Goal: Task Accomplishment & Management: Use online tool/utility

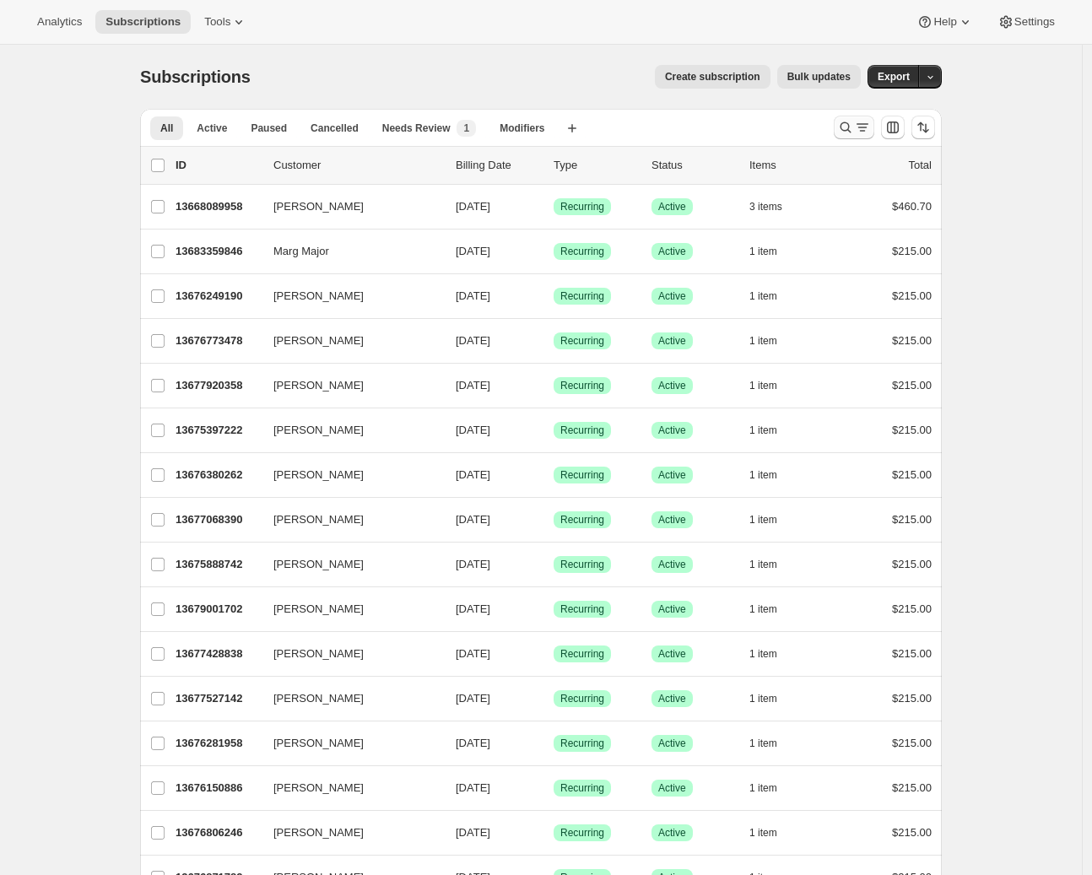
click at [854, 125] on icon "Search and filter results" at bounding box center [845, 127] width 17 height 17
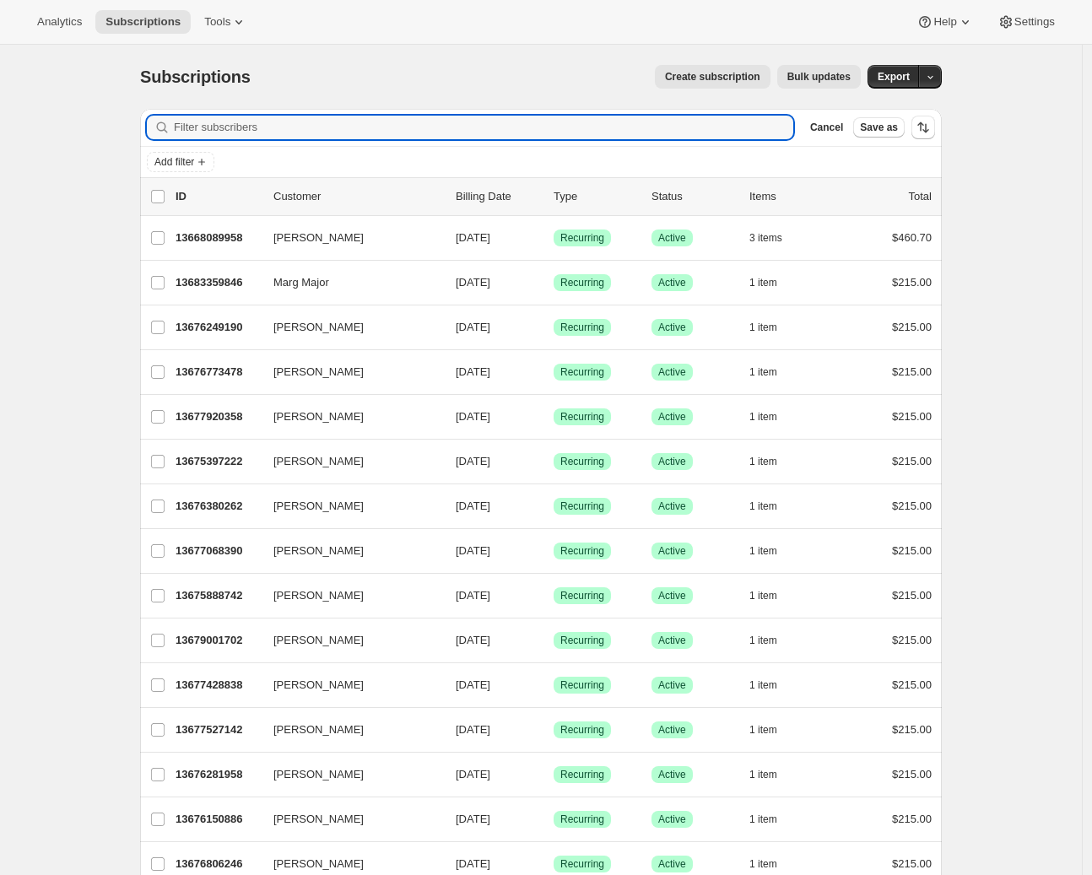
paste input "Olivia Fraser"
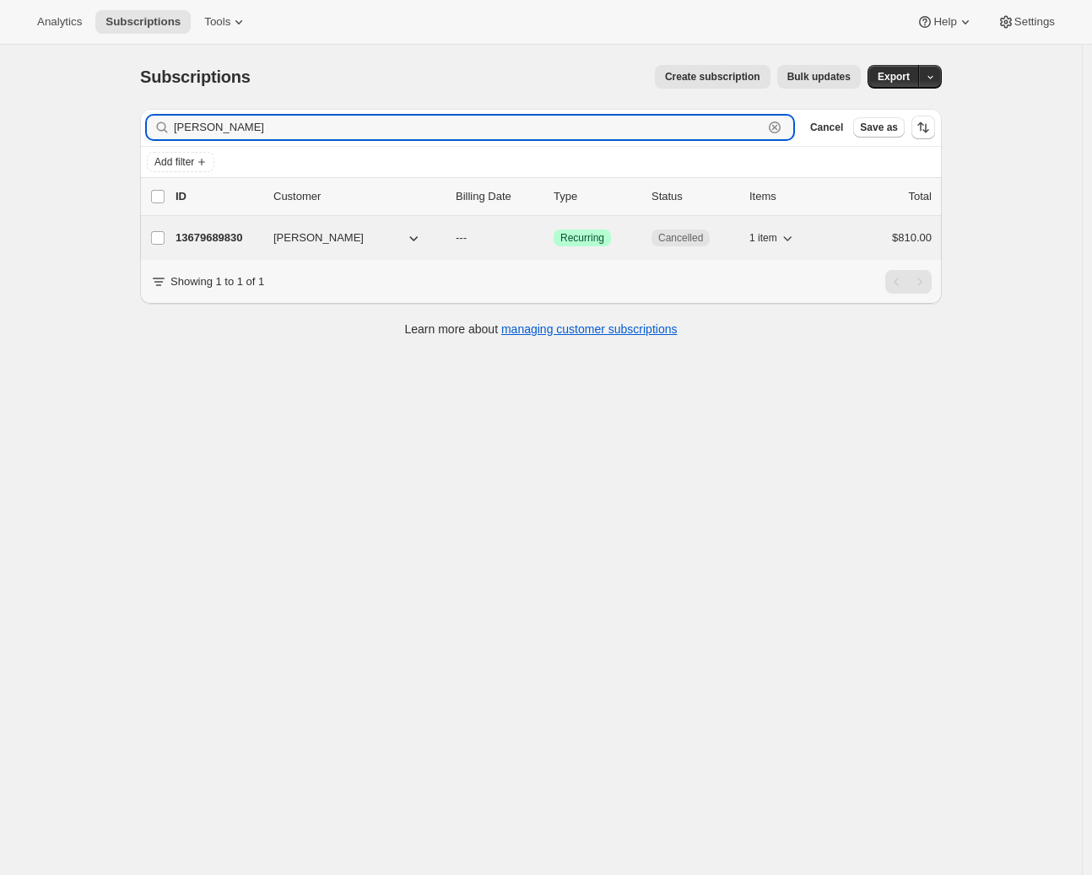
type input "Olivia Fraser"
click at [252, 242] on p "13679689830" at bounding box center [218, 238] width 84 height 17
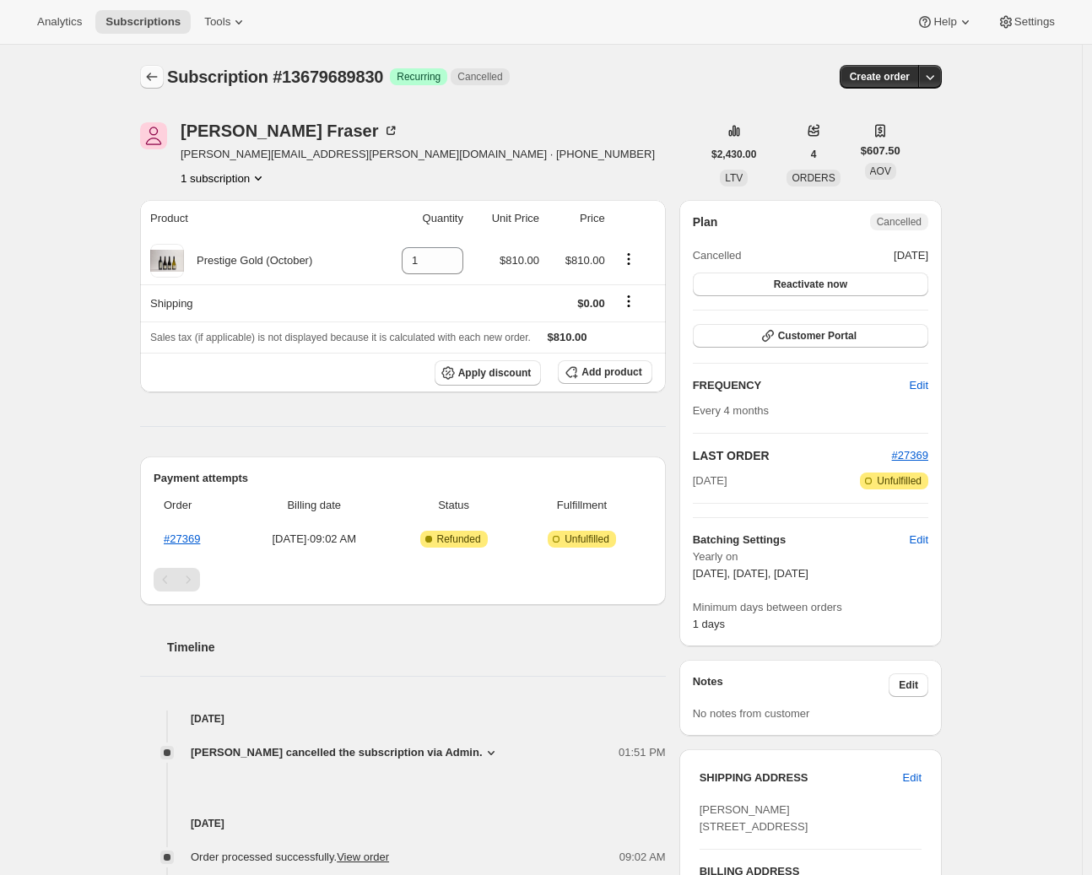
click at [159, 84] on button "Subscriptions" at bounding box center [152, 77] width 24 height 24
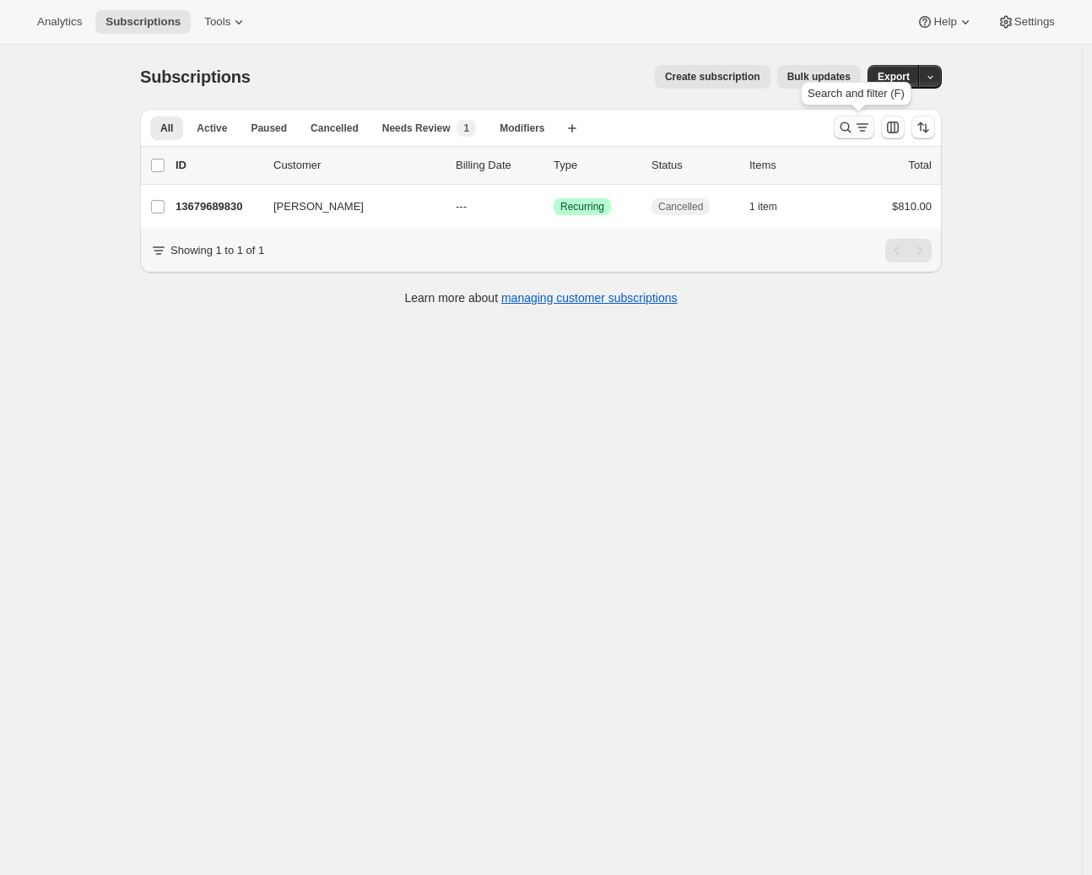
click at [854, 123] on icon "Search and filter results" at bounding box center [845, 127] width 17 height 17
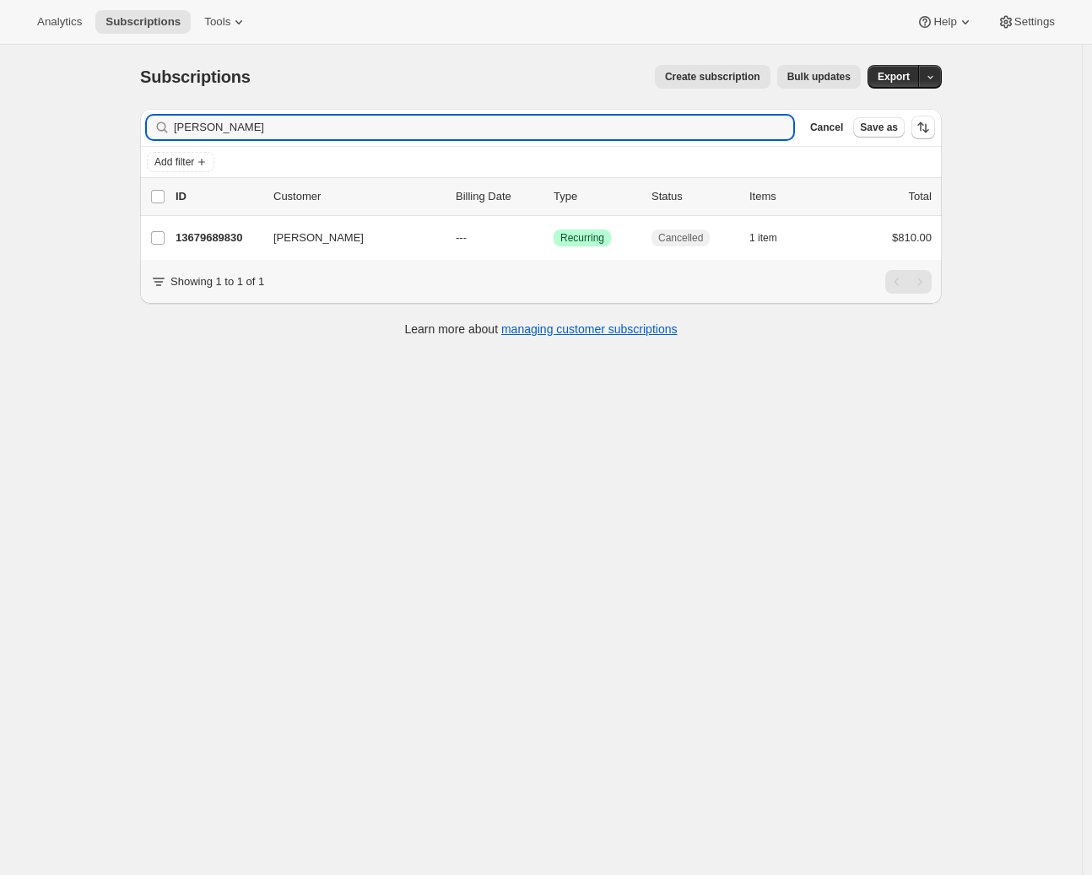
drag, startPoint x: 252, startPoint y: 127, endPoint x: 137, endPoint y: 121, distance: 115.8
click at [137, 121] on div "Filter subscribers Olivia Fraser Clear Cancel Save as Add filter 0 selected Upd…" at bounding box center [535, 224] width 816 height 259
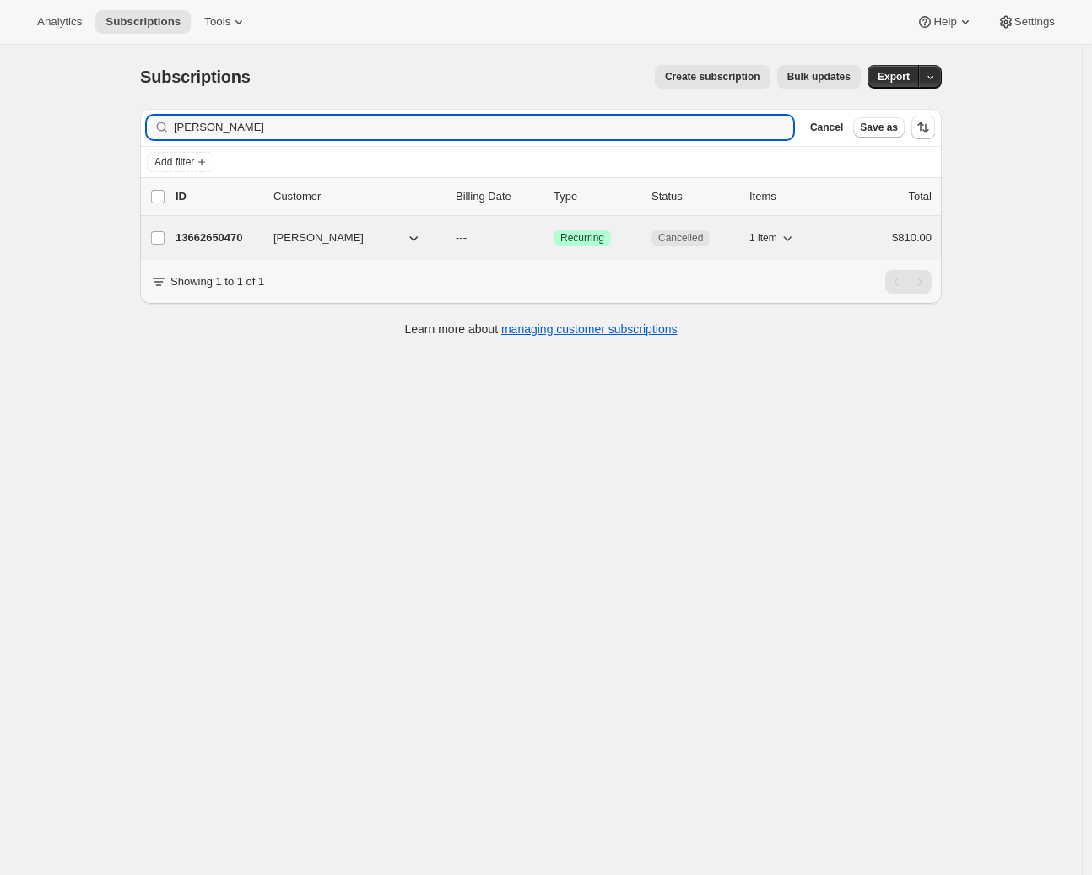
type input "Carmel Daly"
click at [247, 238] on p "13662650470" at bounding box center [218, 238] width 84 height 17
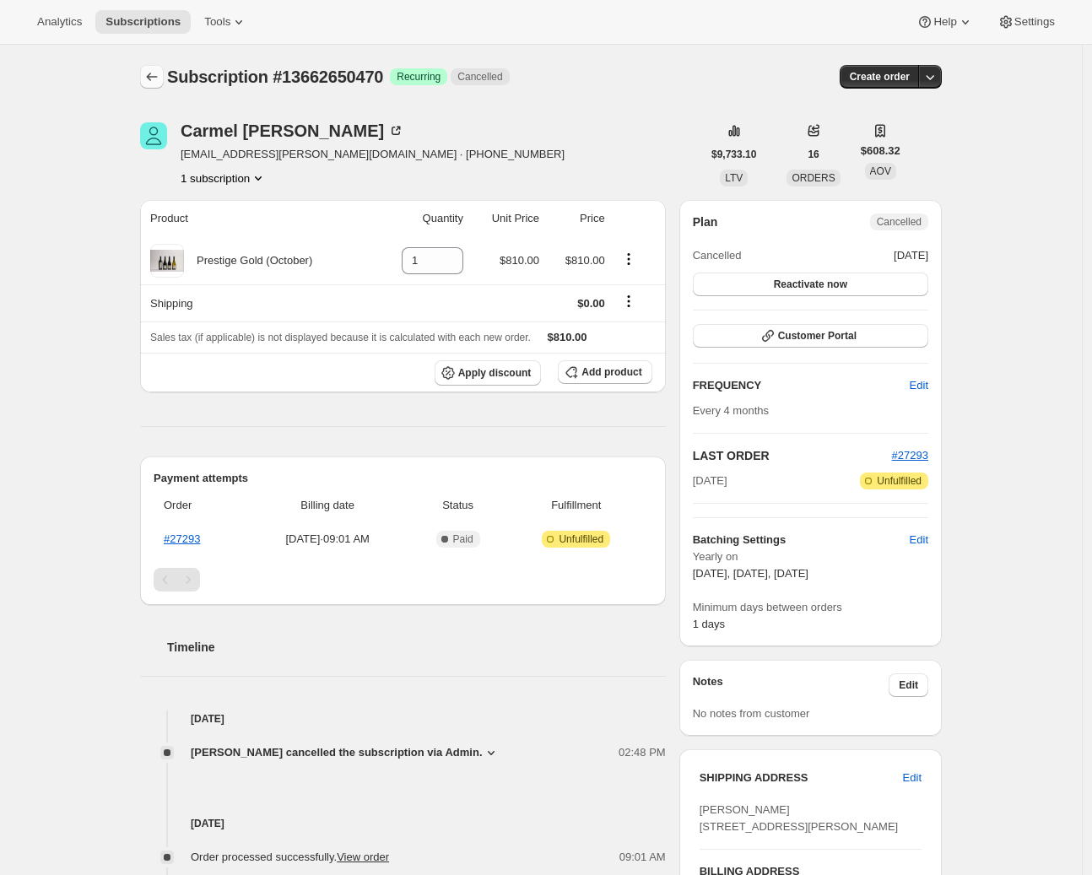
click at [153, 78] on icon "Subscriptions" at bounding box center [152, 77] width 11 height 8
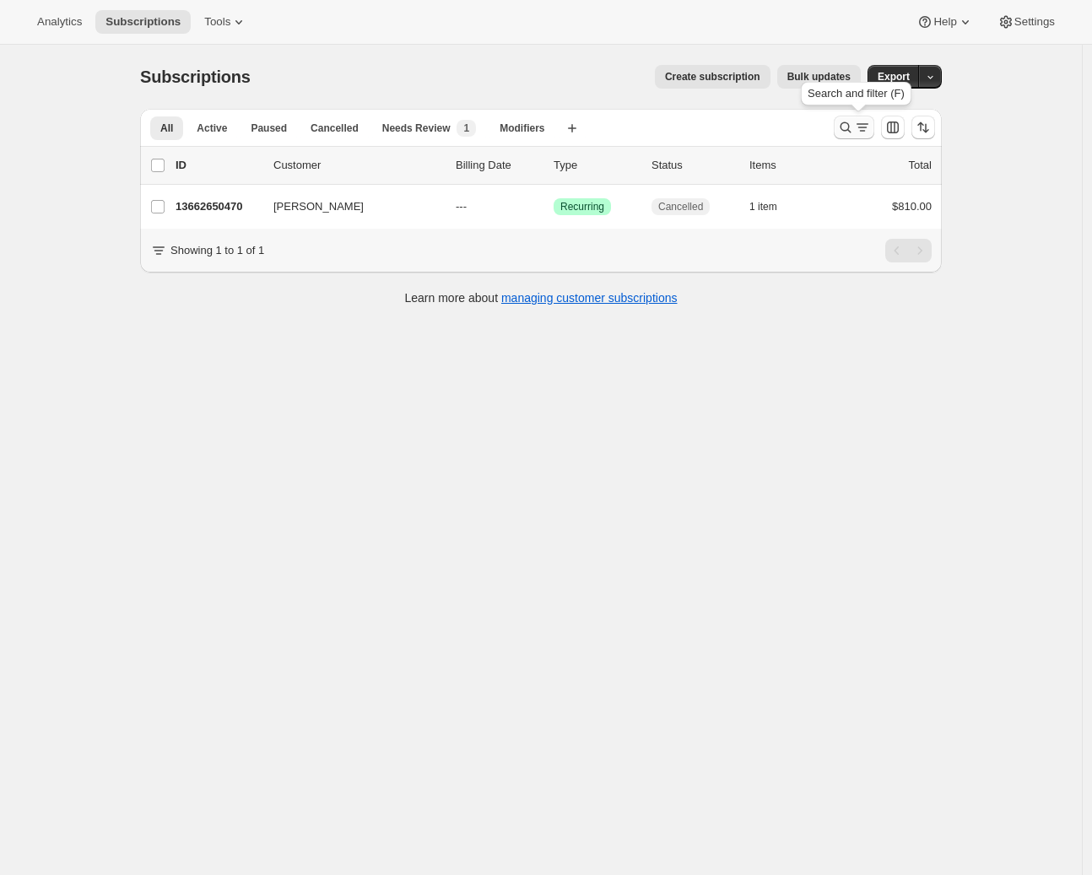
click at [869, 127] on icon "Search and filter results" at bounding box center [862, 127] width 17 height 17
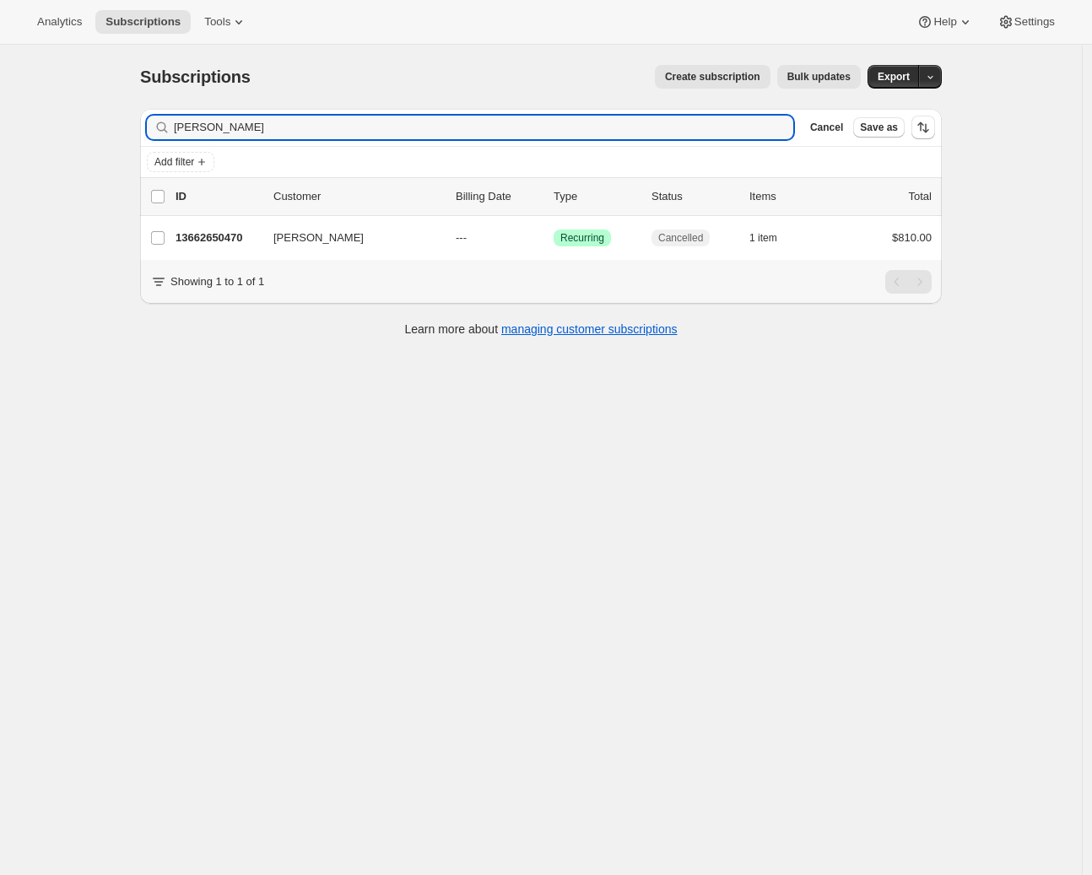
drag, startPoint x: 265, startPoint y: 133, endPoint x: 101, endPoint y: 135, distance: 163.8
click at [101, 135] on div "Subscriptions. This page is ready Subscriptions Create subscription Bulk update…" at bounding box center [541, 482] width 1082 height 875
drag, startPoint x: 263, startPoint y: 127, endPoint x: 80, endPoint y: 129, distance: 182.4
click at [80, 129] on div "Subscriptions. This page is ready Subscriptions Create subscription Bulk update…" at bounding box center [541, 482] width 1082 height 875
type input "Lisa Jury"
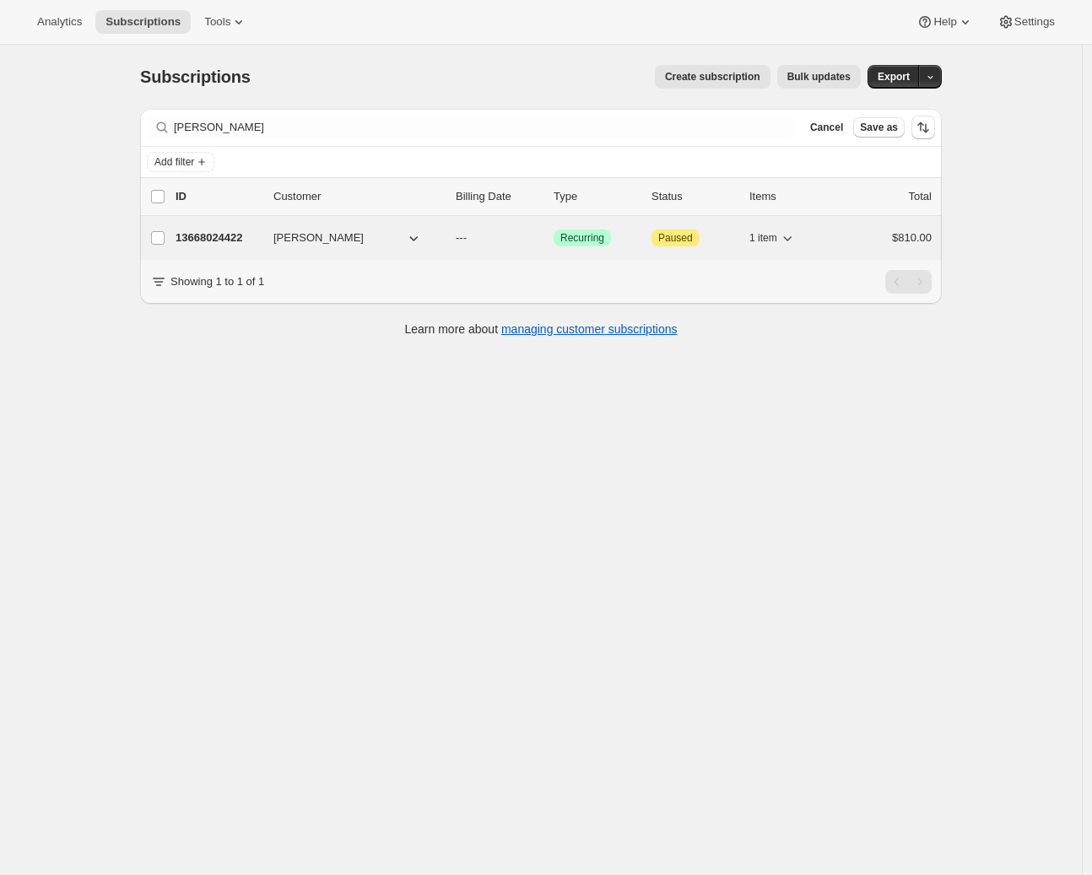
click at [198, 247] on div "13668024422 LISA jury --- Success Recurring Attention Paused 1 item $810.00" at bounding box center [554, 238] width 756 height 24
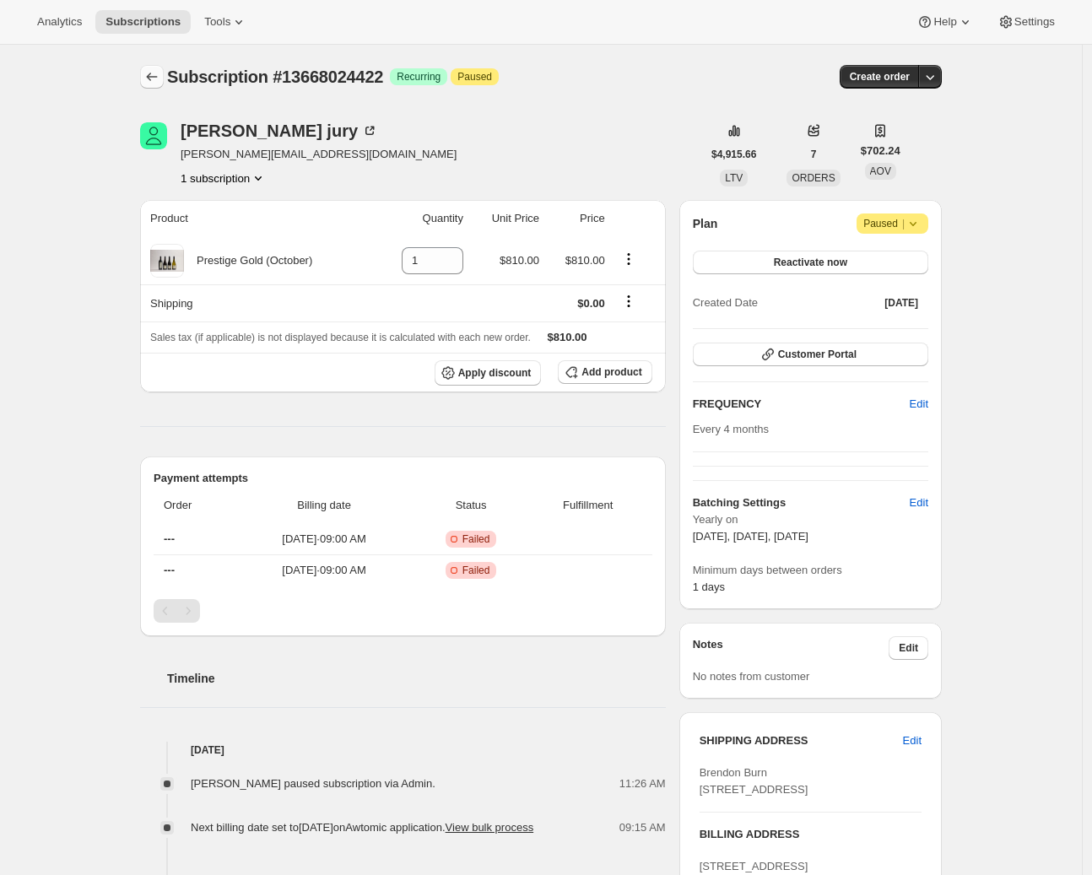
click at [158, 77] on icon "Subscriptions" at bounding box center [152, 76] width 17 height 17
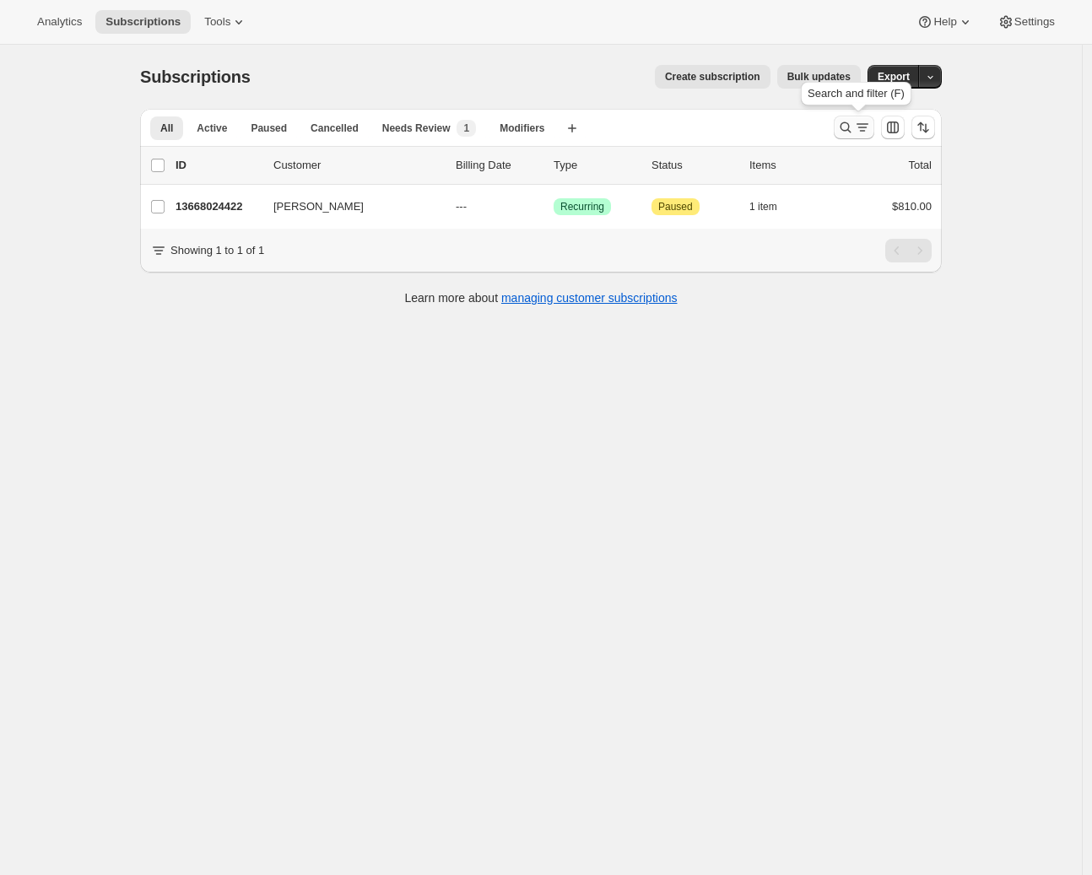
click at [848, 128] on icon "Search and filter results" at bounding box center [845, 127] width 17 height 17
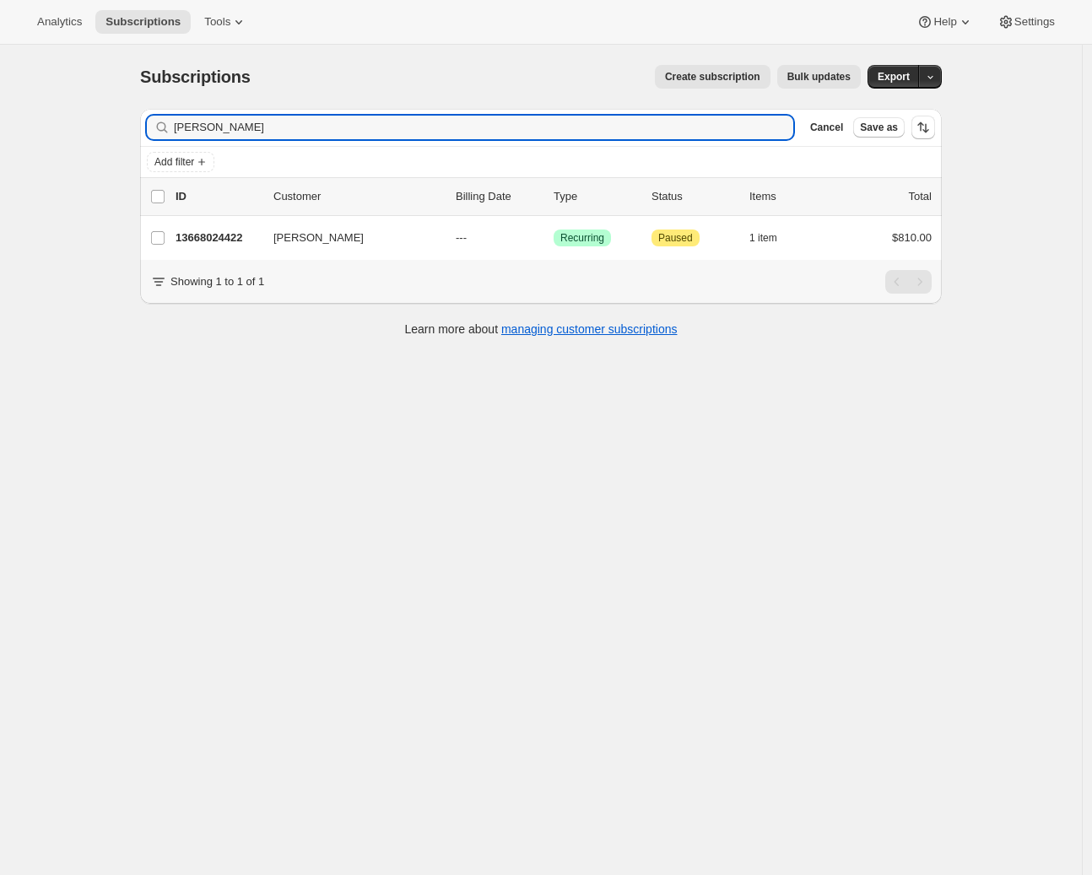
drag, startPoint x: 247, startPoint y: 126, endPoint x: 71, endPoint y: 111, distance: 177.1
click at [72, 111] on div "Subscriptions. This page is ready Subscriptions Create subscription Bulk update…" at bounding box center [541, 482] width 1082 height 875
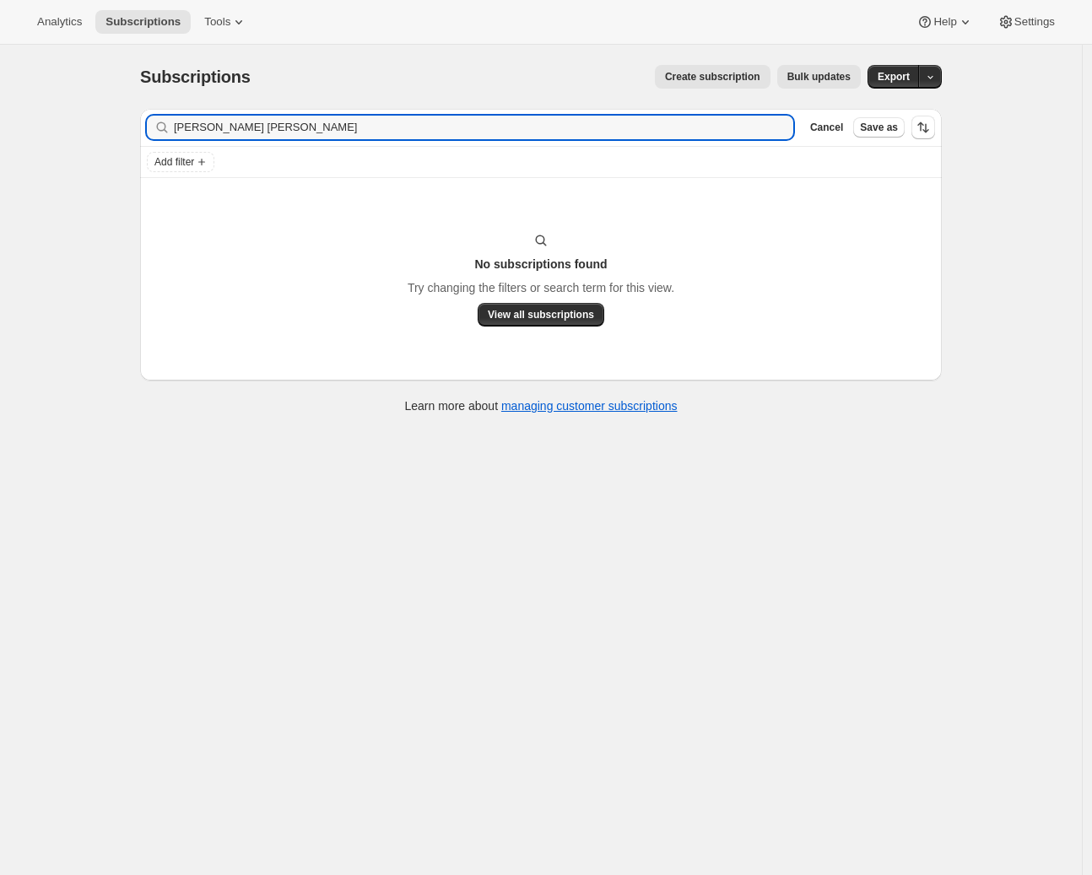
drag, startPoint x: 223, startPoint y: 127, endPoint x: 114, endPoint y: 127, distance: 108.9
click at [115, 127] on div "Subscriptions. This page is ready Subscriptions Create subscription Bulk update…" at bounding box center [541, 482] width 1082 height 875
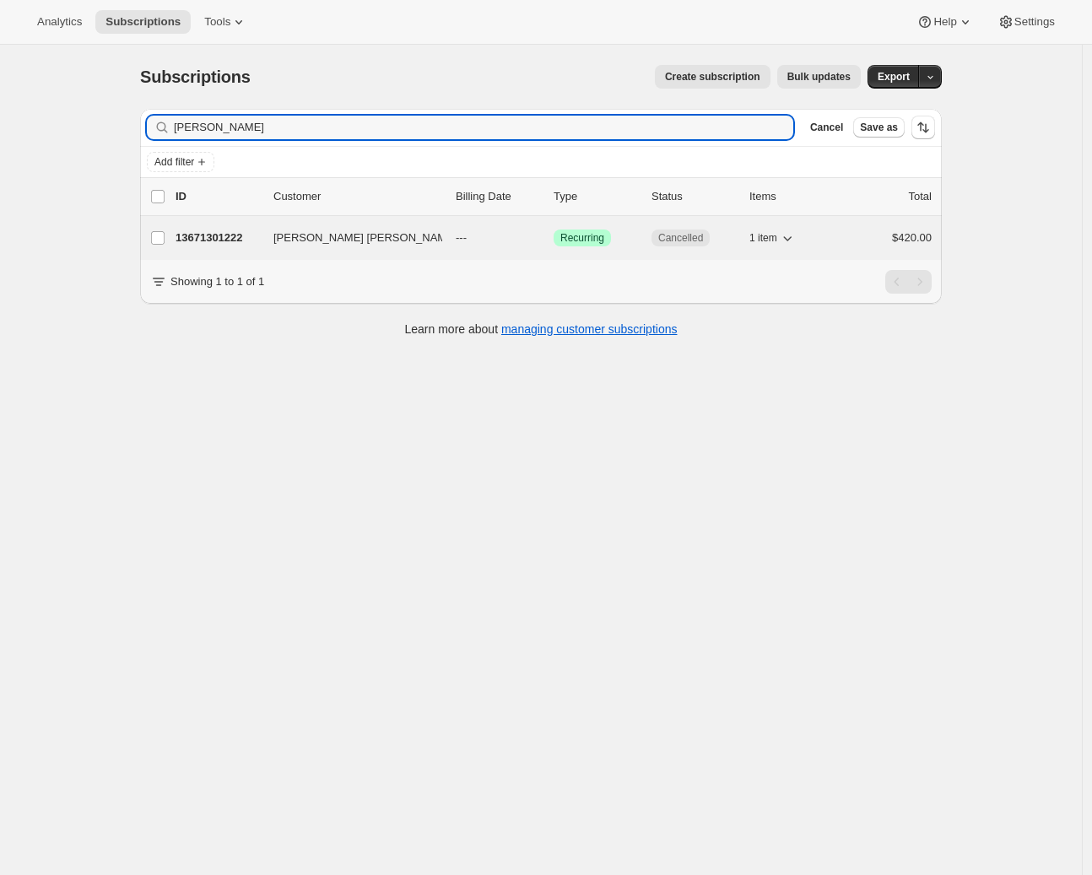
type input "Eric Wong"
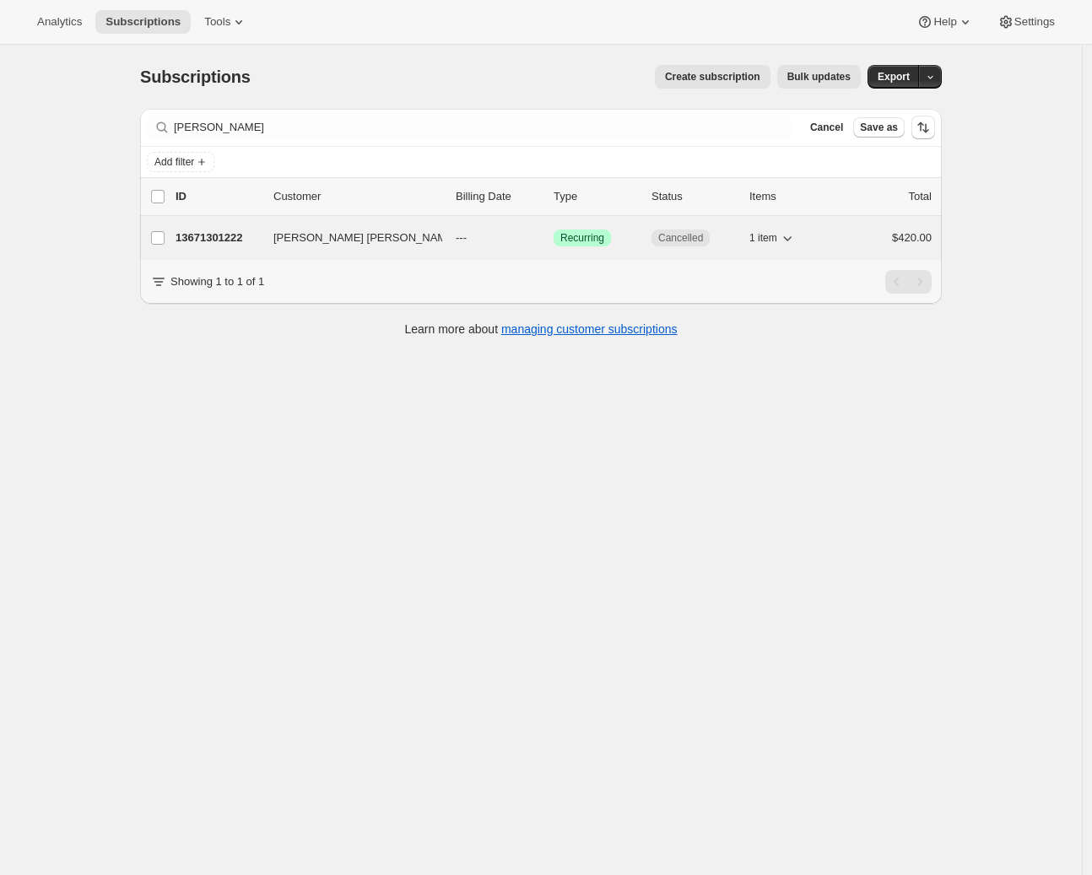
click at [201, 241] on p "13671301222" at bounding box center [218, 238] width 84 height 17
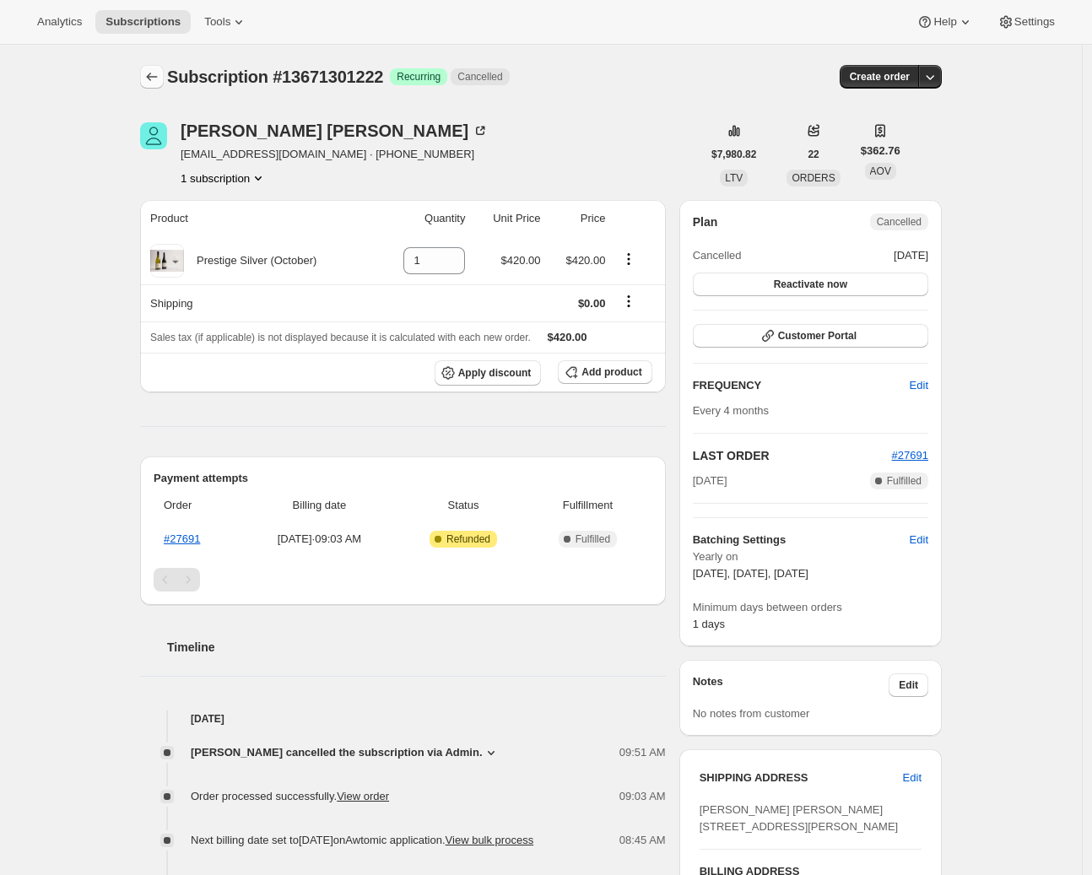
click at [154, 76] on icon "Subscriptions" at bounding box center [152, 76] width 17 height 17
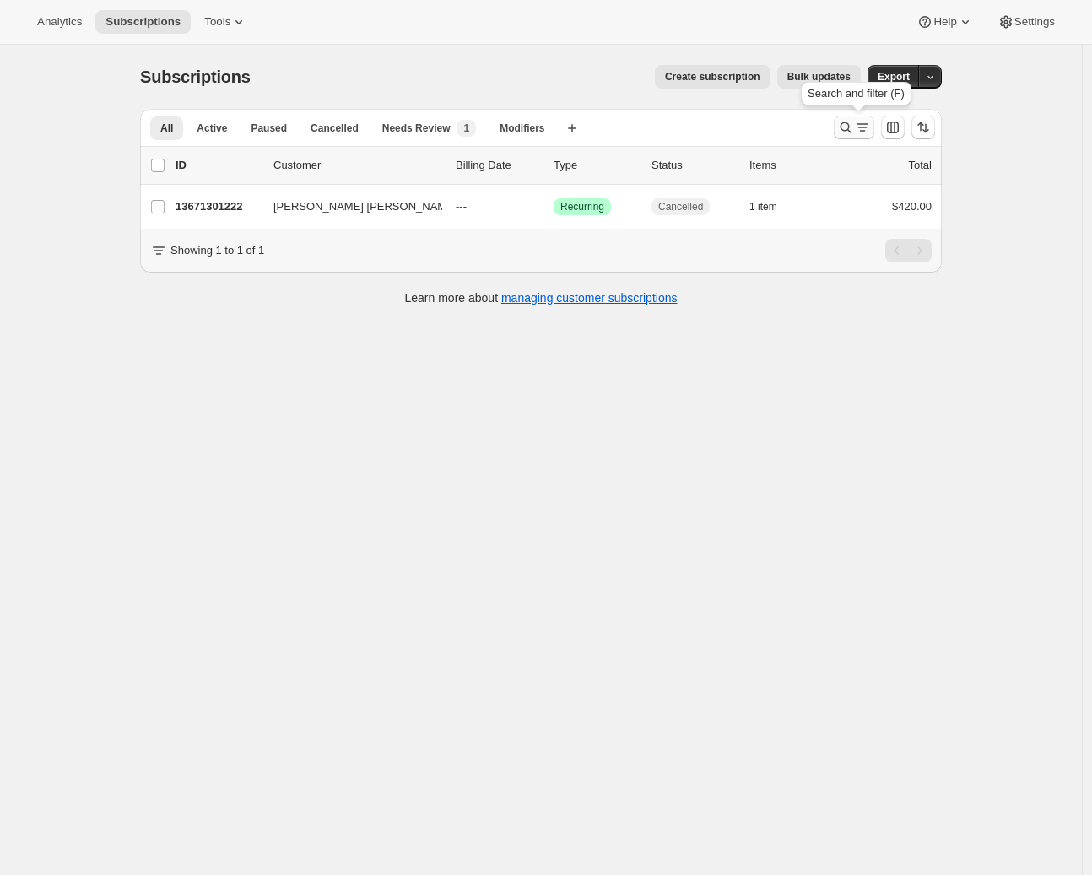
click at [849, 128] on icon "Search and filter results" at bounding box center [845, 127] width 17 height 17
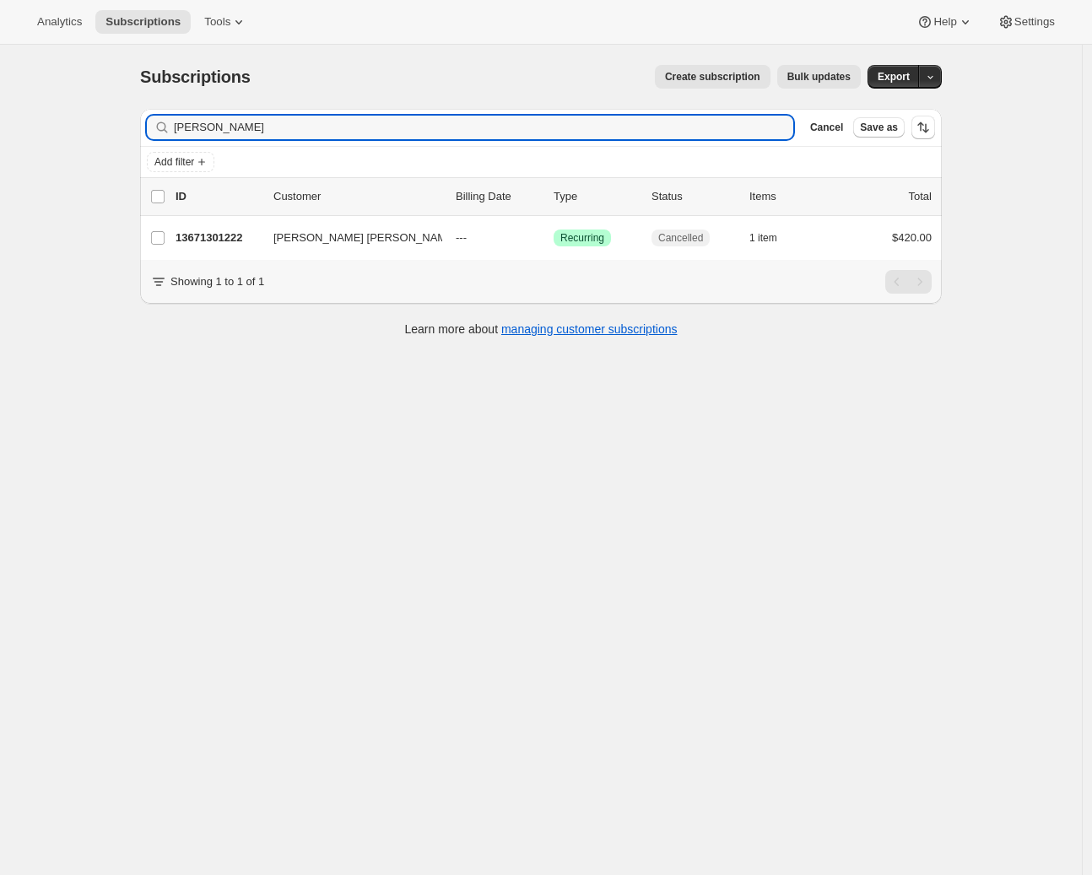
drag, startPoint x: 262, startPoint y: 123, endPoint x: 138, endPoint y: 111, distance: 123.8
click at [138, 111] on div "Filter subscribers Eric Wong Clear Cancel Save as Add filter 0 selected Update …" at bounding box center [535, 224] width 816 height 259
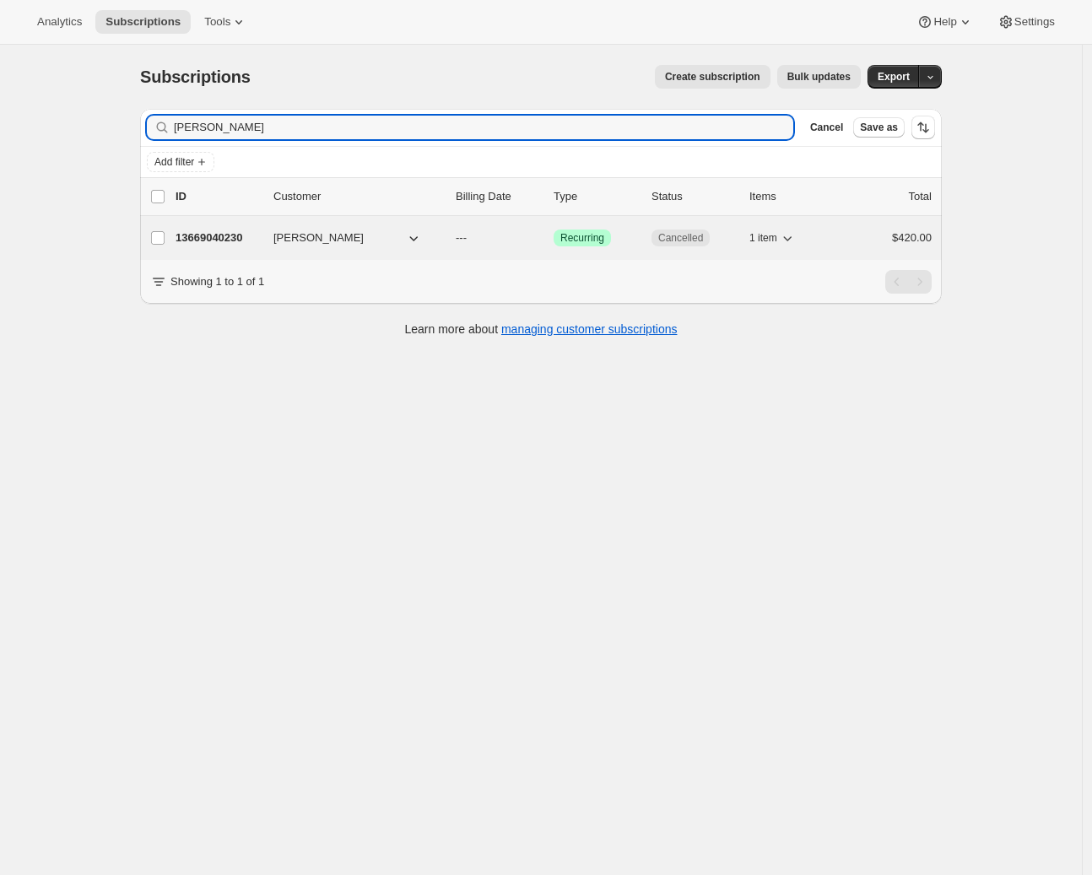
type input "Chris Knight"
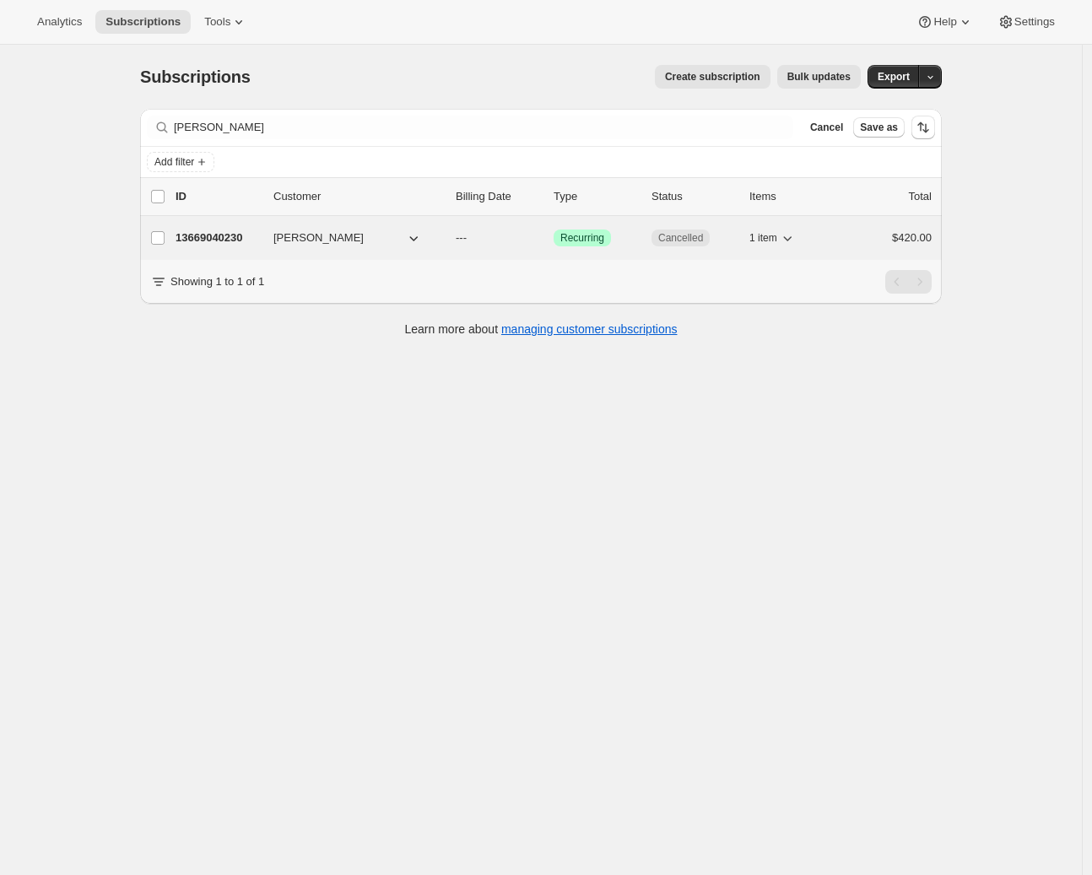
click at [212, 232] on p "13669040230" at bounding box center [218, 238] width 84 height 17
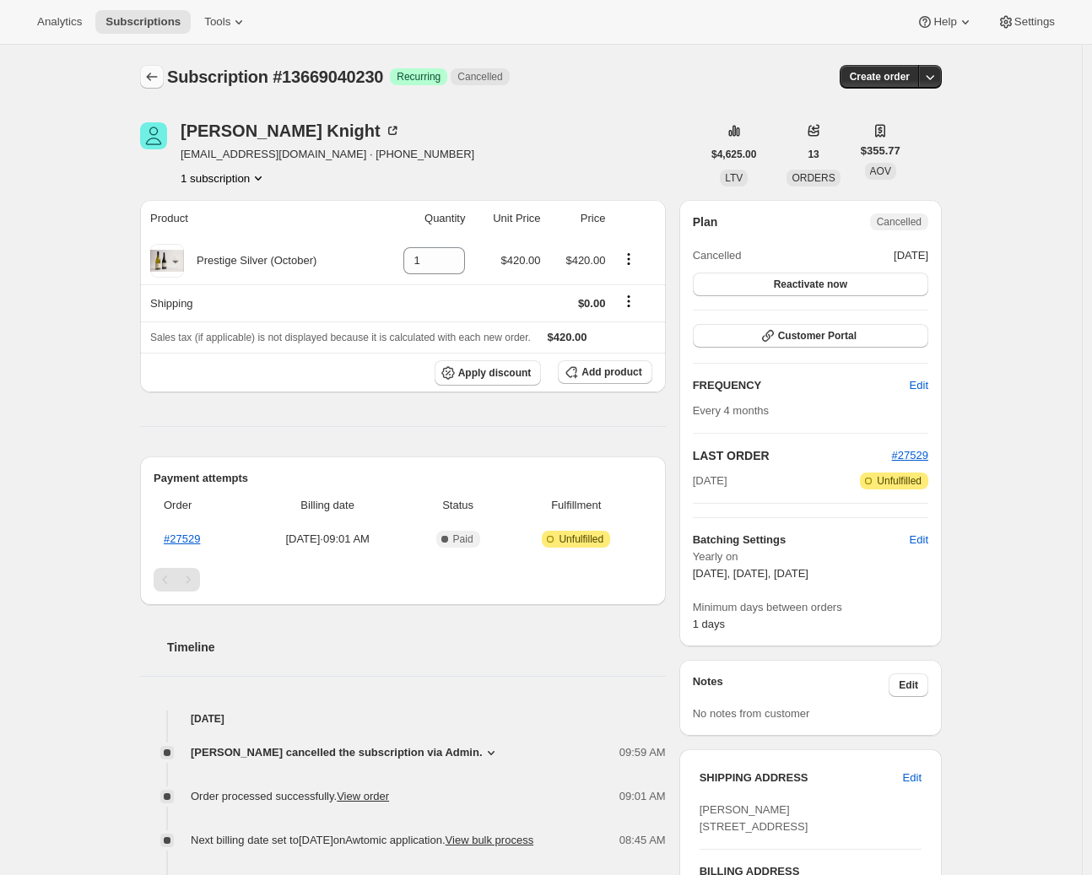
click at [159, 76] on icon "Subscriptions" at bounding box center [152, 76] width 17 height 17
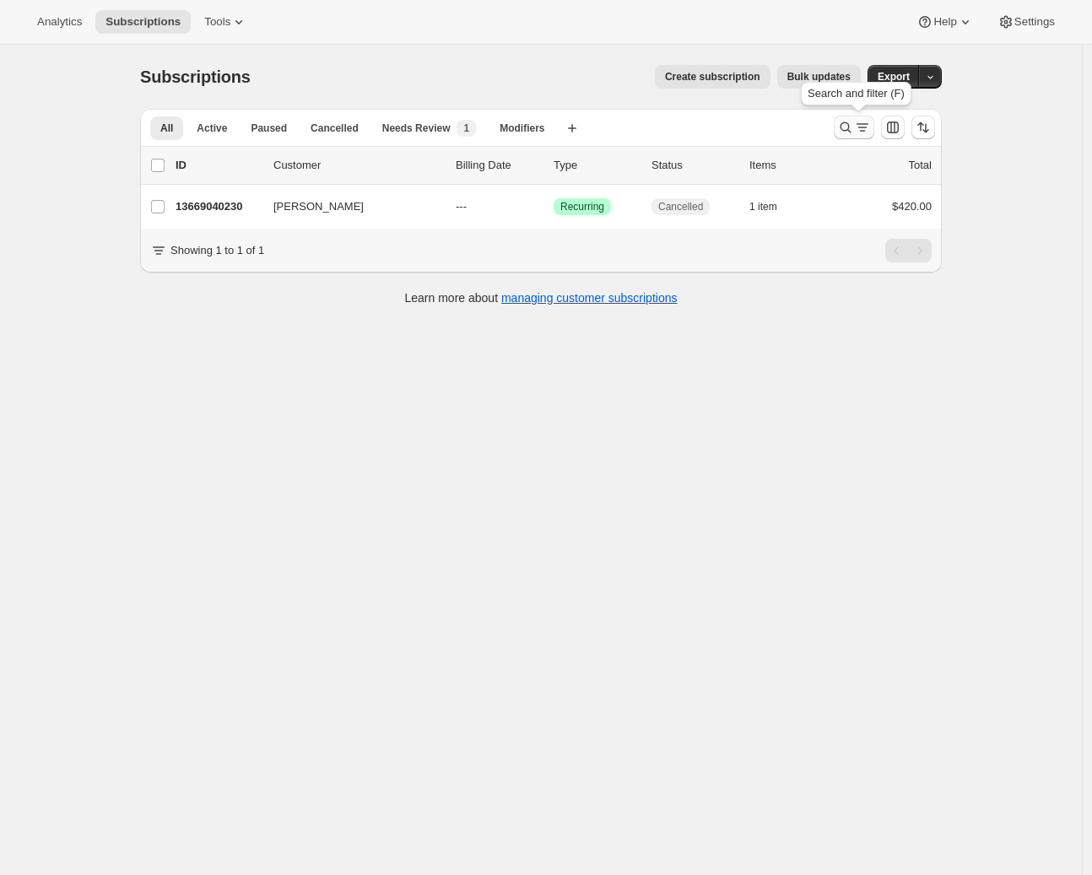
click at [868, 129] on icon "Search and filter results" at bounding box center [862, 127] width 17 height 17
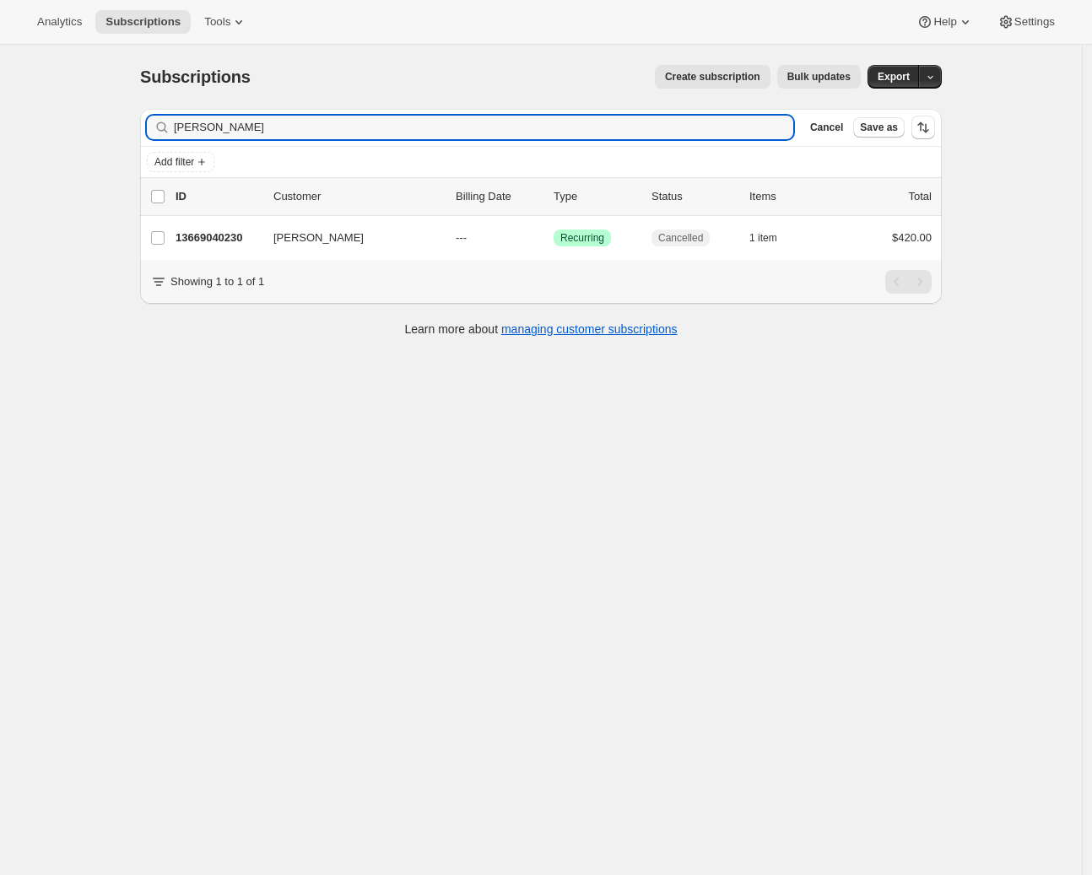
drag, startPoint x: 215, startPoint y: 129, endPoint x: 102, endPoint y: 132, distance: 113.2
click at [104, 130] on div "Subscriptions. This page is ready Subscriptions Create subscription Bulk update…" at bounding box center [541, 482] width 1082 height 875
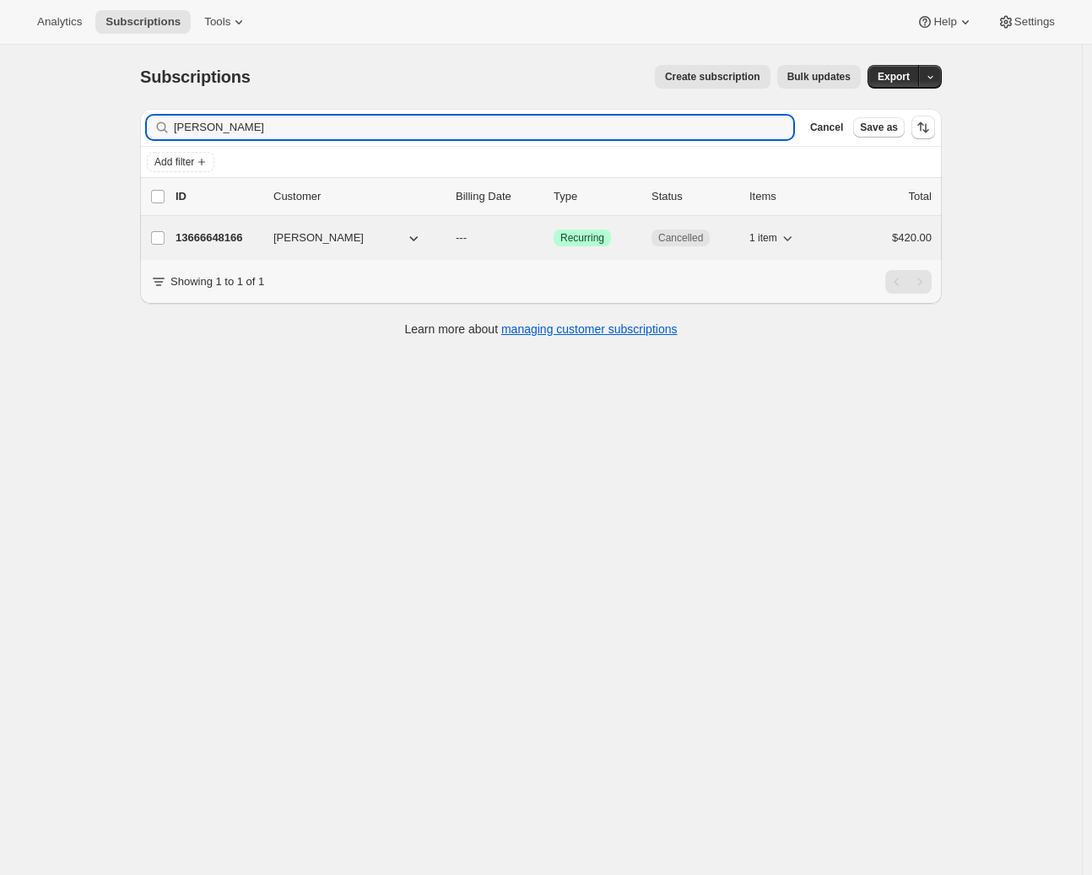
type input "John Wansbone"
click at [222, 233] on p "13666648166" at bounding box center [218, 238] width 84 height 17
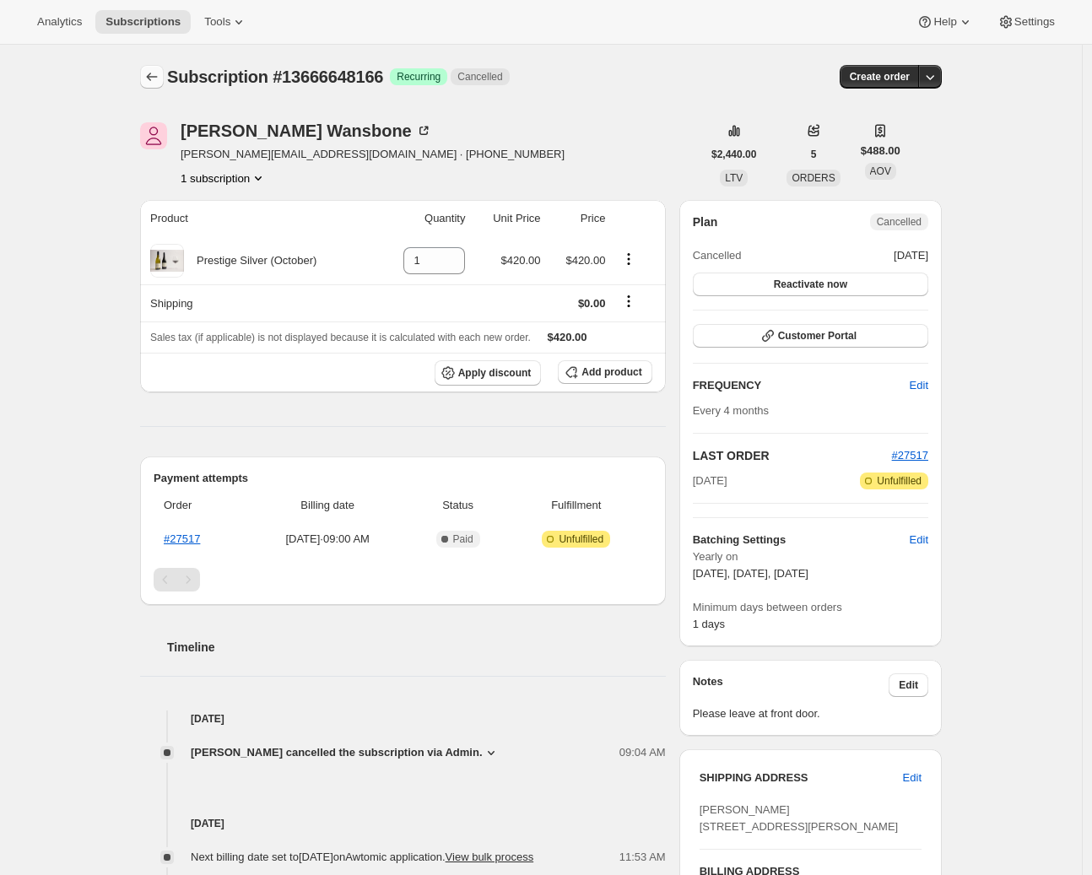
click at [154, 84] on icon "Subscriptions" at bounding box center [152, 76] width 17 height 17
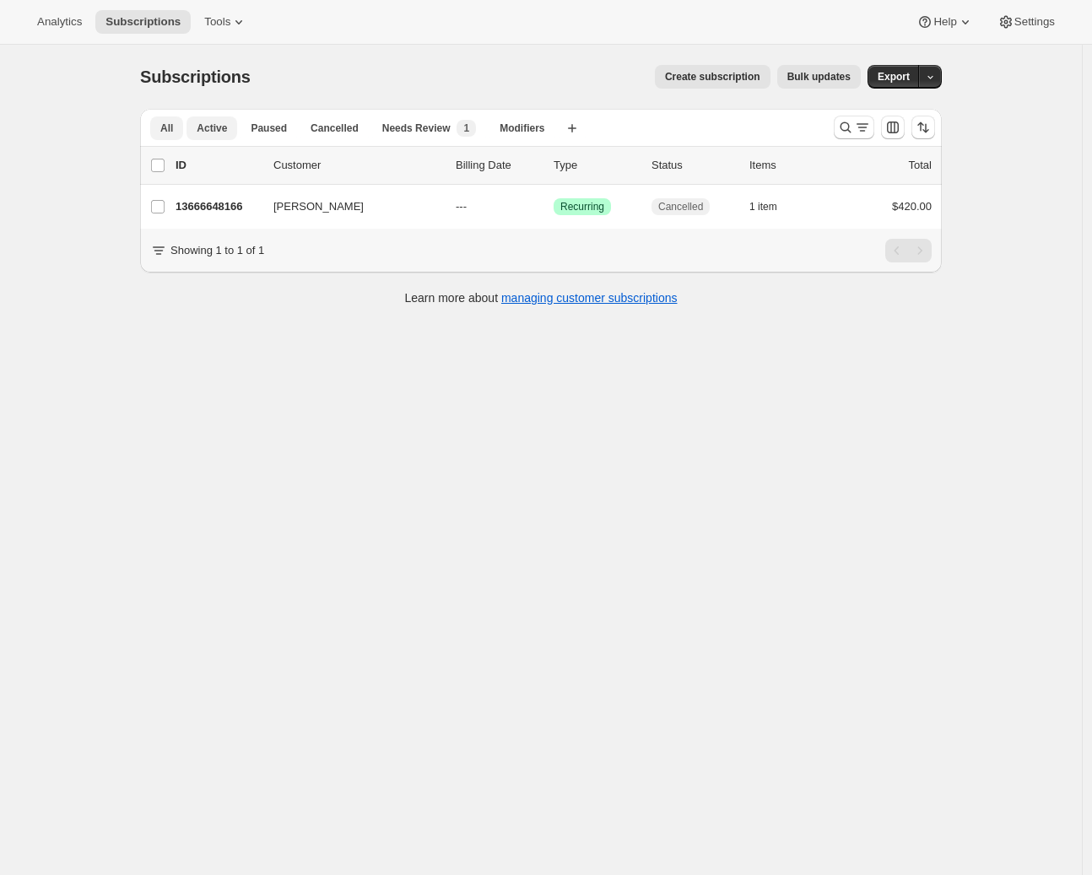
click at [222, 131] on span "Active" at bounding box center [212, 129] width 30 height 14
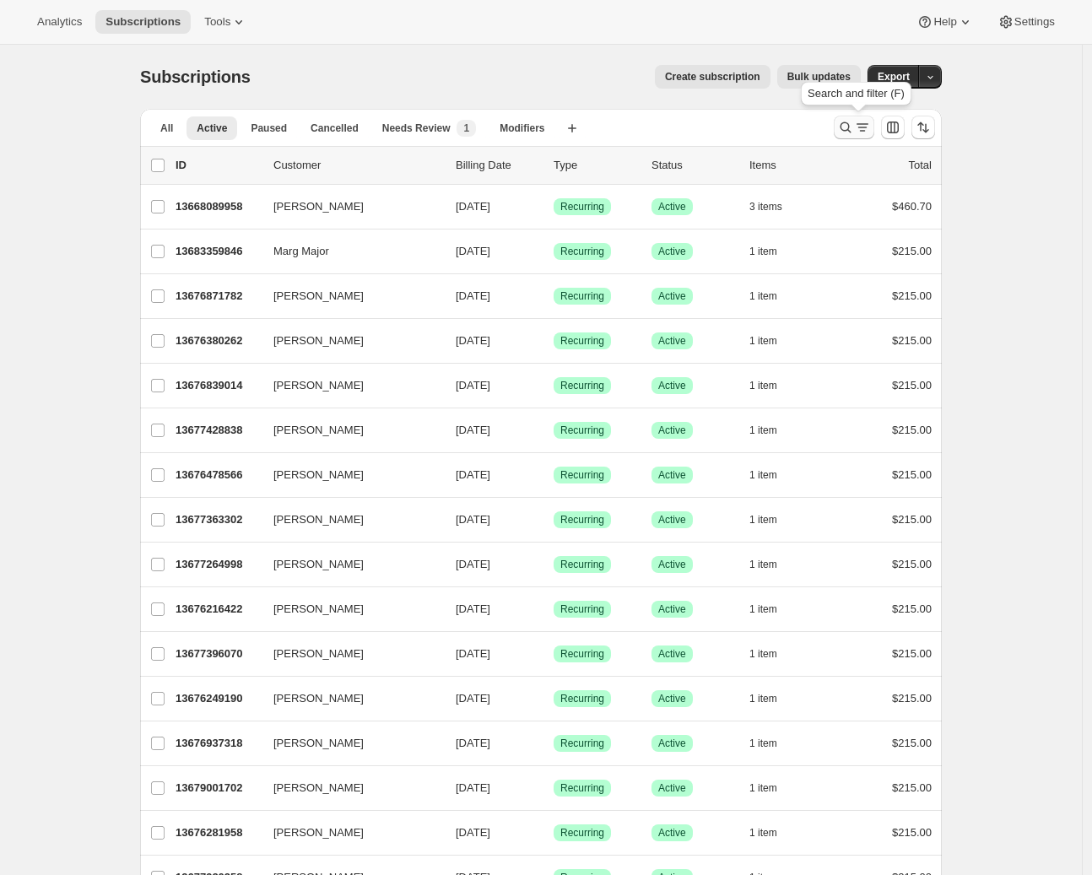
click at [860, 129] on icon "Search and filter results" at bounding box center [862, 127] width 17 height 17
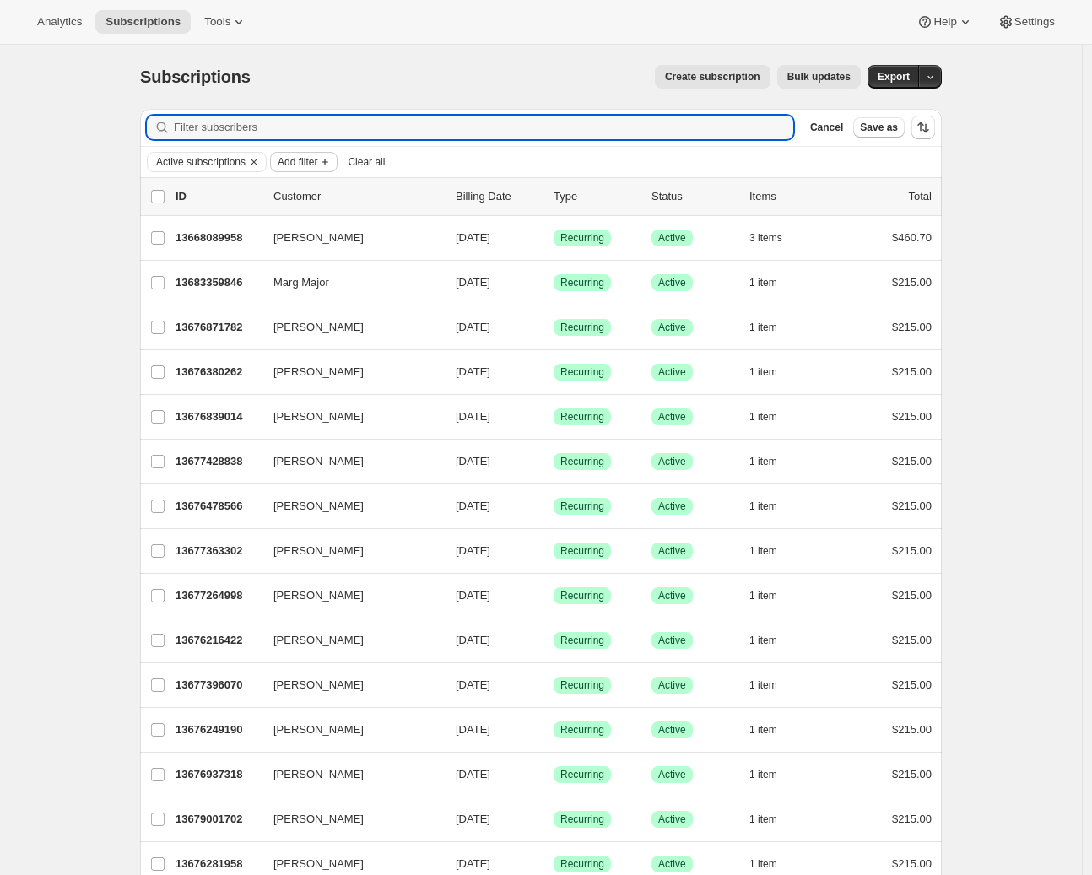
click at [300, 158] on span "Add filter" at bounding box center [298, 162] width 40 height 14
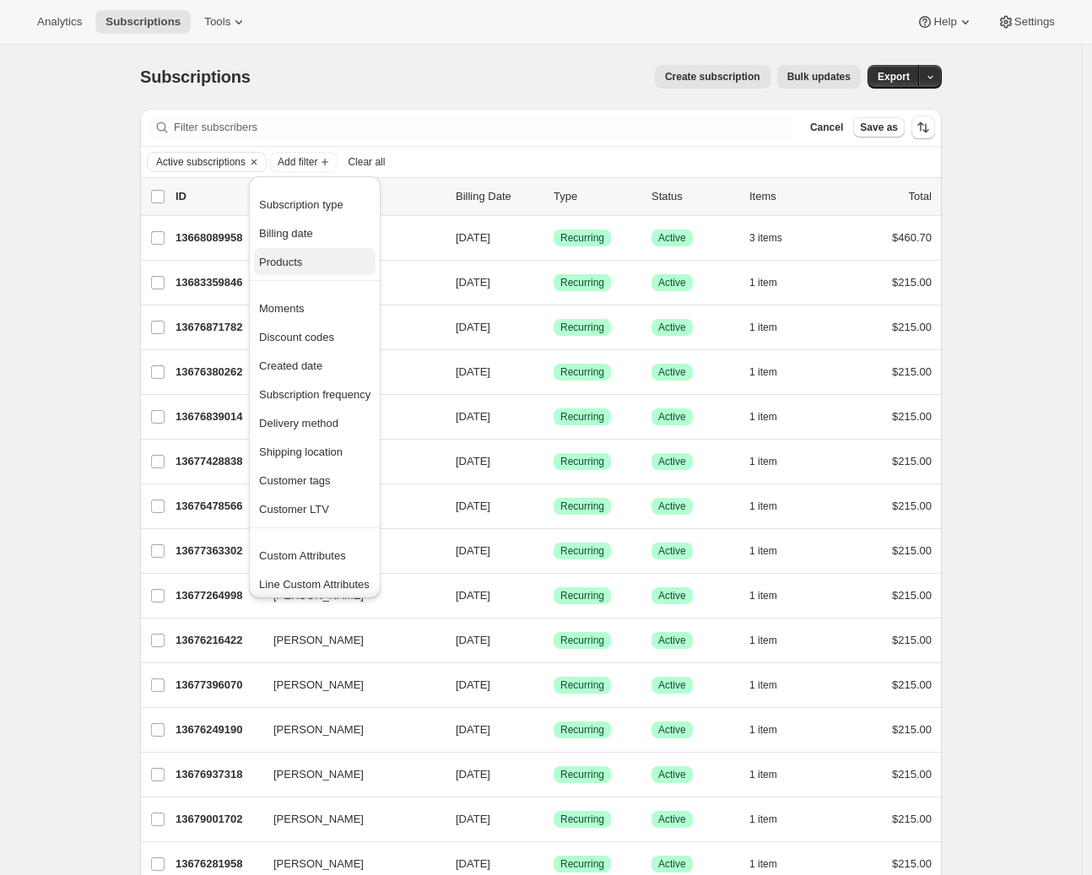
click at [285, 252] on button "Products" at bounding box center [315, 261] width 122 height 27
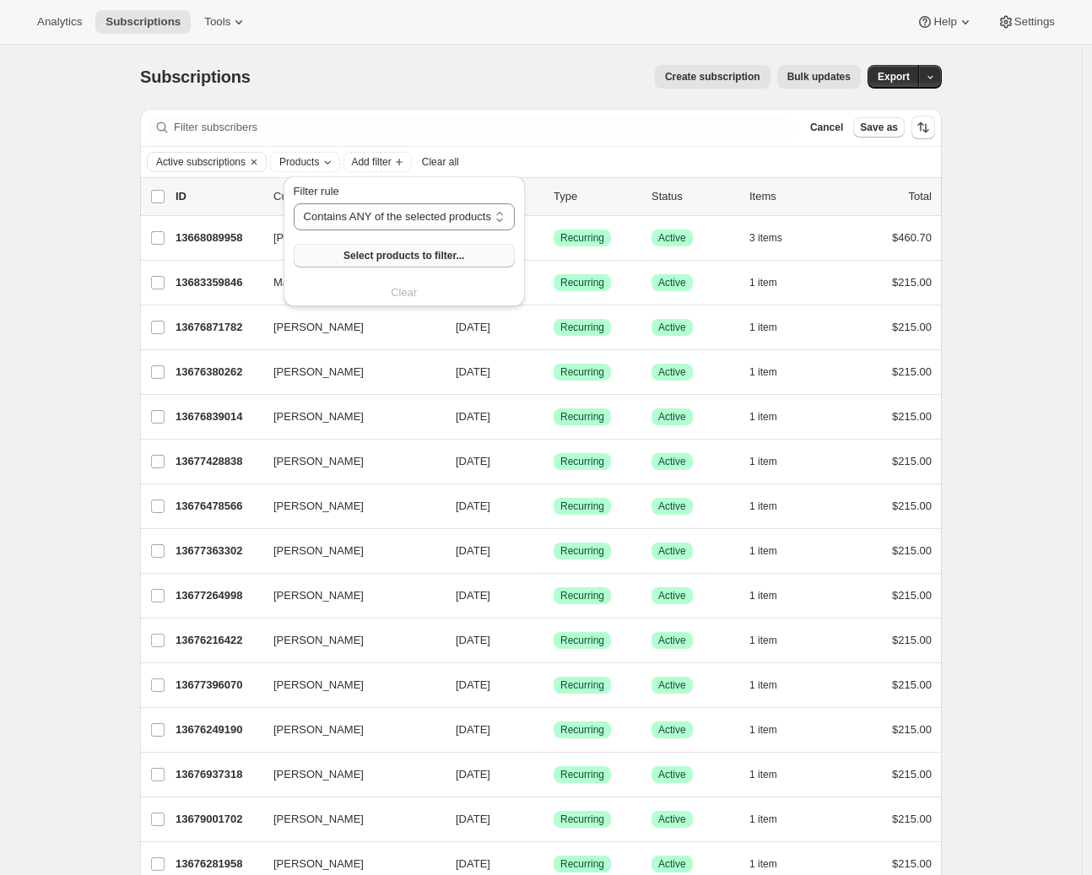
click at [375, 263] on button "Select products to filter..." at bounding box center [404, 256] width 221 height 24
click at [980, 533] on div "Subscriptions. This page is ready Subscriptions Create subscription Bulk update…" at bounding box center [541, 804] width 1082 height 1518
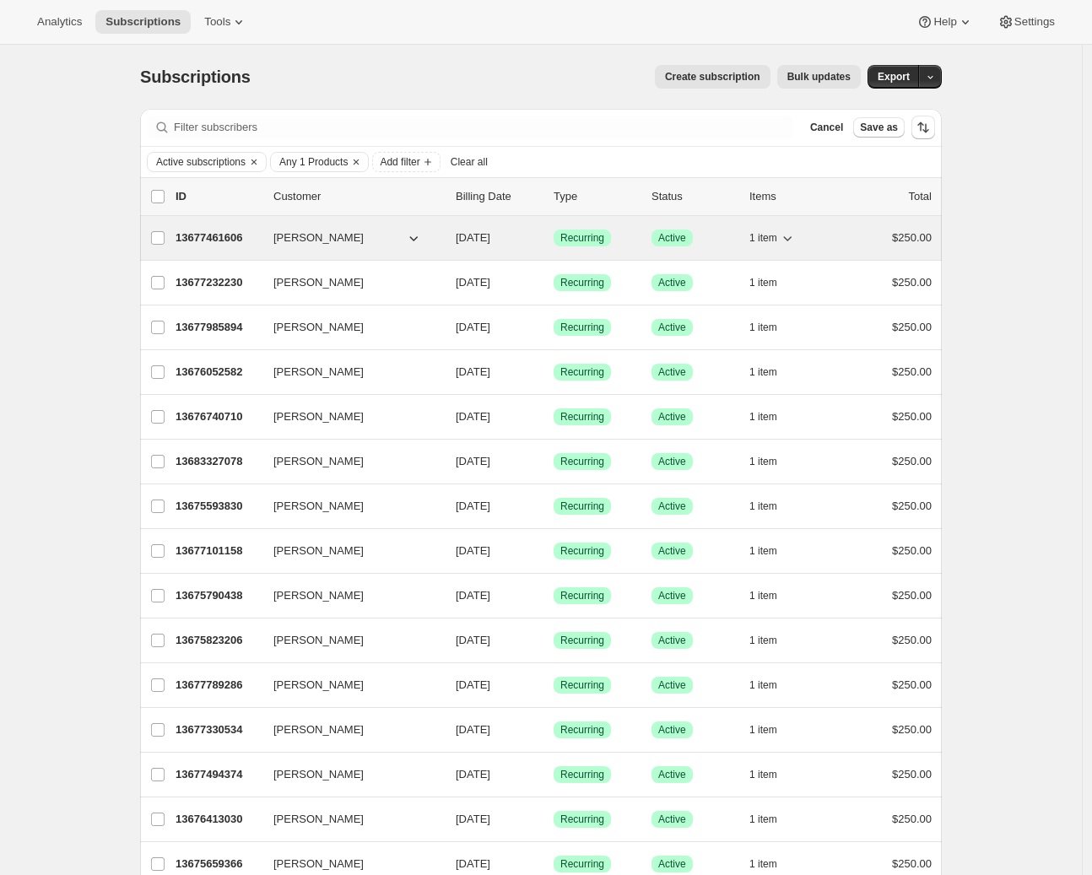
click at [381, 239] on button "Graeme Badland" at bounding box center [347, 238] width 169 height 27
click at [220, 245] on p "13677461606" at bounding box center [218, 238] width 84 height 17
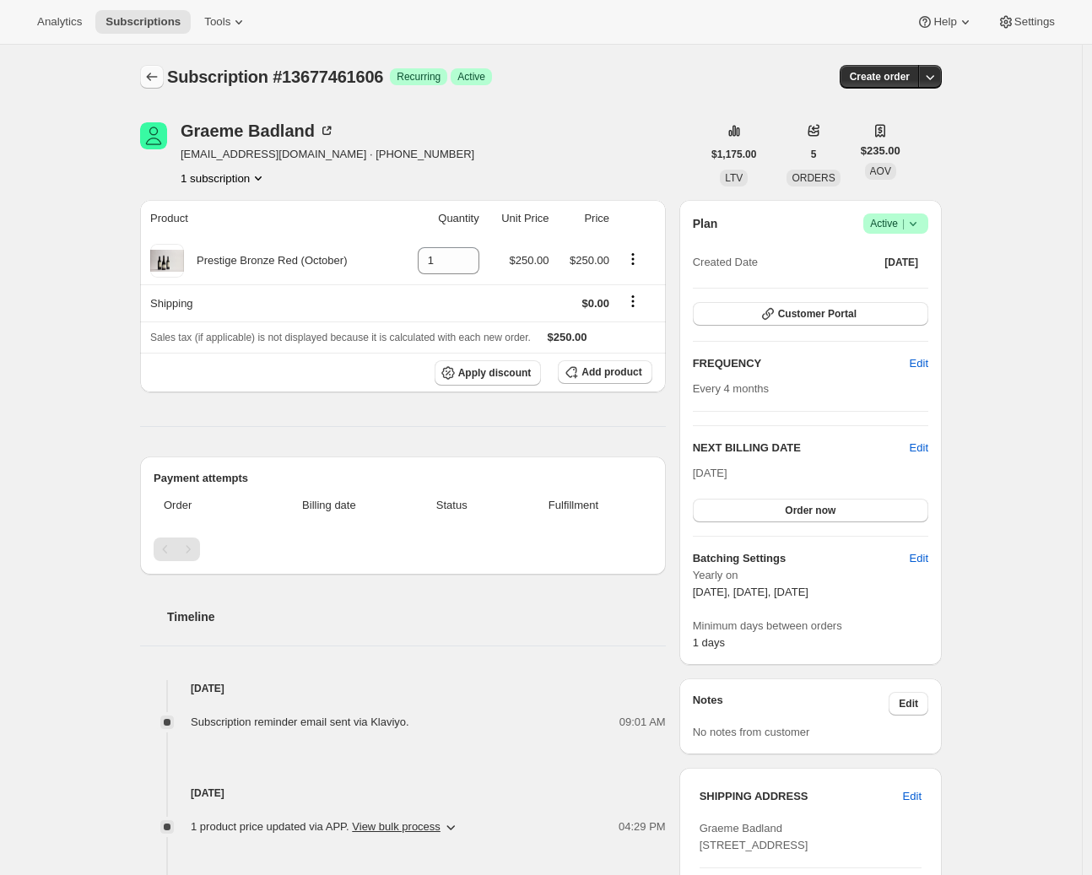
click at [154, 83] on icon "Subscriptions" at bounding box center [152, 76] width 17 height 17
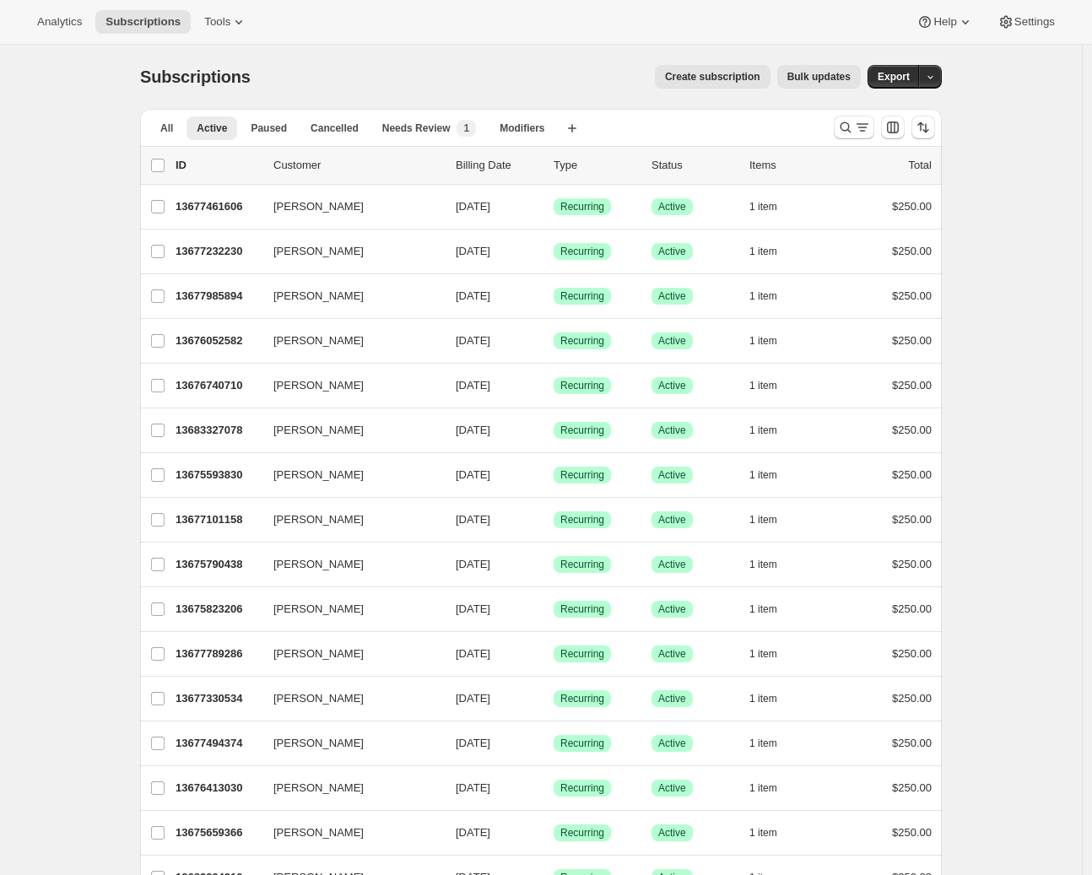
click at [883, 124] on div at bounding box center [884, 128] width 115 height 34
click at [869, 133] on icon "Search and filter results" at bounding box center [862, 127] width 17 height 17
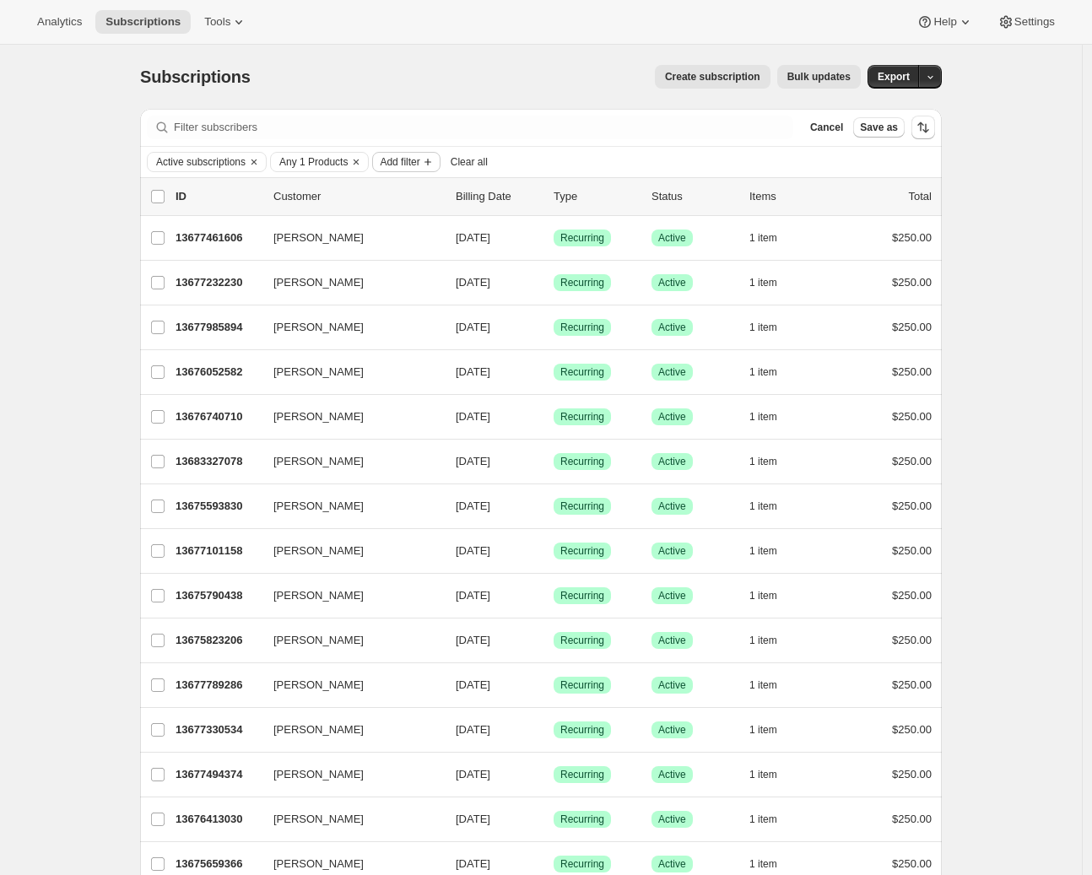
click at [430, 154] on button "Add filter" at bounding box center [406, 162] width 68 height 20
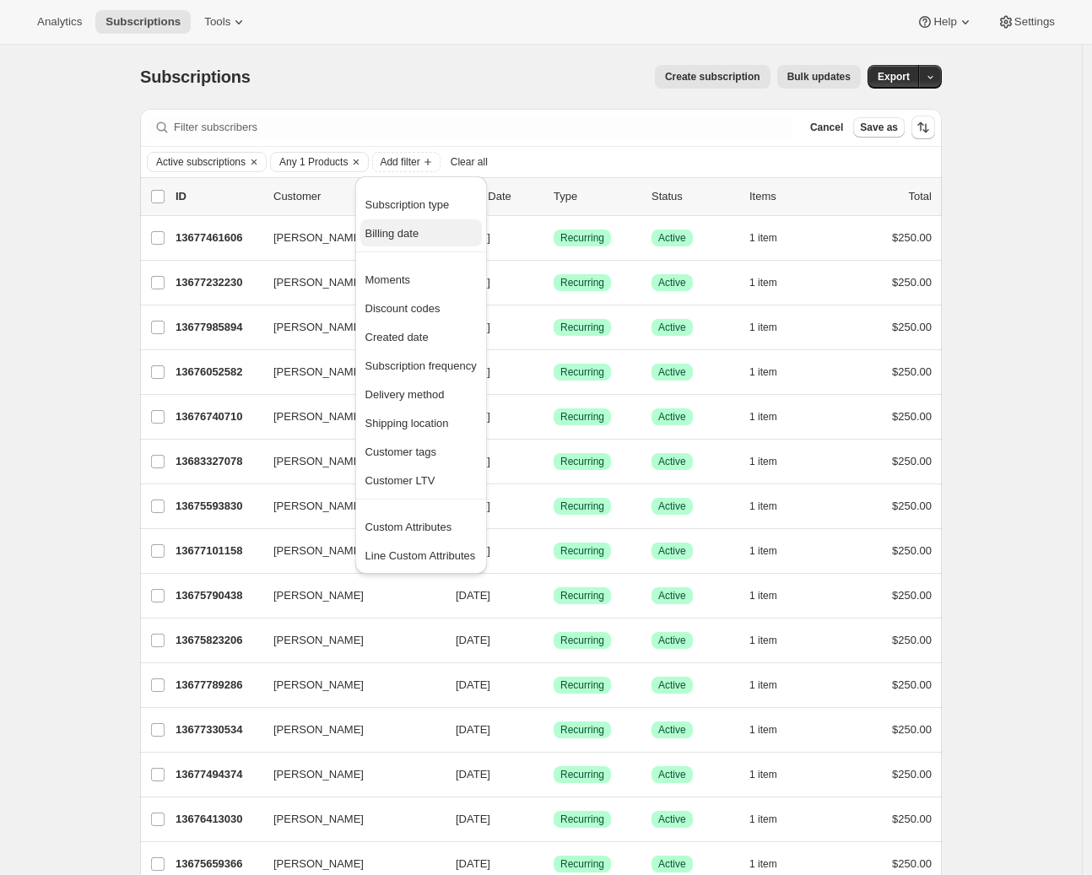
click at [401, 229] on span "Billing date" at bounding box center [393, 233] width 54 height 13
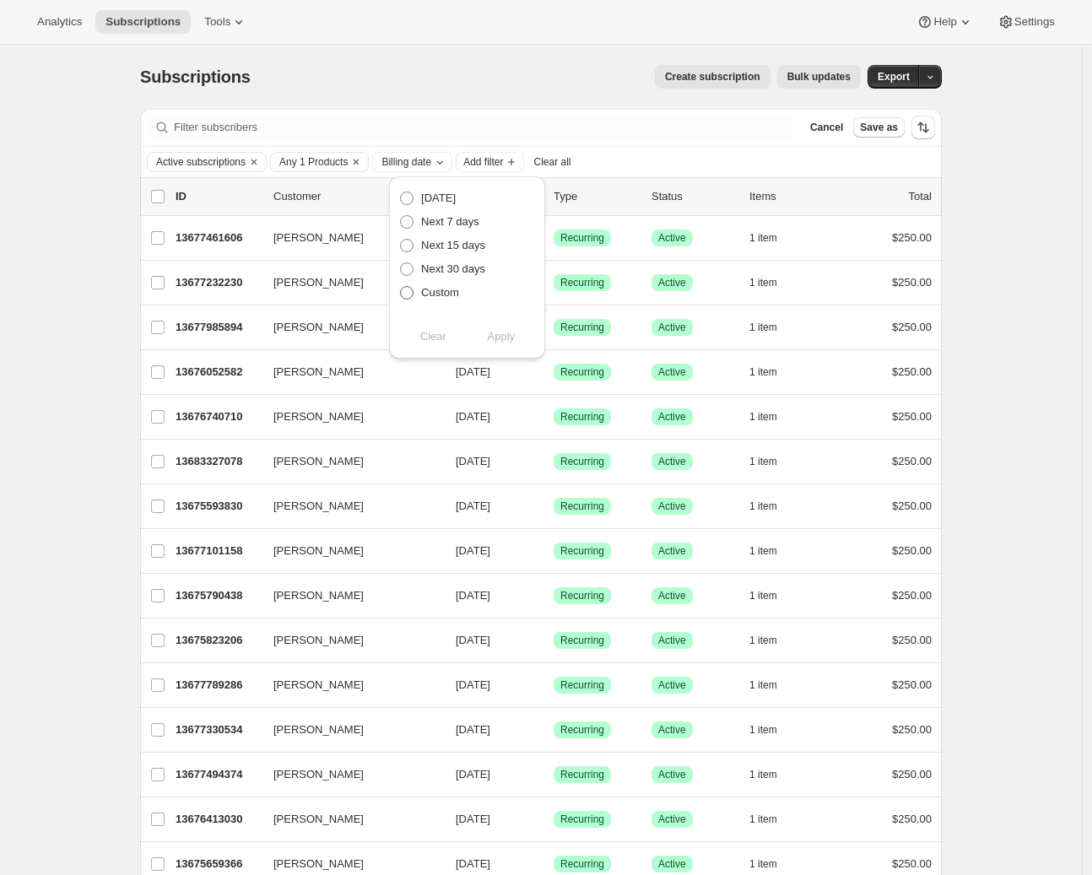
click at [404, 290] on span at bounding box center [407, 293] width 14 height 14
click at [401, 287] on input "Custom" at bounding box center [400, 286] width 1 height 1
radio input "true"
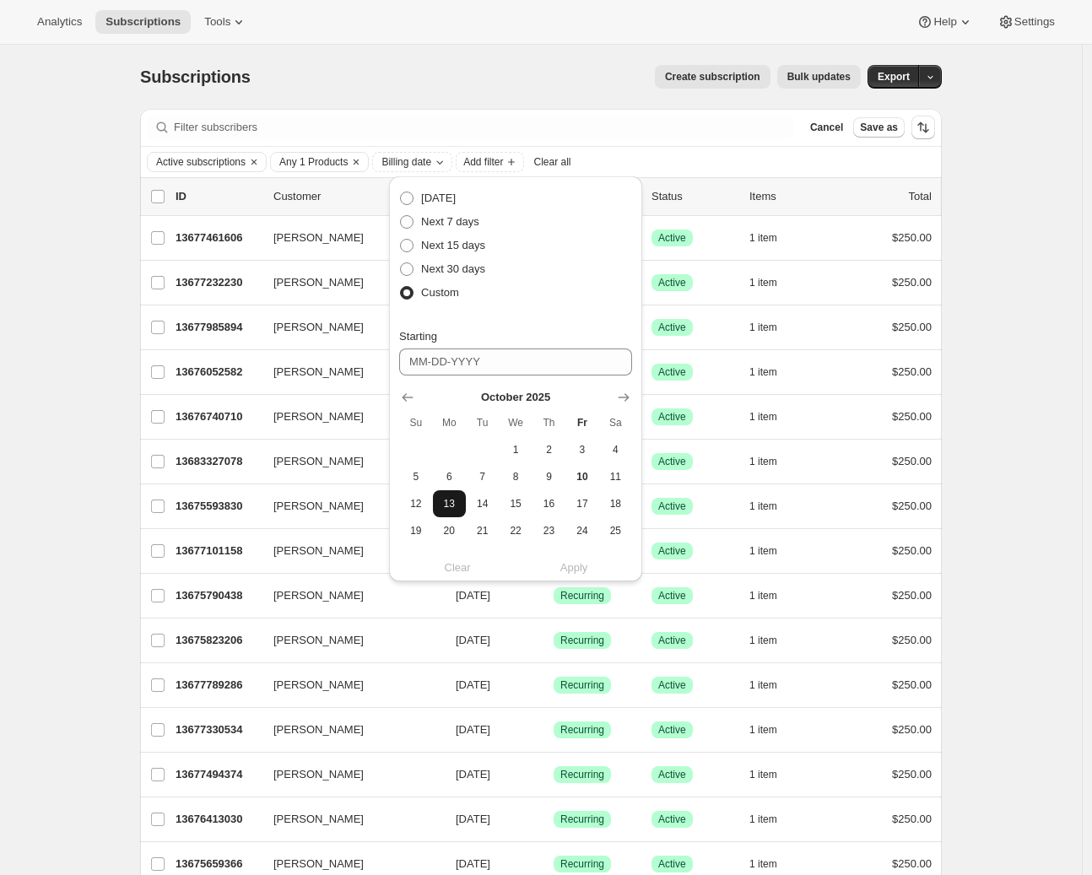
click at [444, 501] on span "13" at bounding box center [449, 504] width 19 height 14
type input "10-13-2025"
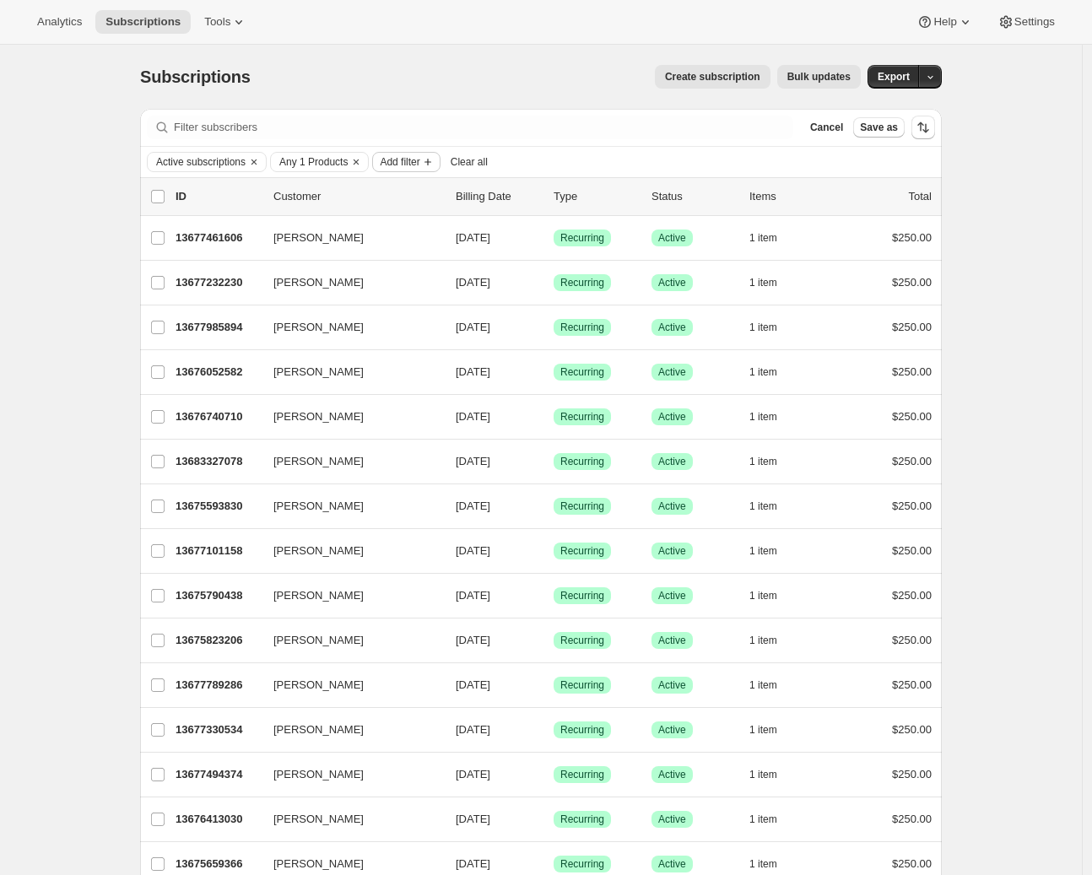
click at [420, 162] on span "Add filter" at bounding box center [400, 162] width 40 height 14
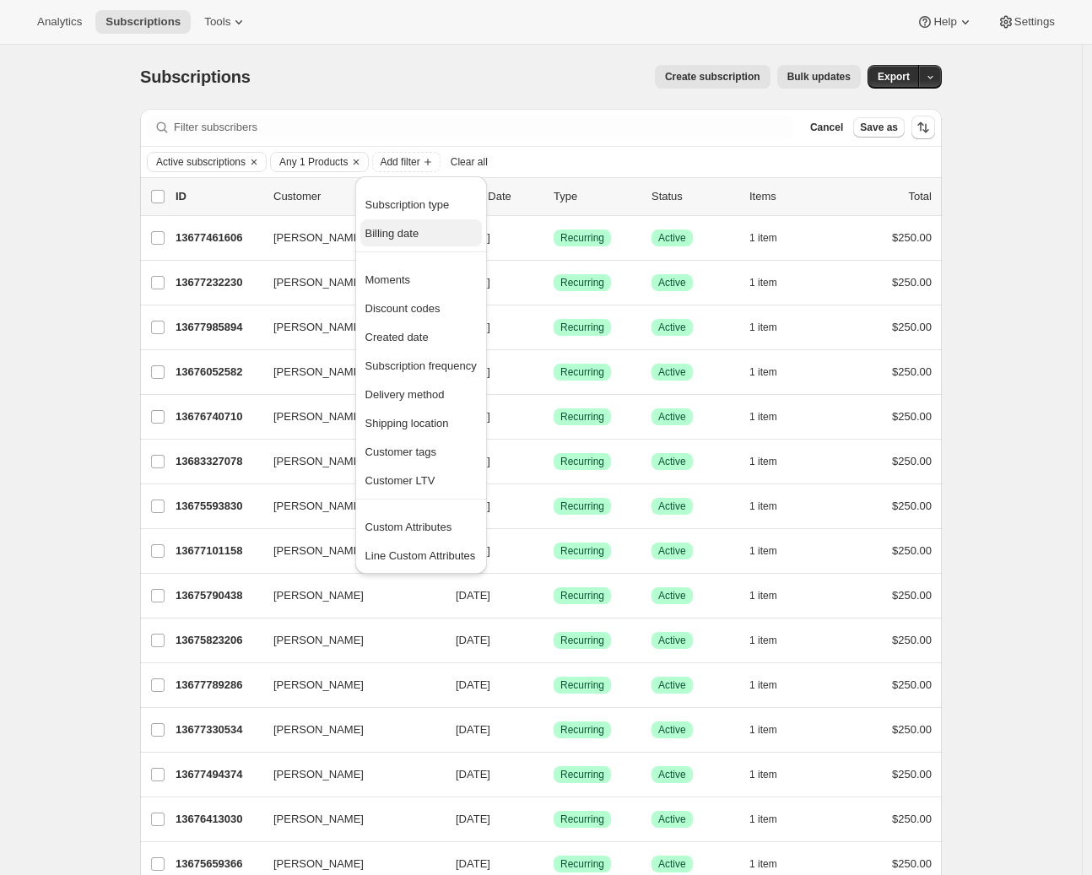
click at [408, 240] on span "Billing date" at bounding box center [393, 233] width 54 height 13
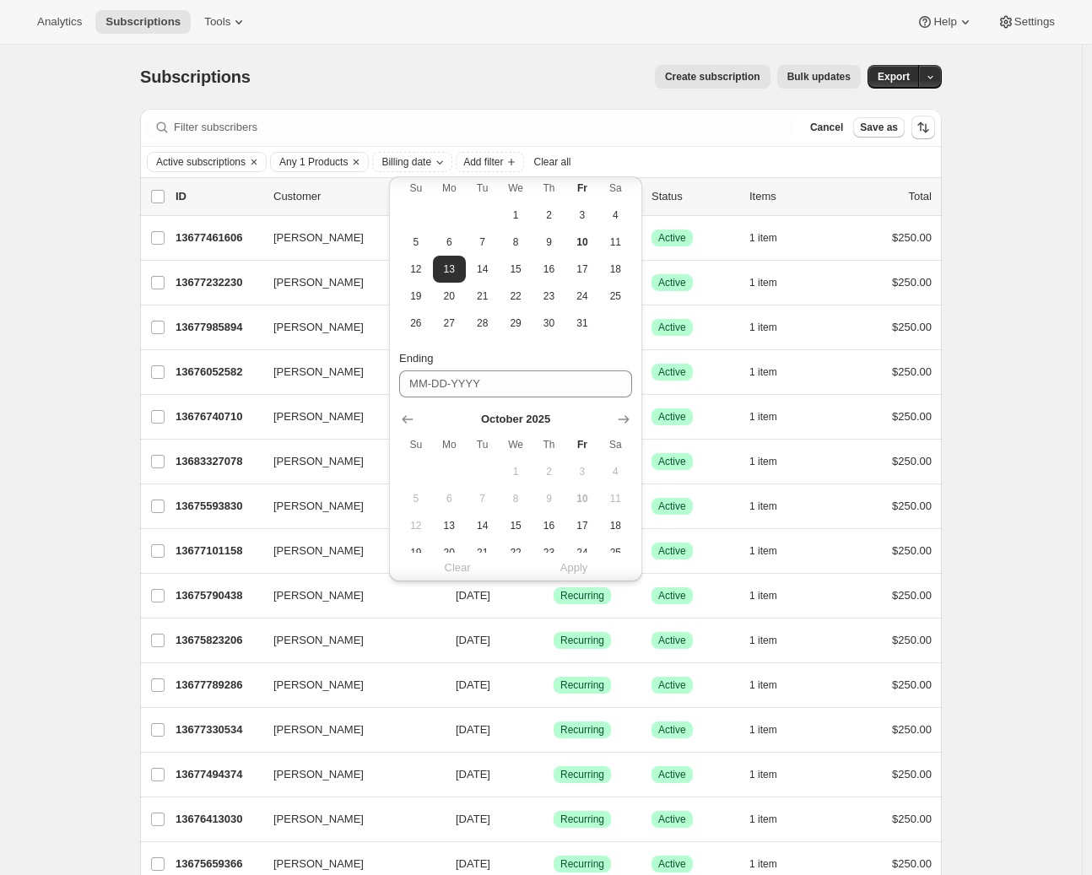
scroll to position [260, 0]
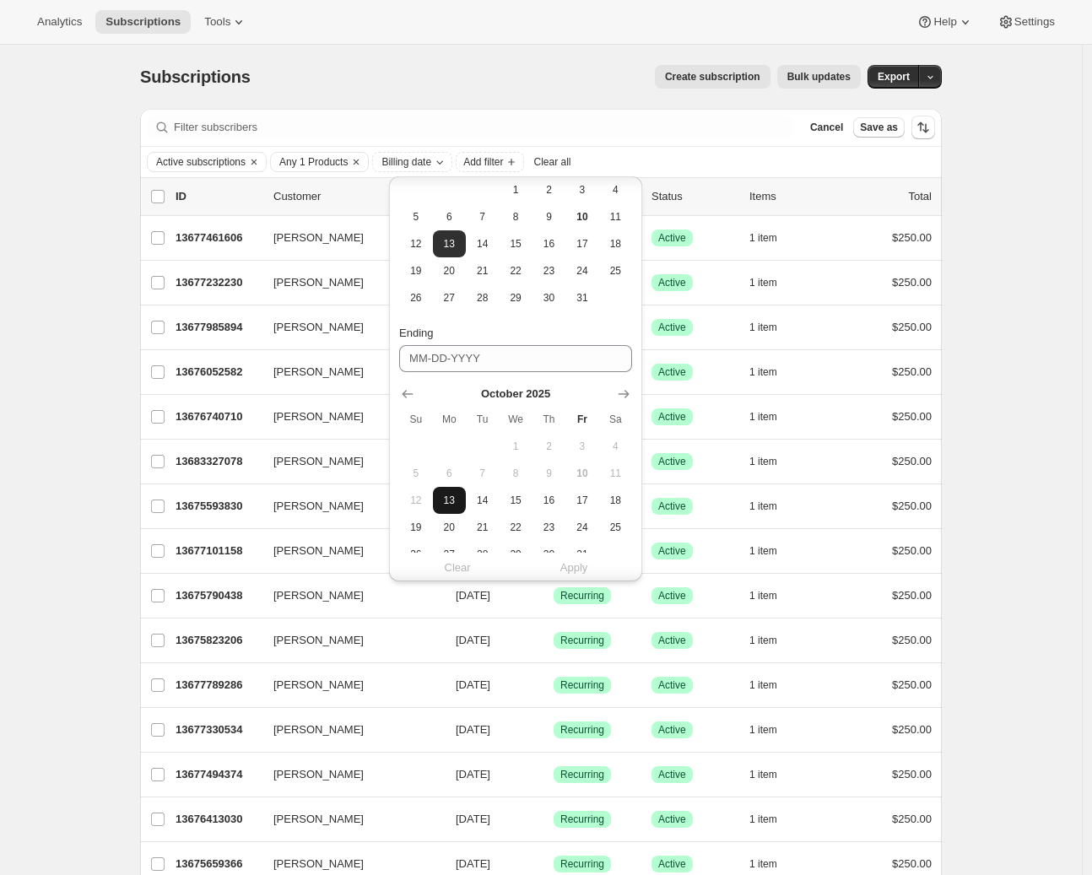
click at [456, 497] on span "13" at bounding box center [449, 501] width 19 height 14
type input "10-13-2025"
click at [577, 568] on span "Apply" at bounding box center [575, 568] width 28 height 17
click at [572, 570] on span "Apply" at bounding box center [575, 568] width 28 height 17
click at [580, 566] on span "Apply" at bounding box center [575, 568] width 28 height 17
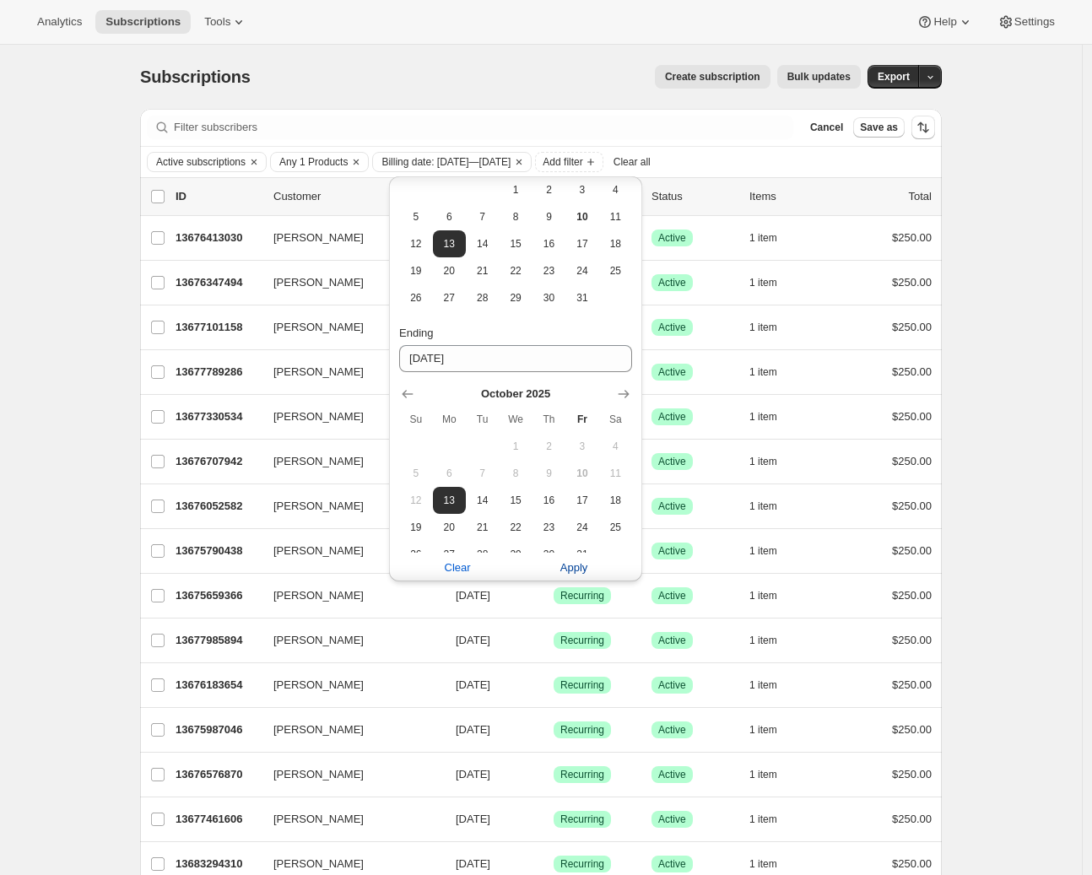
click at [575, 570] on span "Apply" at bounding box center [575, 568] width 28 height 17
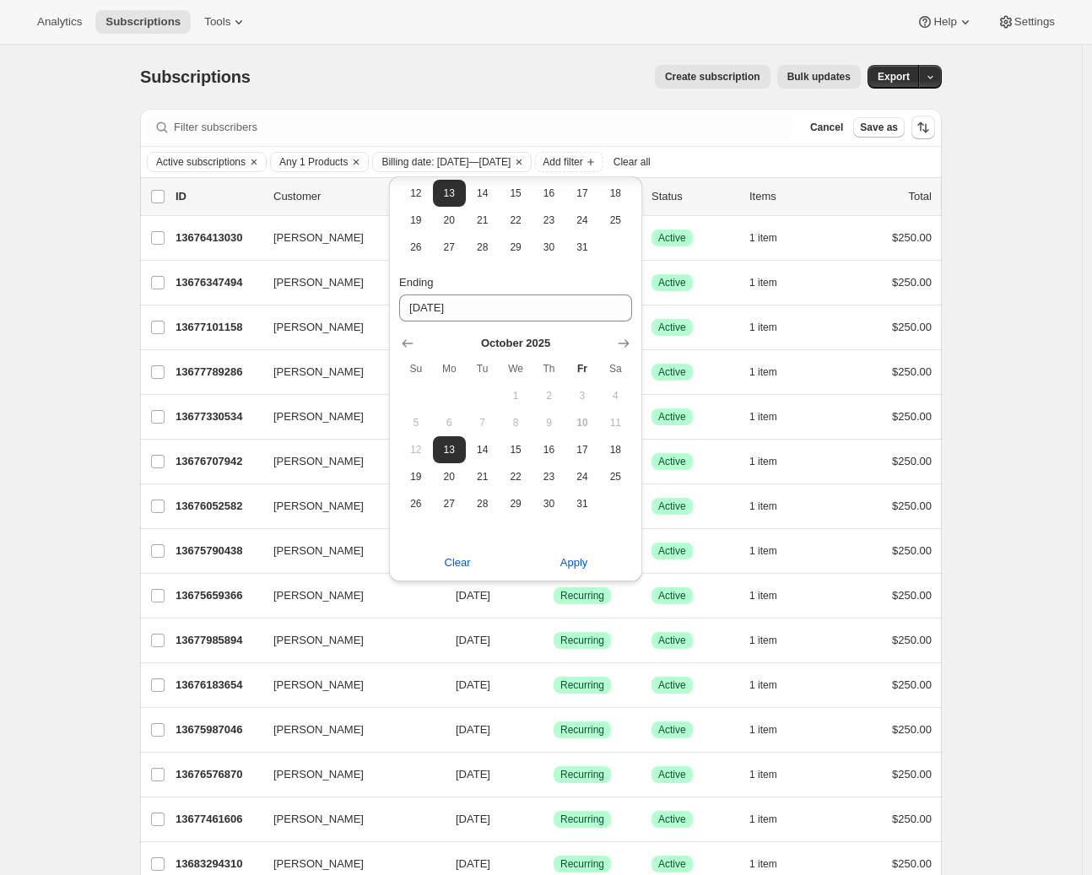
scroll to position [91, 0]
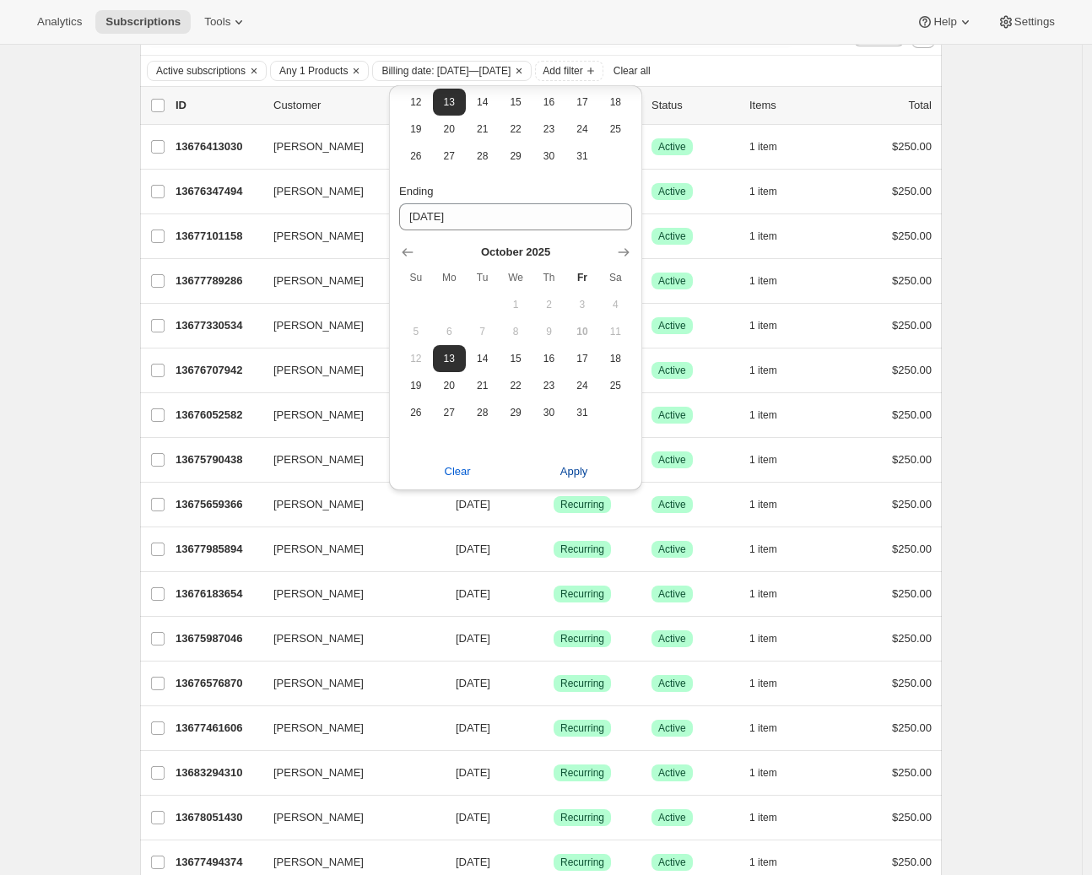
click at [574, 474] on span "Apply" at bounding box center [575, 471] width 28 height 17
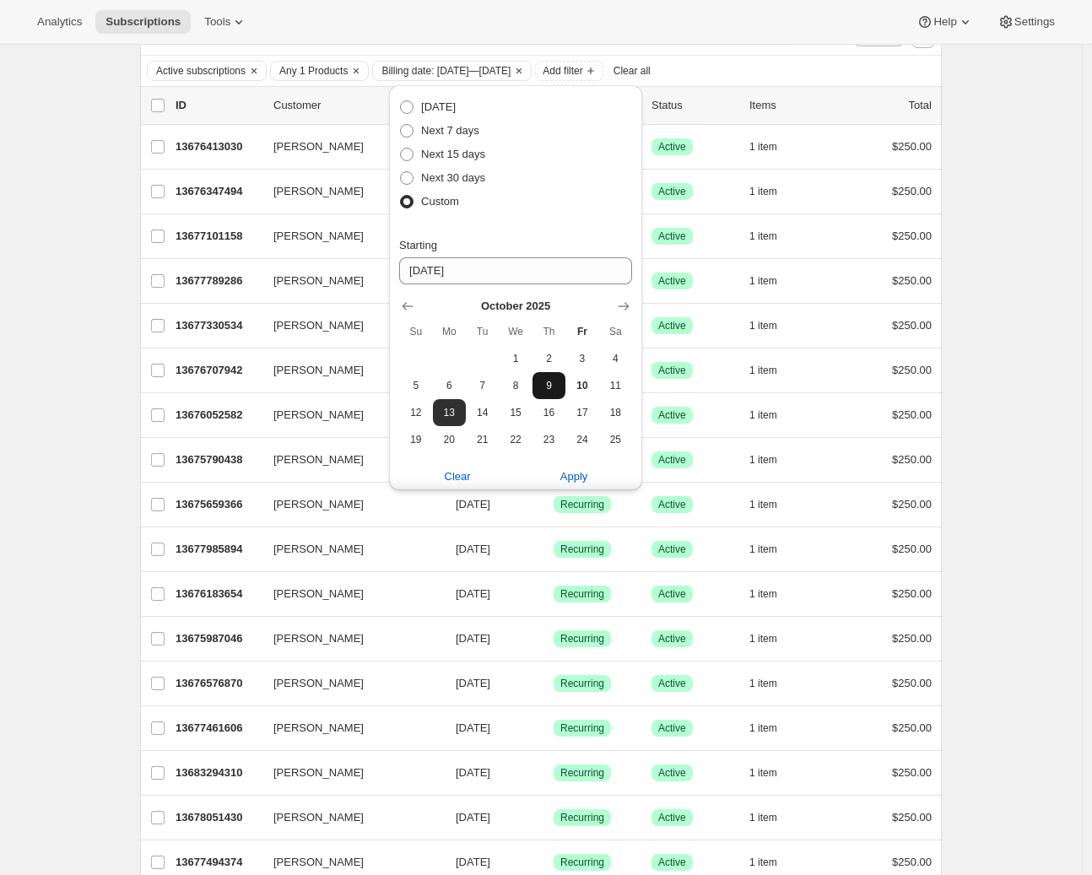
scroll to position [61, 0]
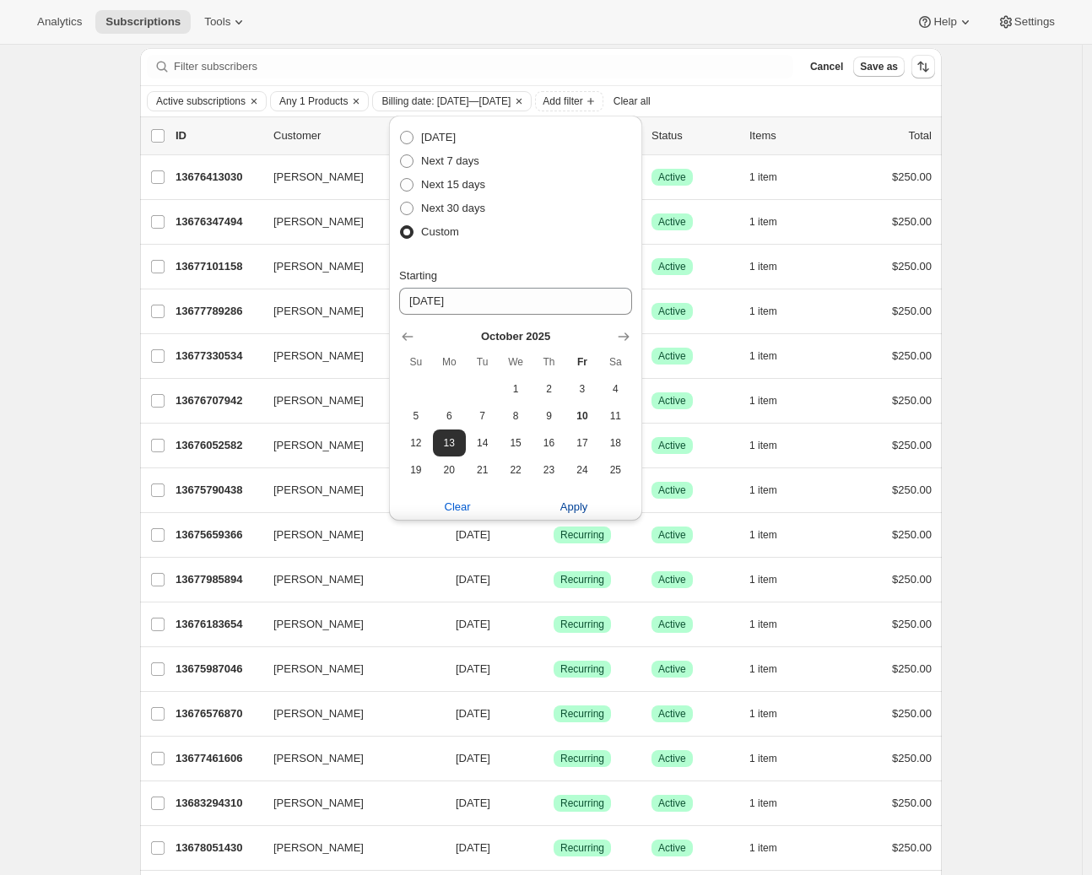
click at [577, 501] on span "Apply" at bounding box center [575, 507] width 28 height 17
click at [571, 511] on span "Apply" at bounding box center [575, 507] width 28 height 17
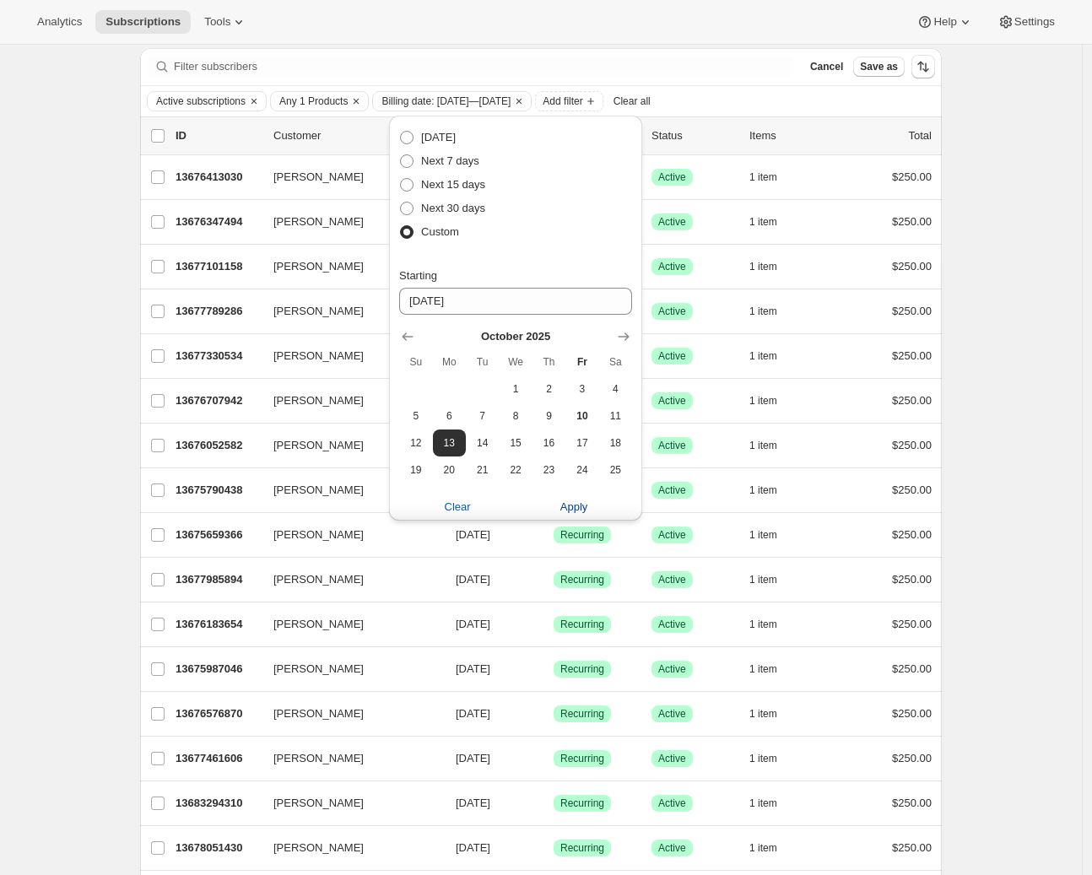
click at [571, 511] on span "Apply" at bounding box center [575, 507] width 28 height 17
click at [971, 258] on div "Subscriptions. This page is ready Subscriptions Create subscription Bulk update…" at bounding box center [541, 743] width 1082 height 1518
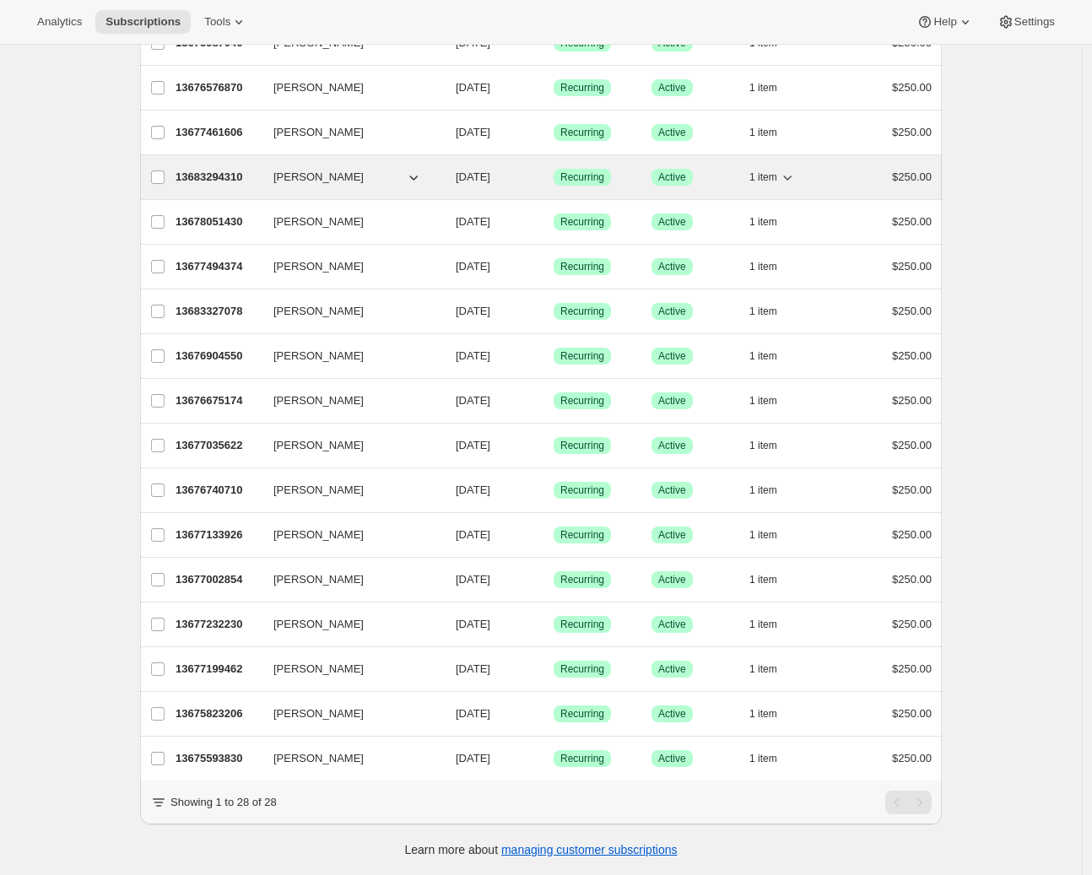
scroll to position [0, 0]
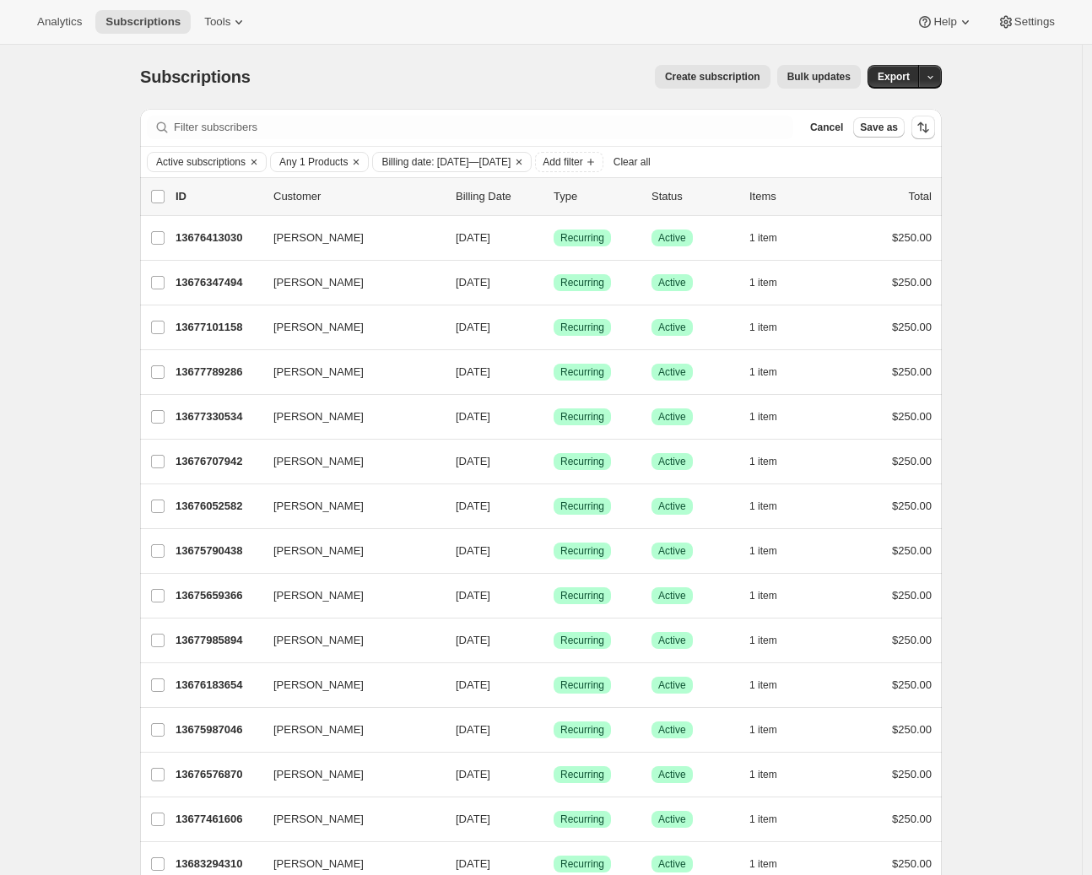
click at [820, 73] on span "Bulk updates" at bounding box center [819, 77] width 63 height 14
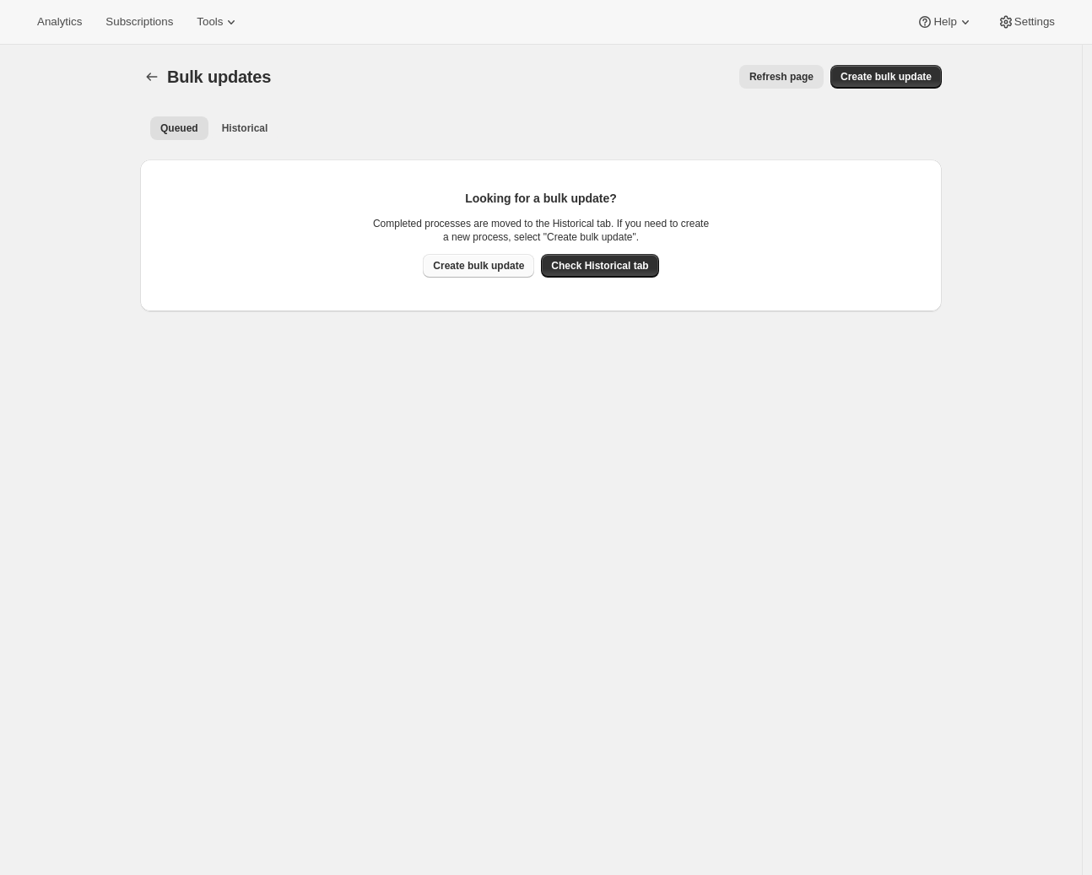
click at [471, 269] on span "Create bulk update" at bounding box center [478, 266] width 91 height 14
select select "10"
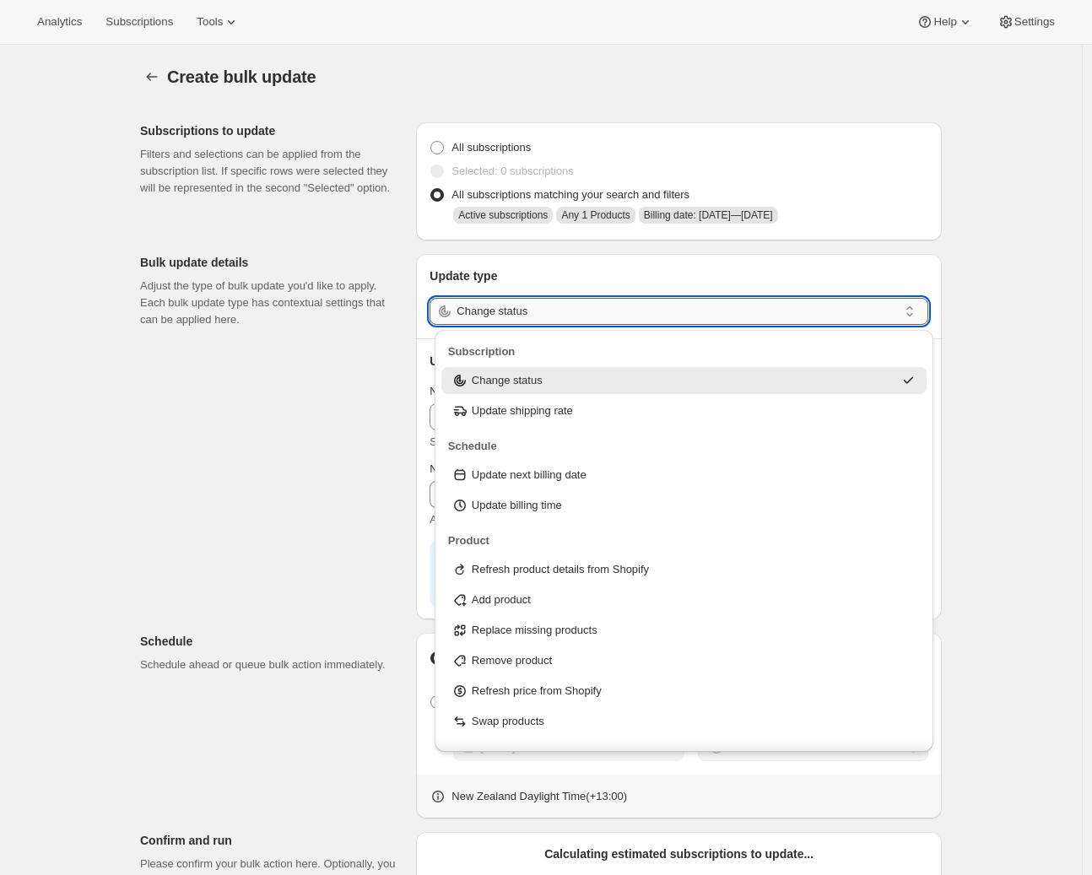
click at [582, 307] on input "Change status" at bounding box center [678, 311] width 442 height 27
click at [529, 475] on p "Update next billing date" at bounding box center [529, 475] width 115 height 17
type input "Update next billing date"
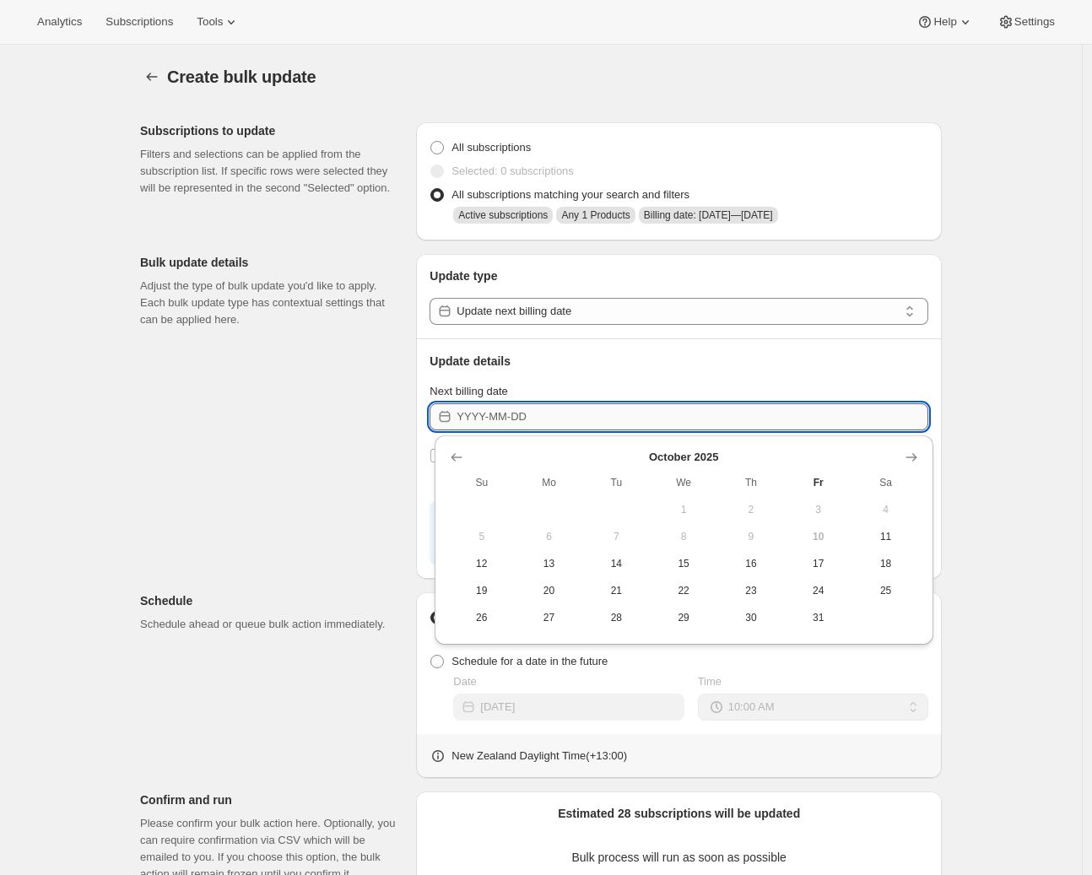
click at [562, 425] on input "Next billing date" at bounding box center [693, 417] width 472 height 27
click at [474, 559] on span "12" at bounding box center [482, 564] width 54 height 14
type input "2025-10-11"
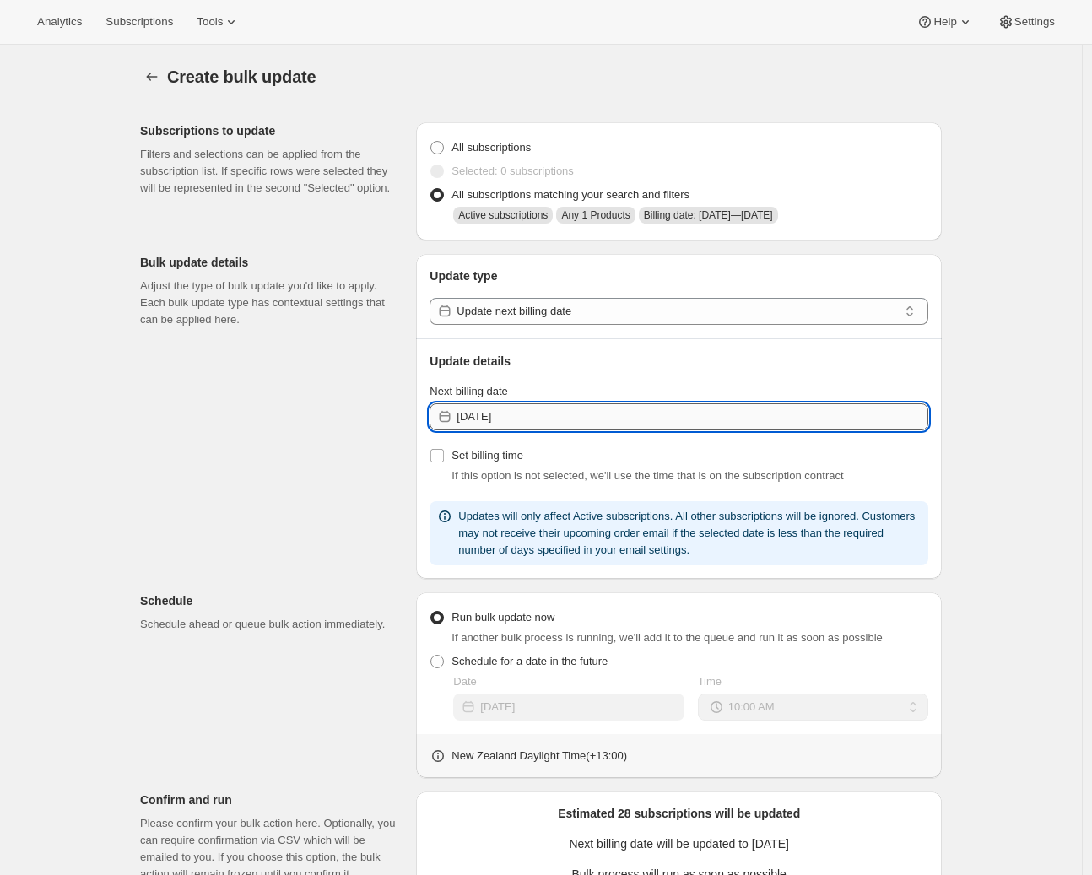
click at [529, 424] on input "2025-10-11" at bounding box center [693, 417] width 472 height 27
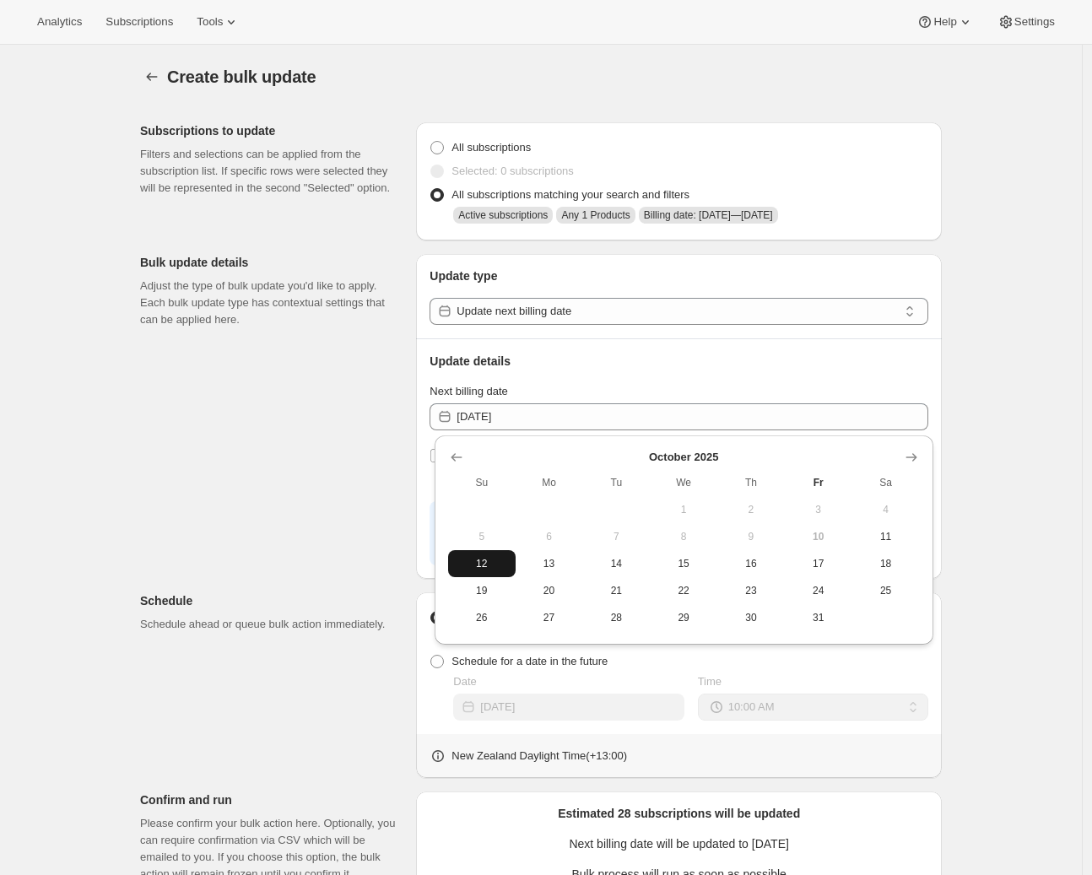
click at [488, 561] on span "12" at bounding box center [482, 564] width 54 height 14
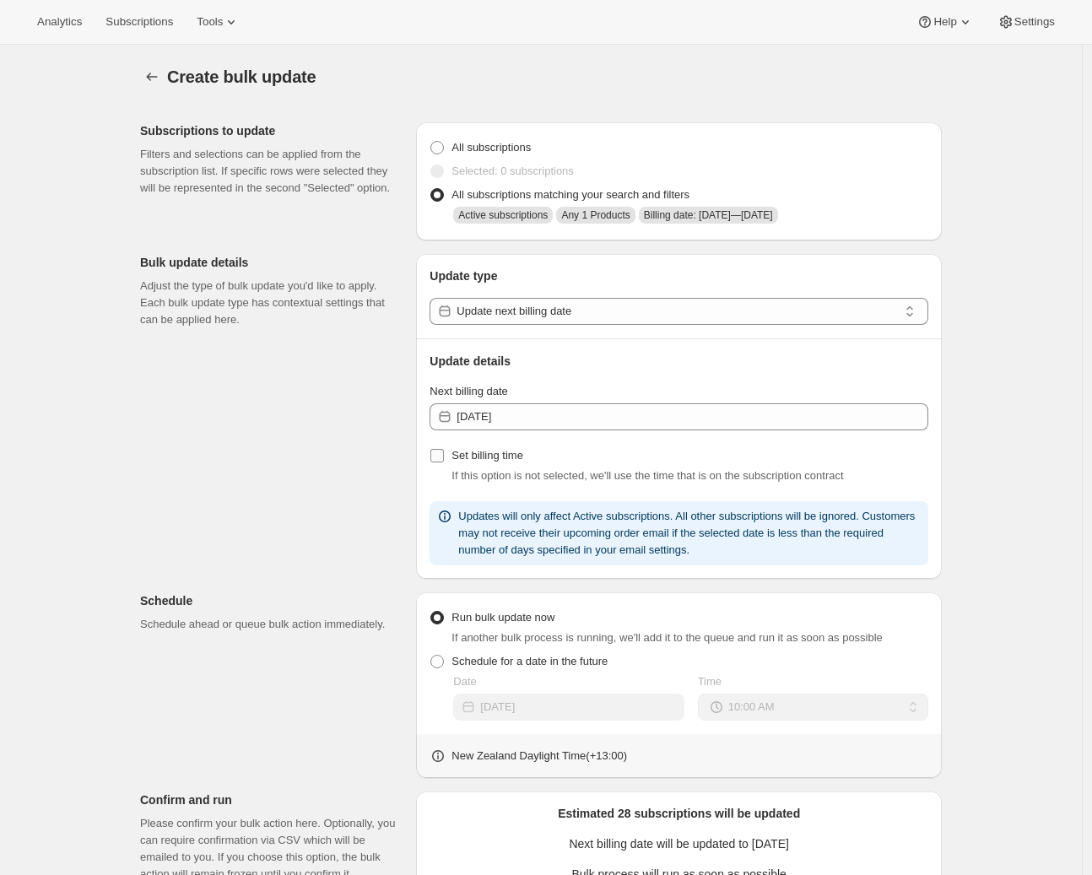
click at [444, 459] on input "Set billing time" at bounding box center [438, 456] width 14 height 14
checkbox input "true"
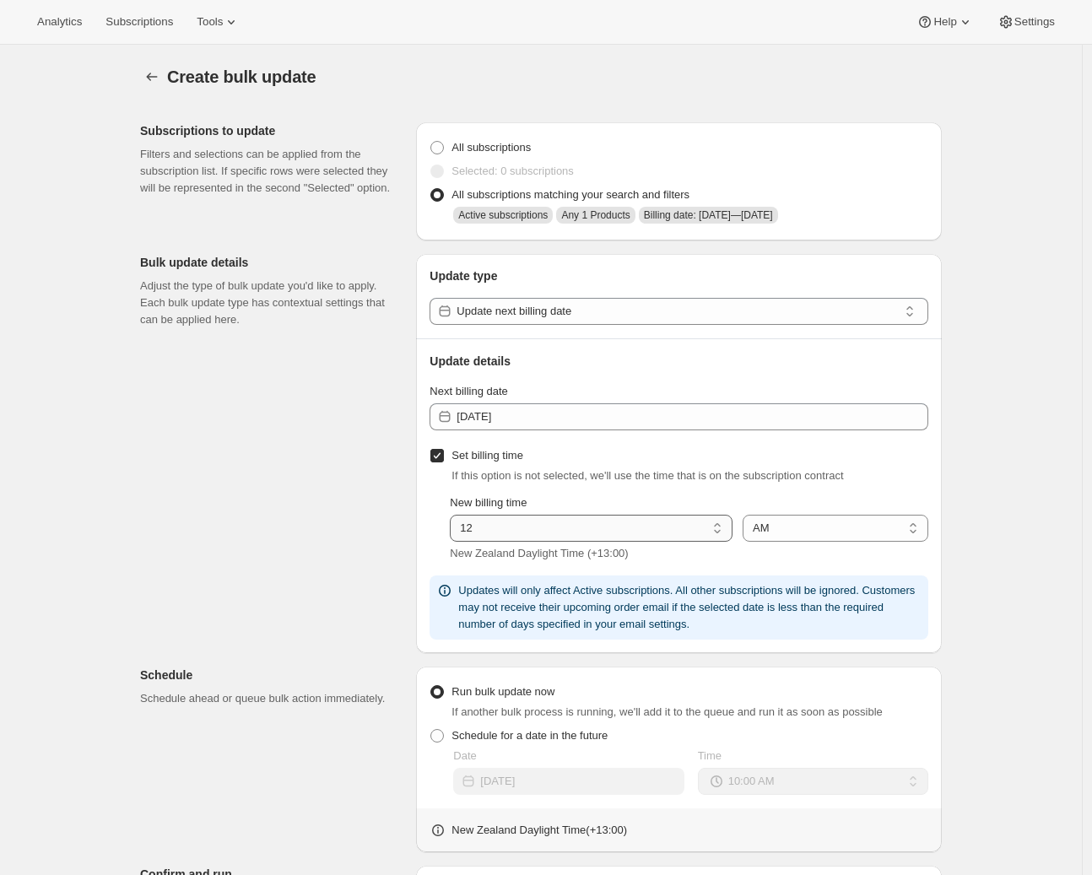
select select "9"
click at [348, 518] on div "Subscriptions to update Filters and selections can be applied from the subscrip…" at bounding box center [535, 660] width 816 height 1103
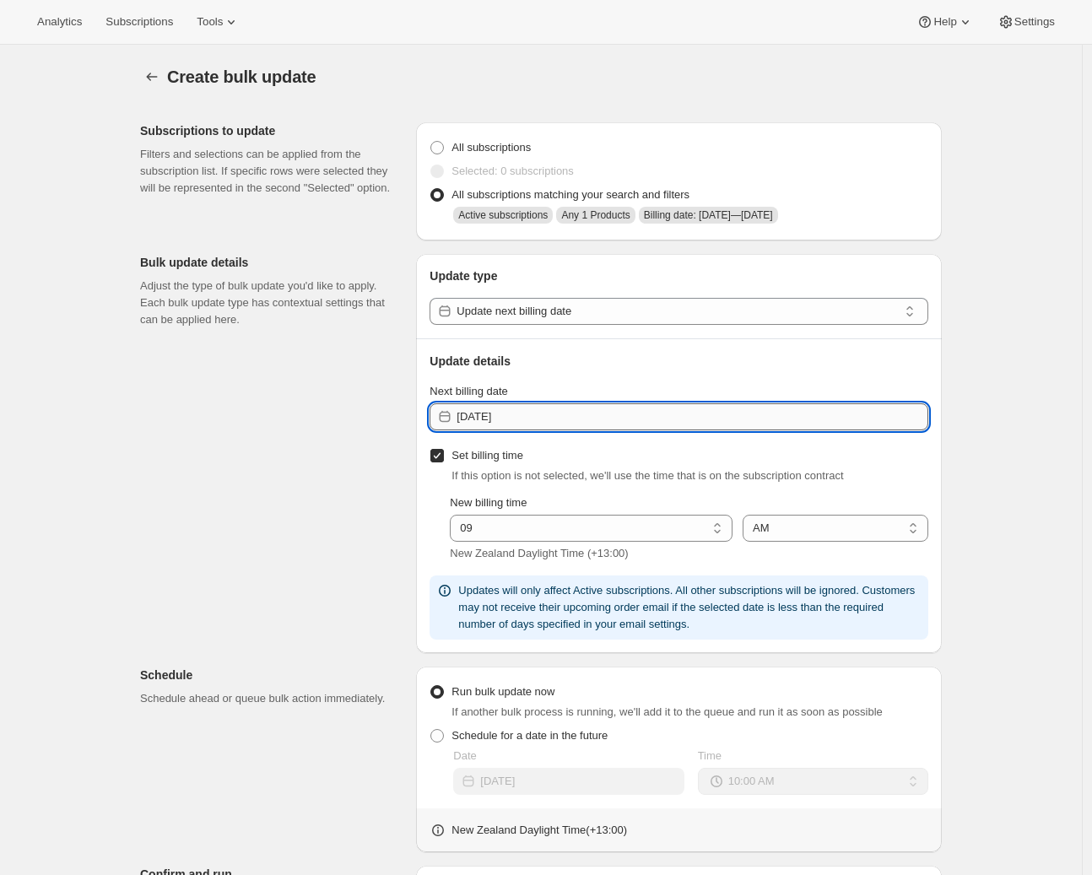
click at [537, 420] on input "2025-10-11" at bounding box center [693, 417] width 472 height 27
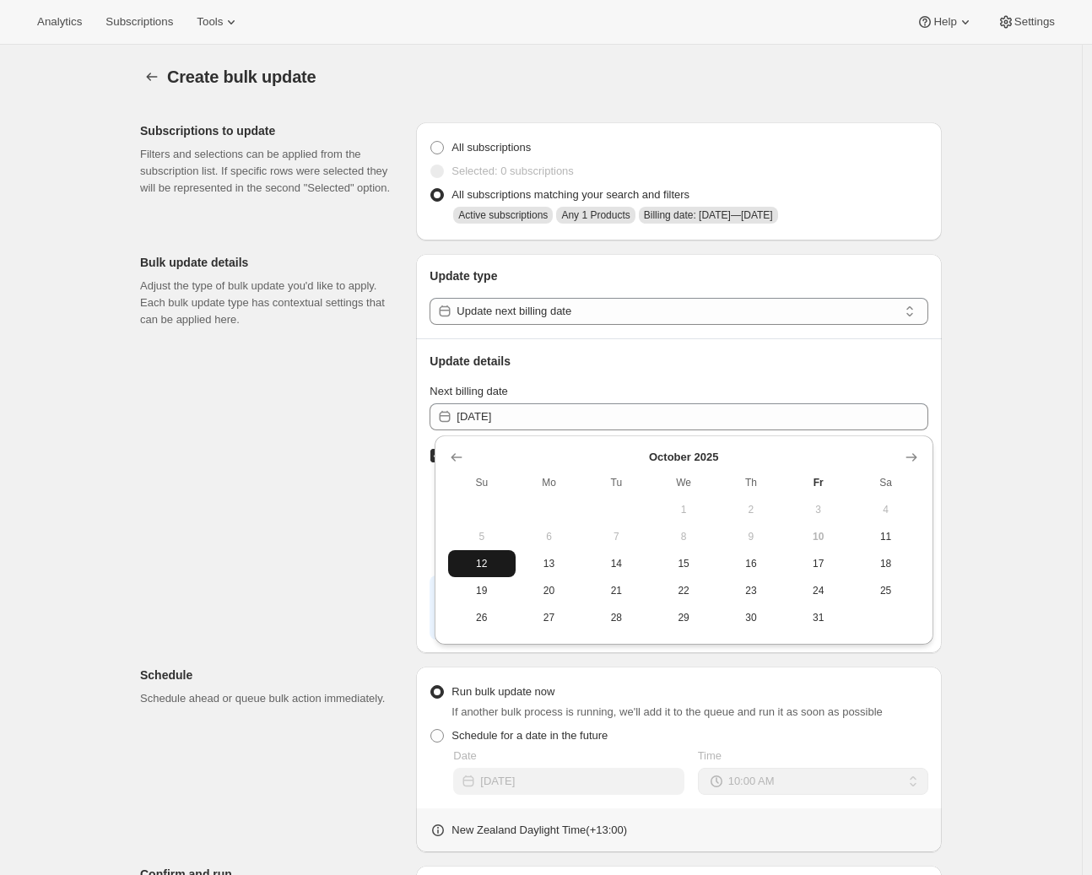
click at [484, 560] on span "12" at bounding box center [482, 564] width 54 height 14
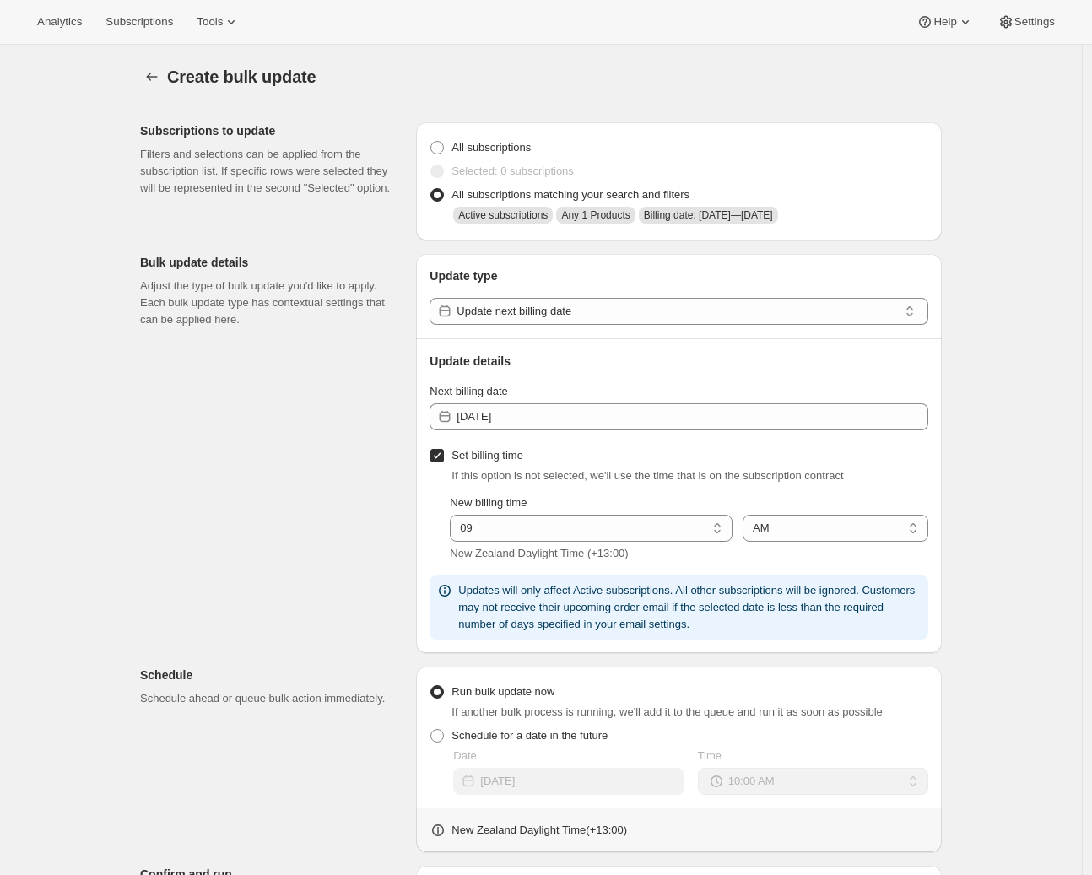
click at [370, 545] on div "Subscriptions to update Filters and selections can be applied from the subscrip…" at bounding box center [535, 660] width 816 height 1103
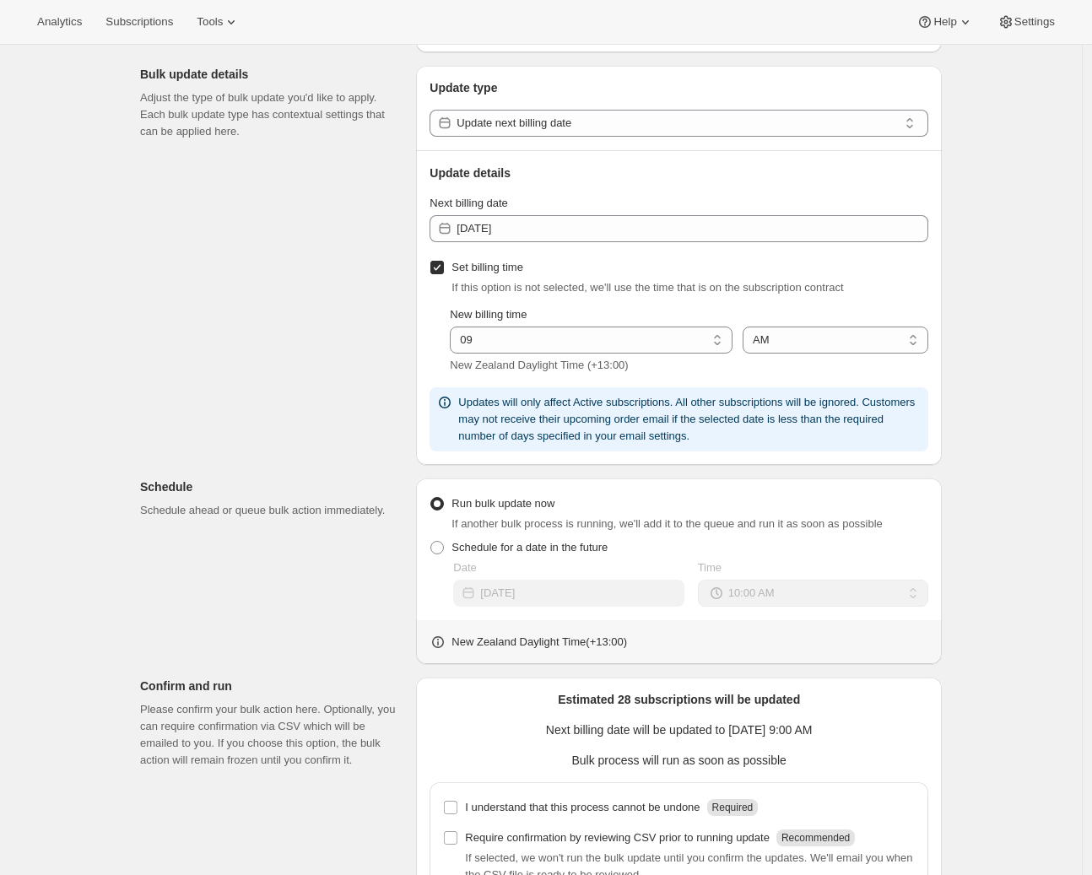
scroll to position [353, 0]
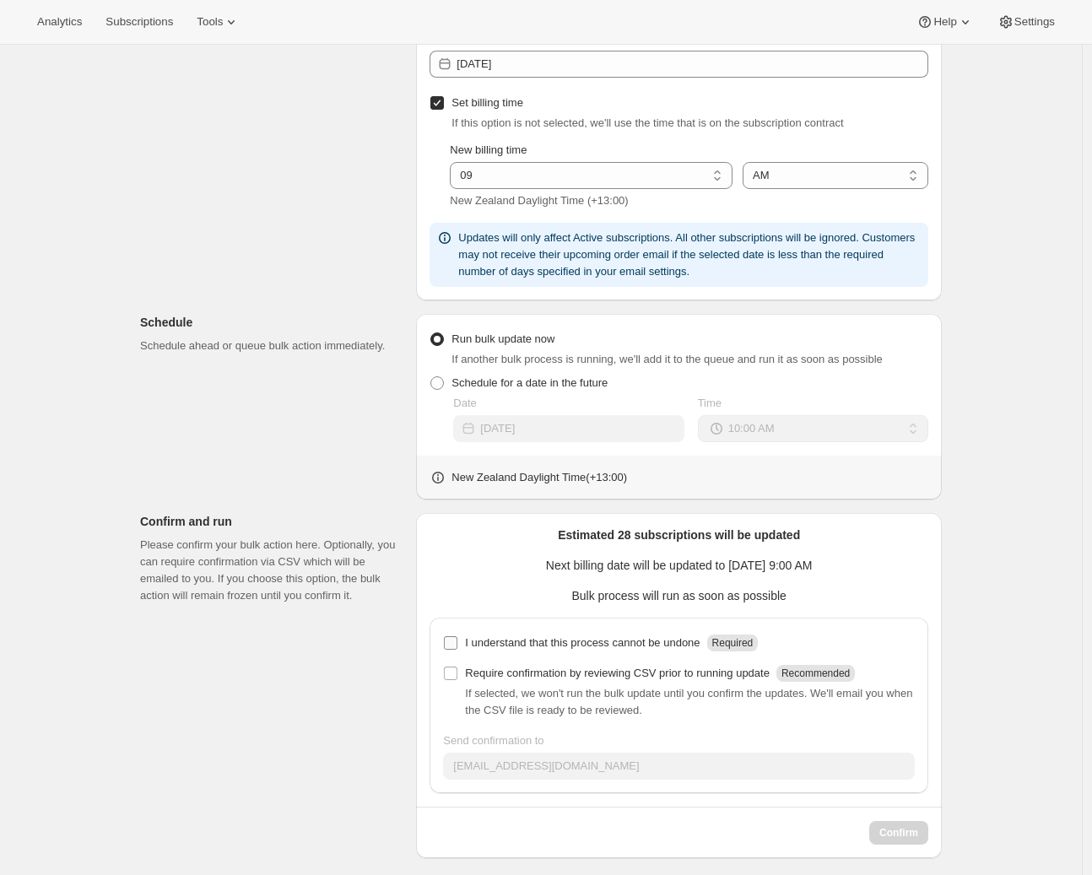
click at [453, 642] on input "I understand that this process cannot be undone Required" at bounding box center [451, 644] width 14 height 14
checkbox input "true"
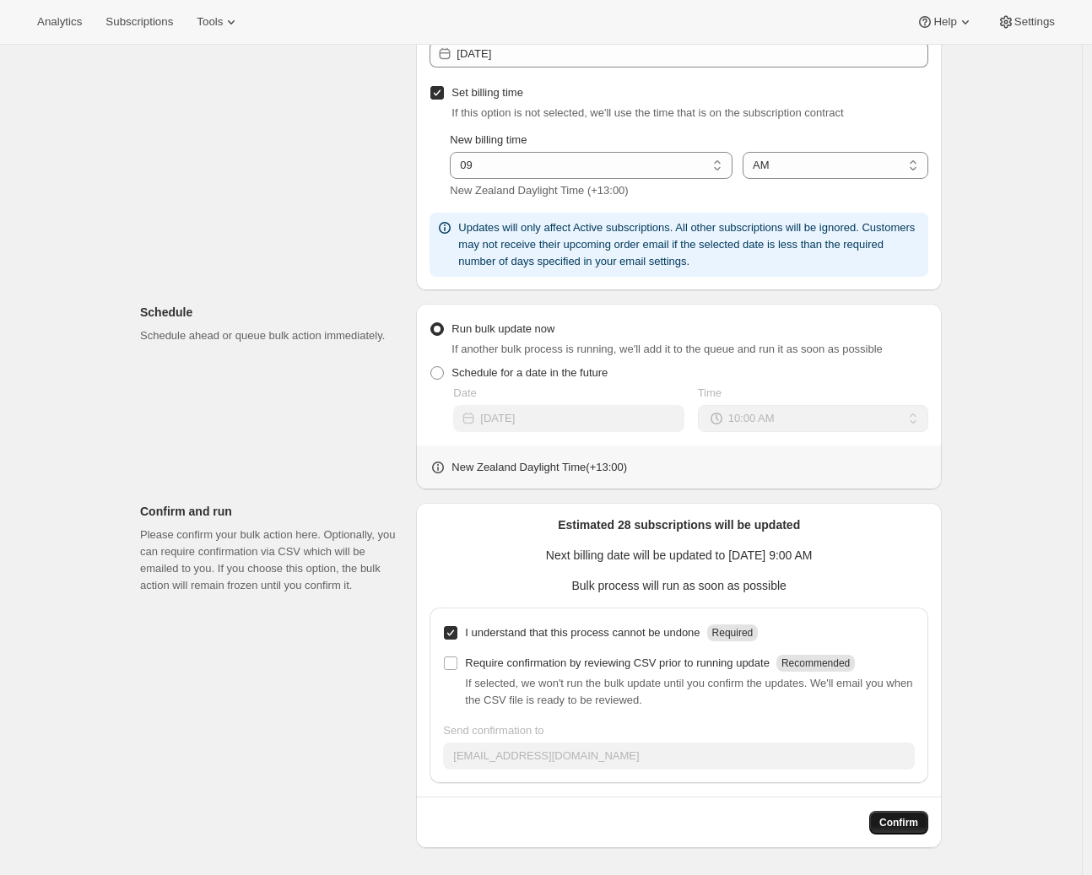
click at [899, 821] on span "Confirm" at bounding box center [899, 823] width 39 height 14
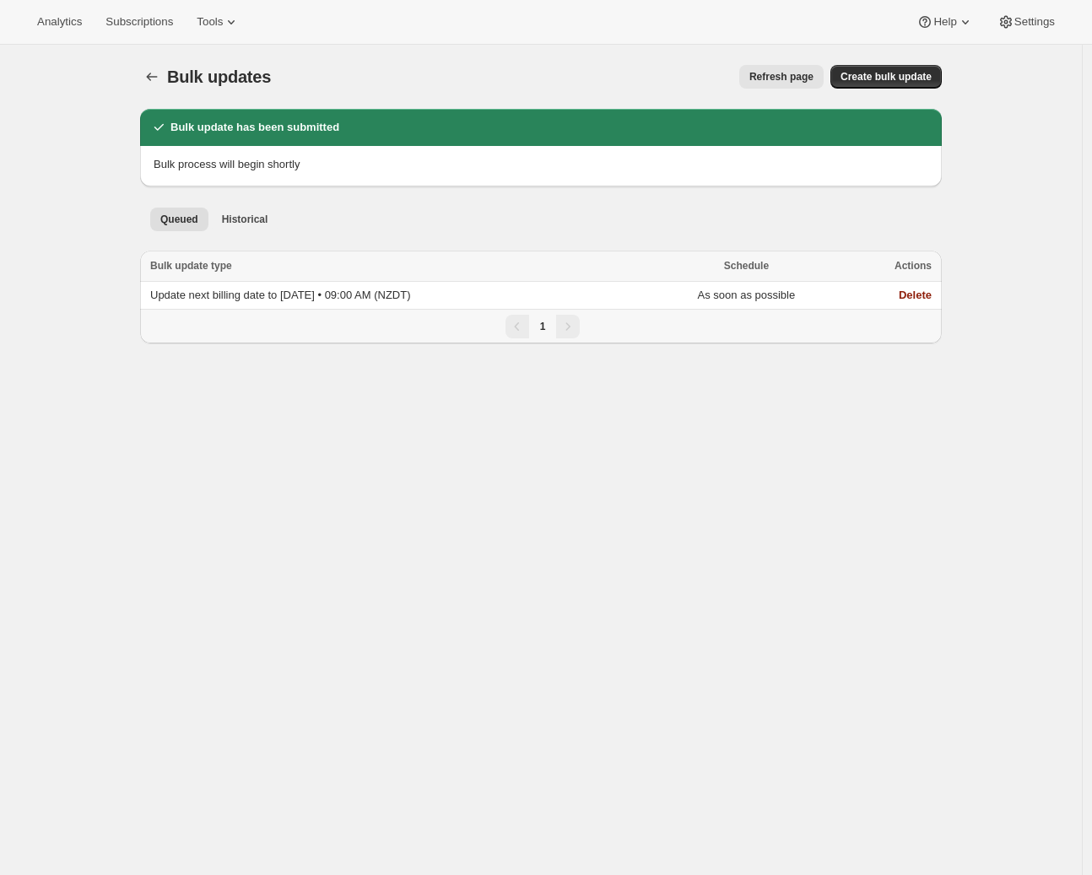
click at [423, 407] on div "Bulk updates. This page is ready Bulk updates Refresh page More actions Refresh…" at bounding box center [541, 482] width 1082 height 875
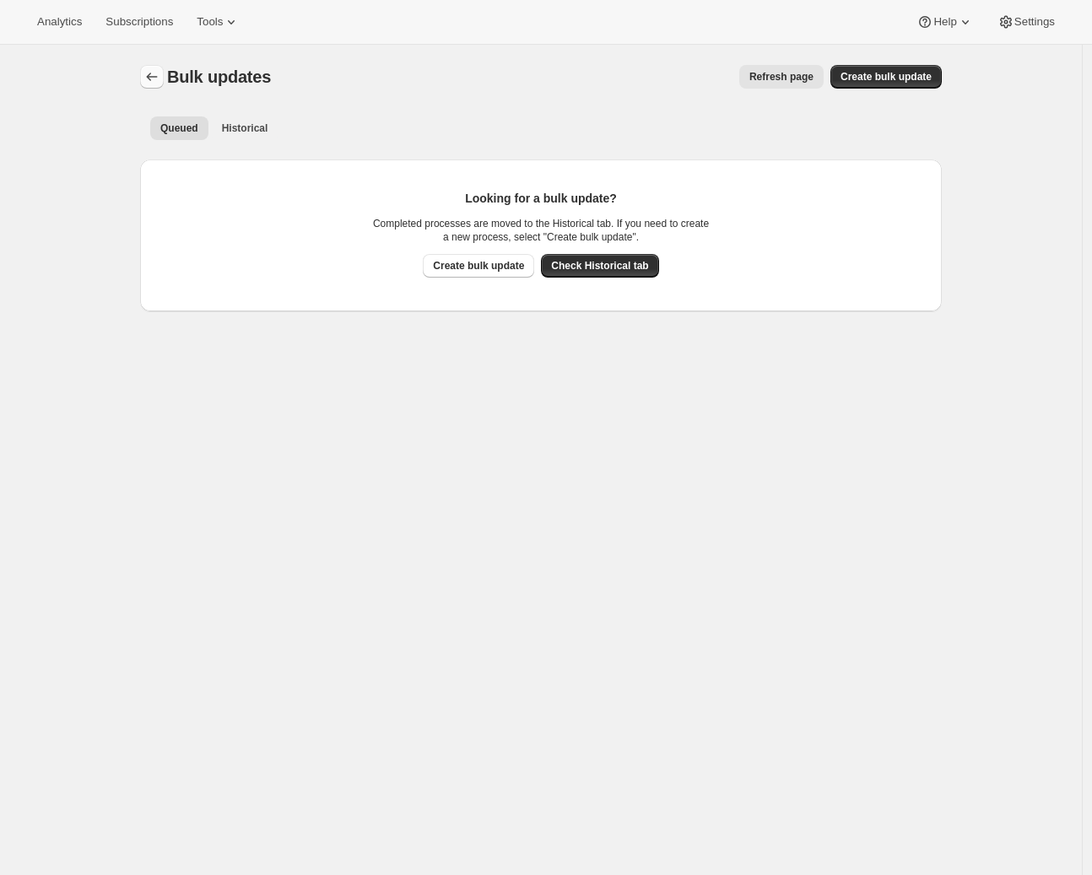
click at [158, 78] on icon "Bulk updates" at bounding box center [152, 76] width 17 height 17
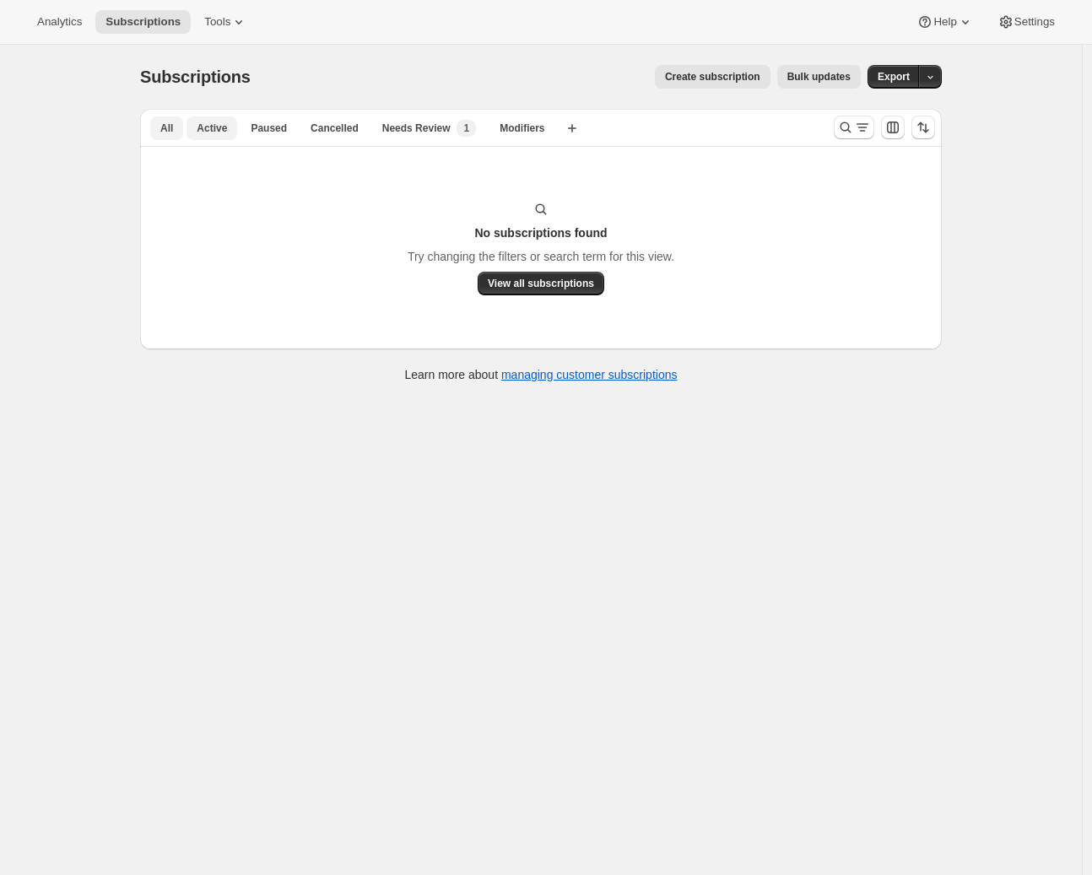
click at [169, 127] on span "All" at bounding box center [166, 129] width 13 height 14
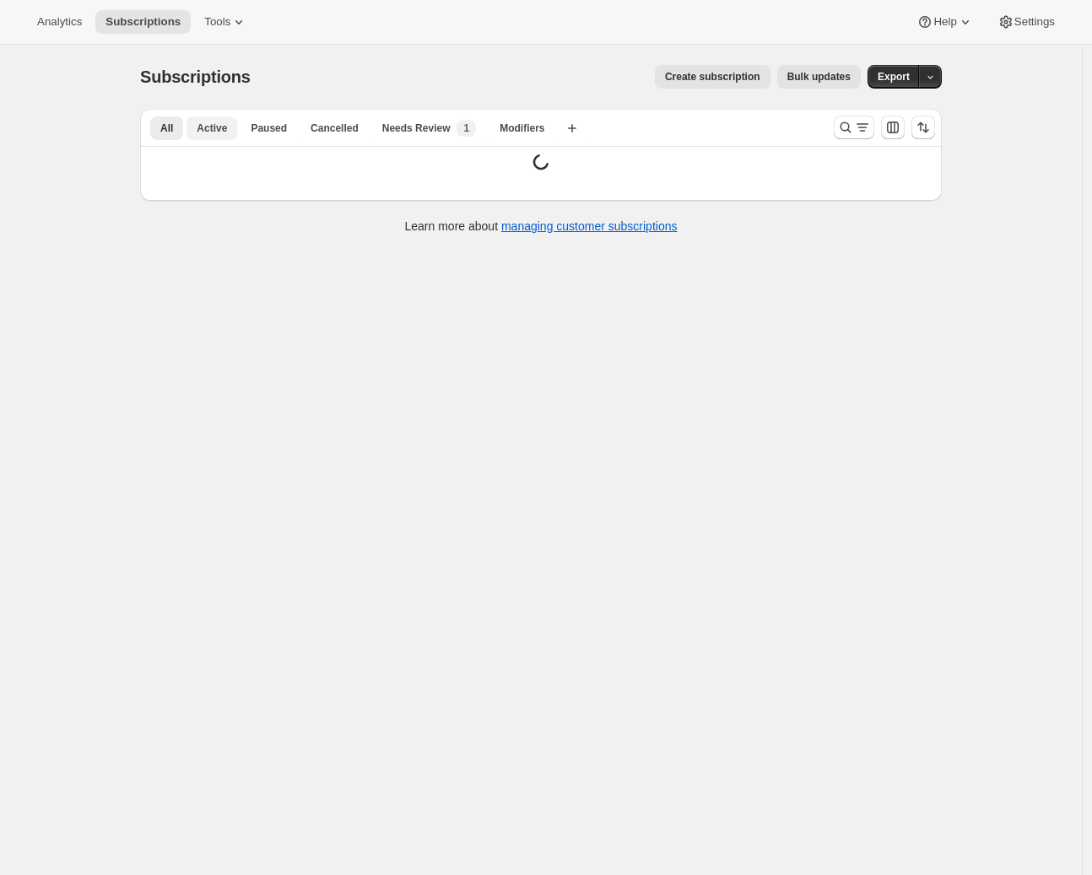
click at [192, 126] on button "Active" at bounding box center [212, 129] width 51 height 24
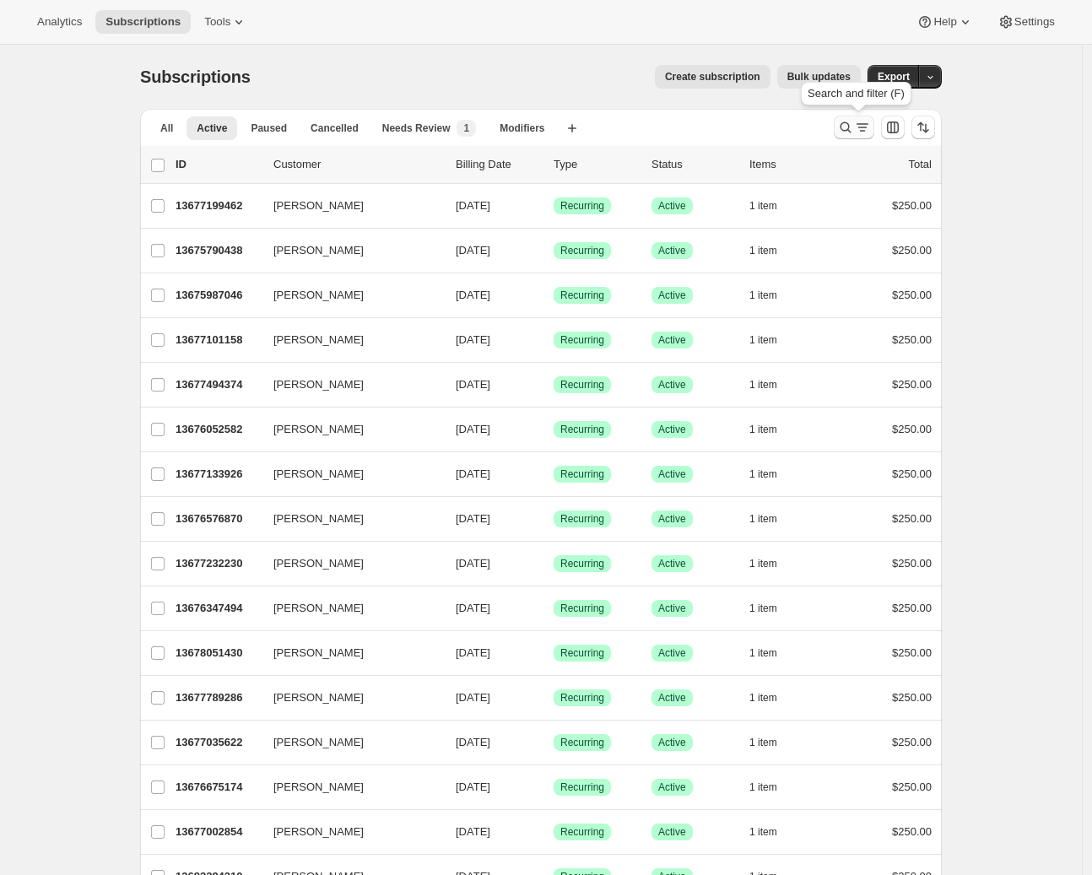
click at [854, 127] on icon "Search and filter results" at bounding box center [845, 127] width 17 height 17
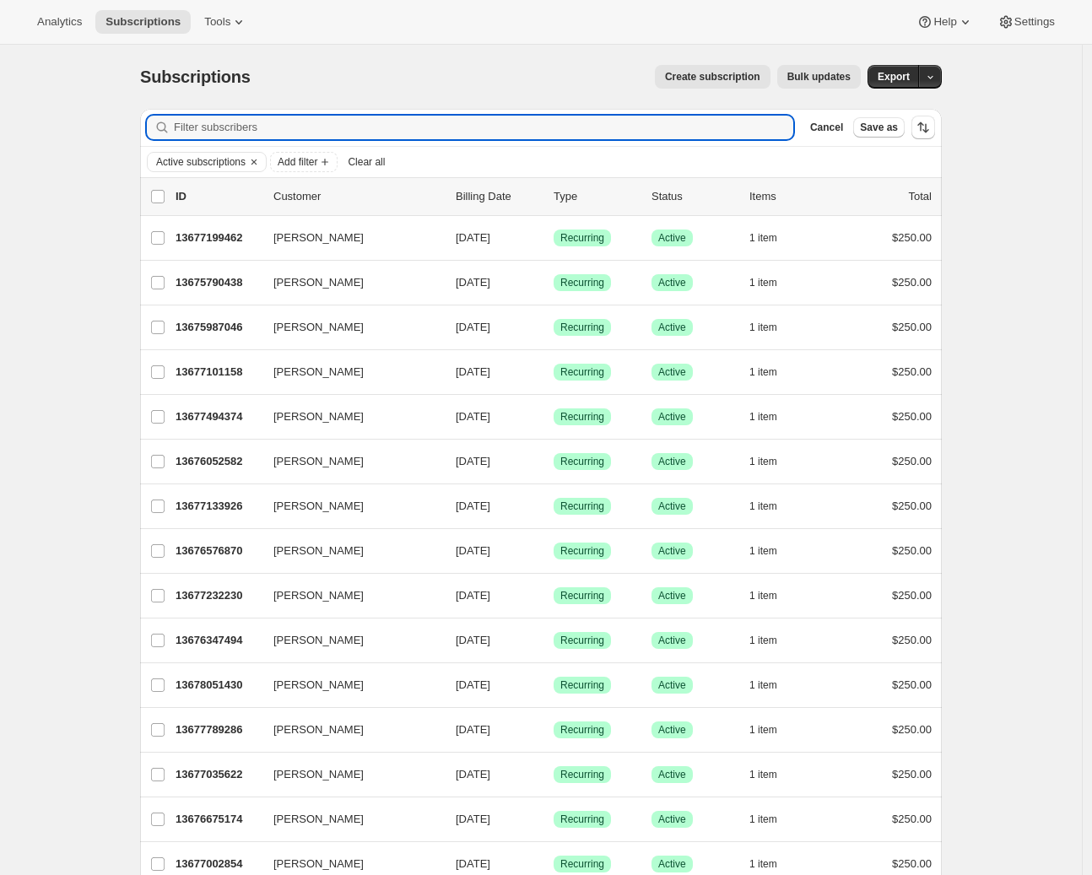
click at [855, 133] on div "Cancel Save as" at bounding box center [854, 127] width 101 height 20
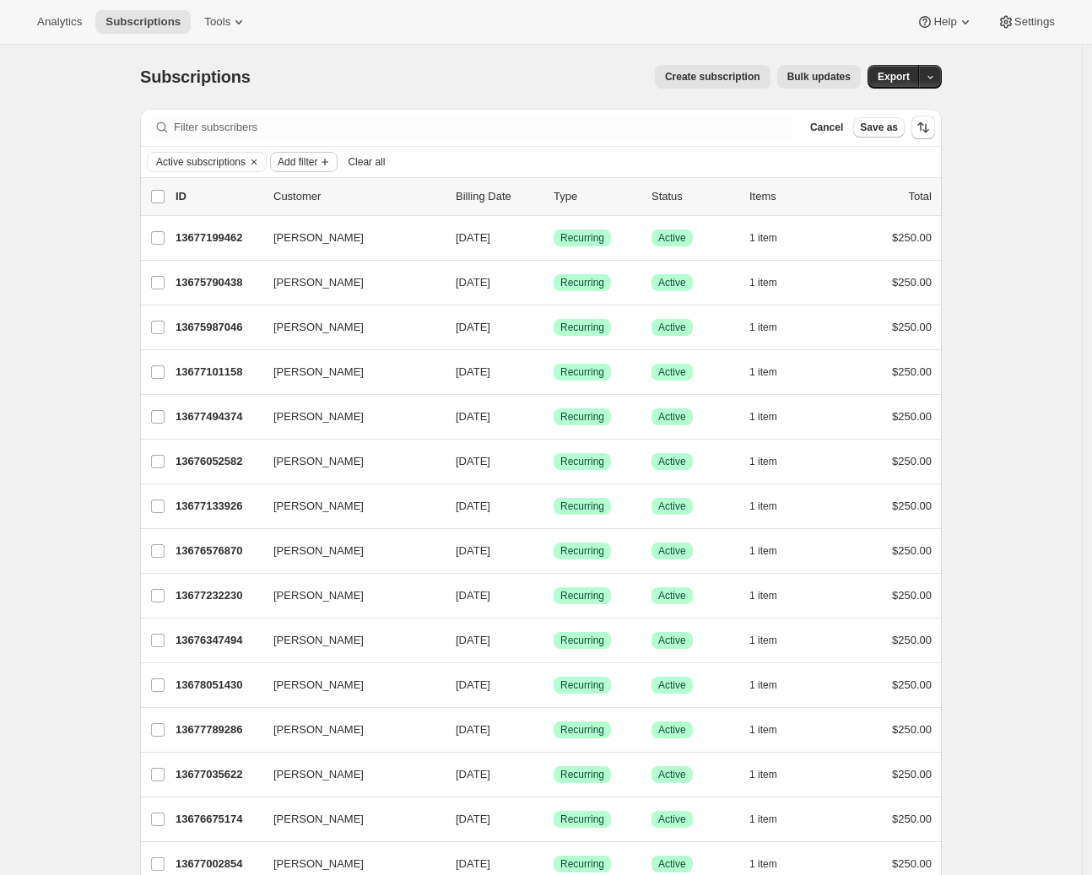
click at [317, 165] on span "Add filter" at bounding box center [298, 162] width 40 height 14
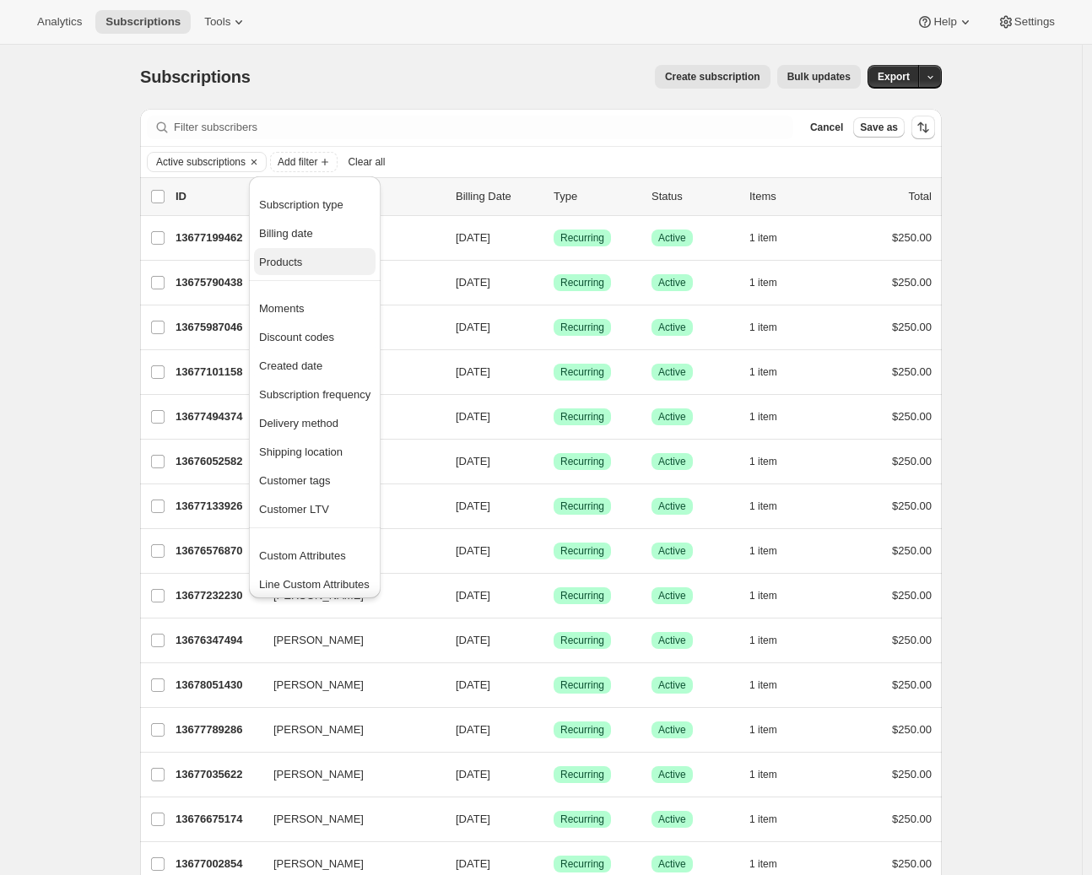
click at [302, 268] on span "Products" at bounding box center [280, 262] width 43 height 13
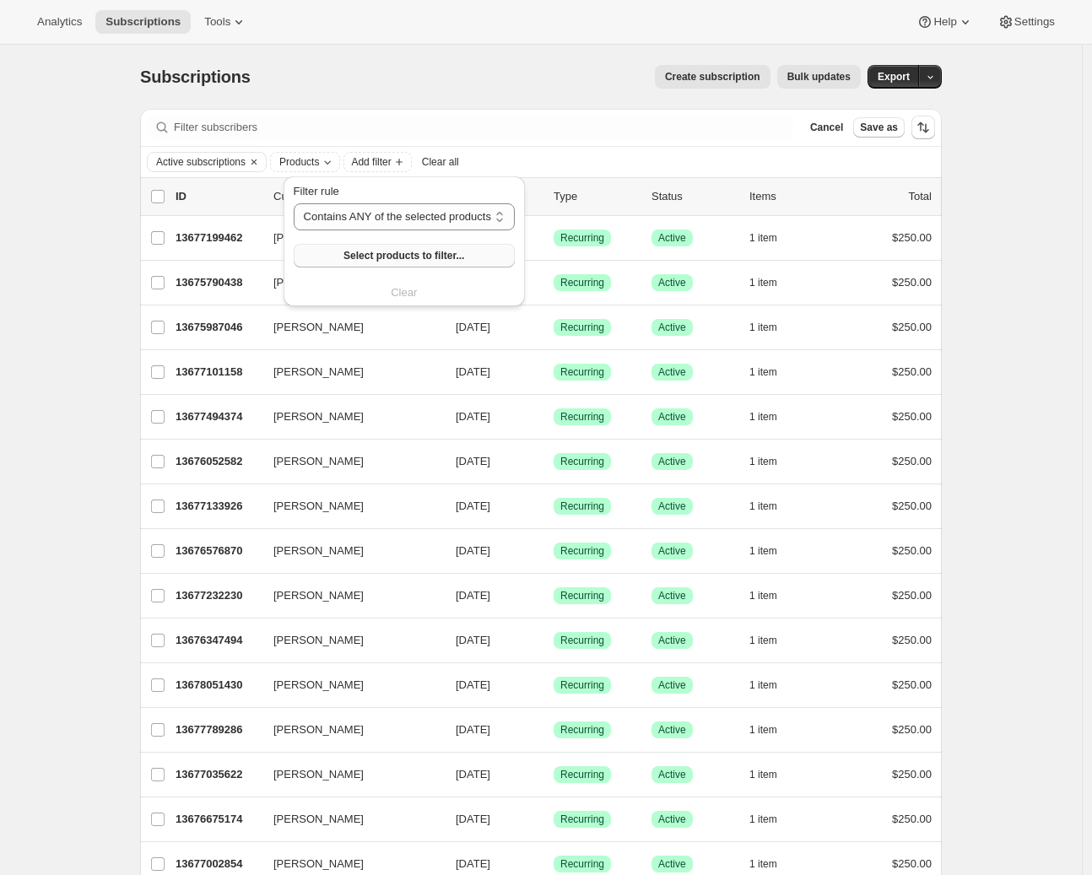
click at [417, 247] on button "Select products to filter..." at bounding box center [404, 256] width 221 height 24
click at [118, 200] on div "Subscriptions. This page is ready Subscriptions Create subscription Bulk update…" at bounding box center [541, 804] width 1082 height 1518
